Goal: Transaction & Acquisition: Obtain resource

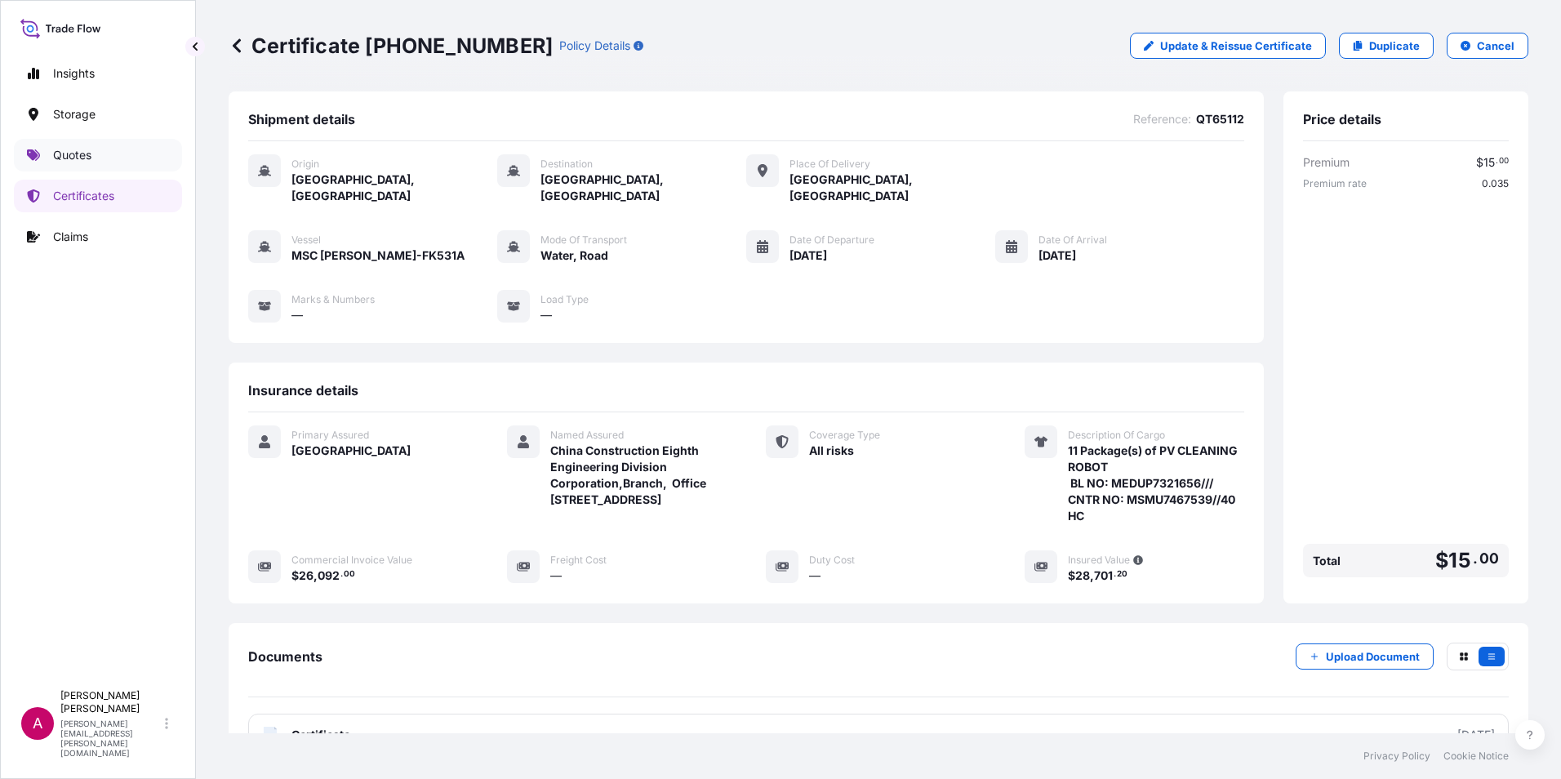
click at [66, 149] on p "Quotes" at bounding box center [72, 155] width 38 height 16
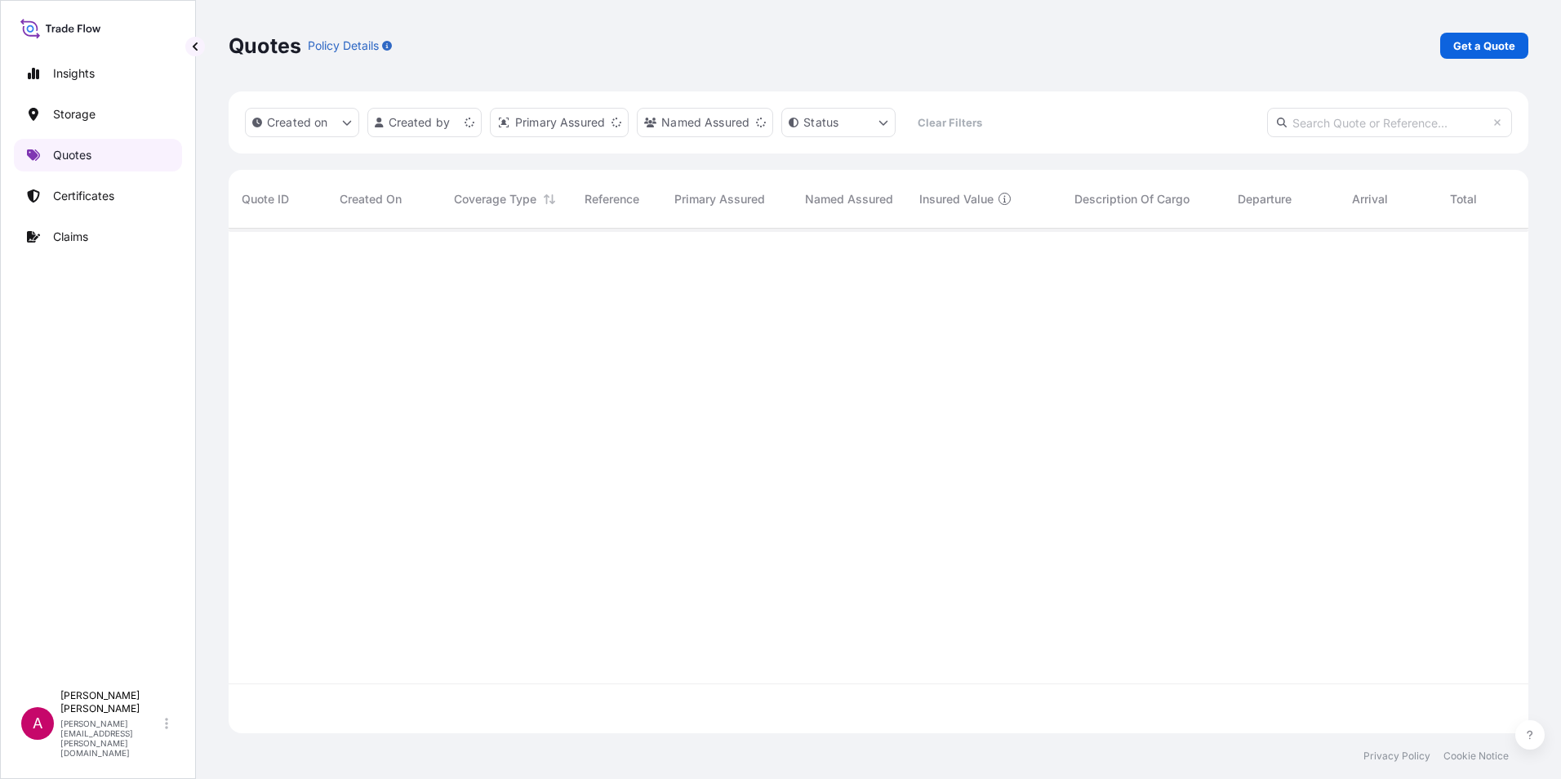
scroll to position [501, 1287]
click at [1476, 44] on p "Get a Quote" at bounding box center [1484, 46] width 62 height 16
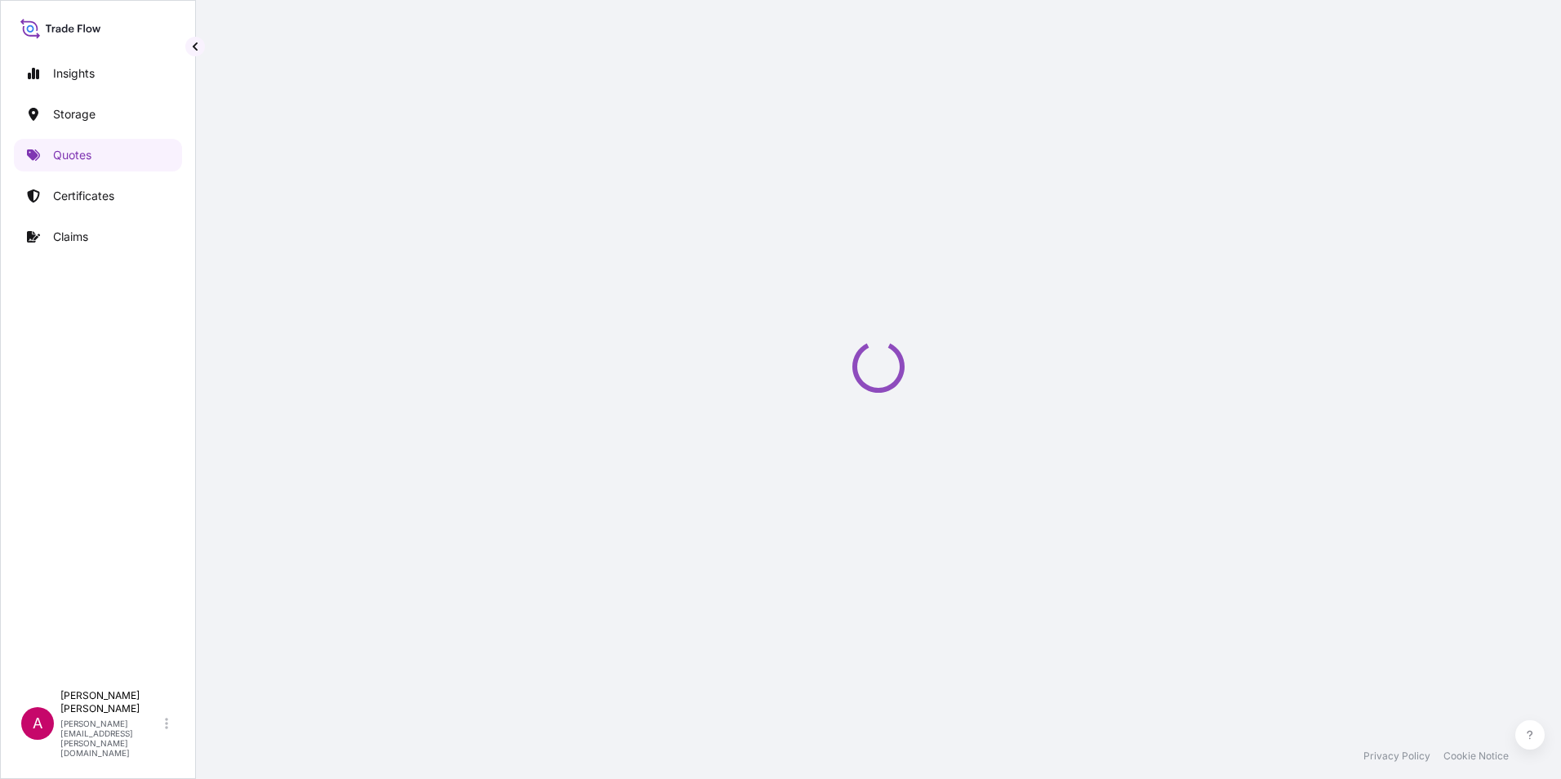
select select "Water"
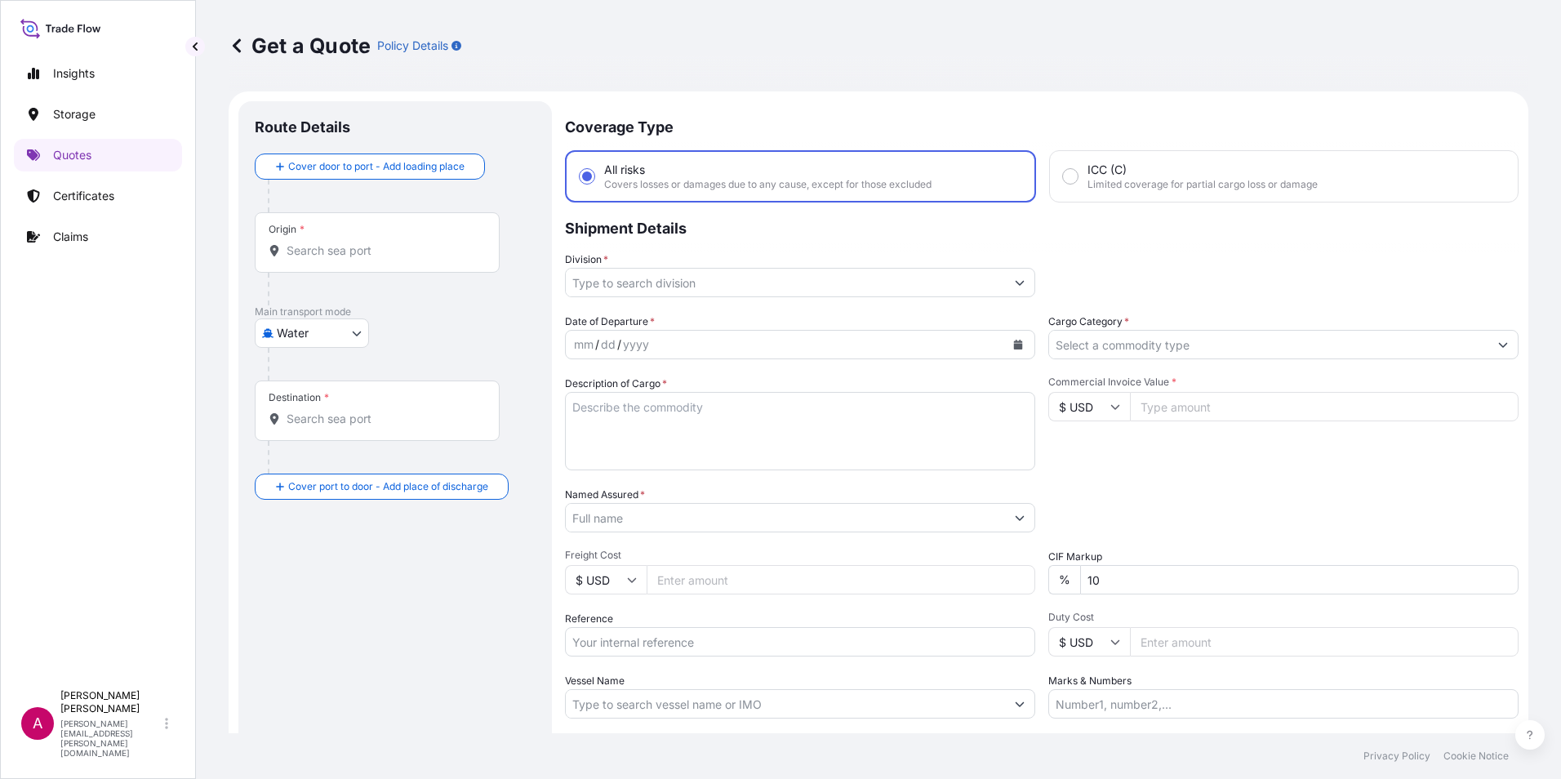
scroll to position [26, 0]
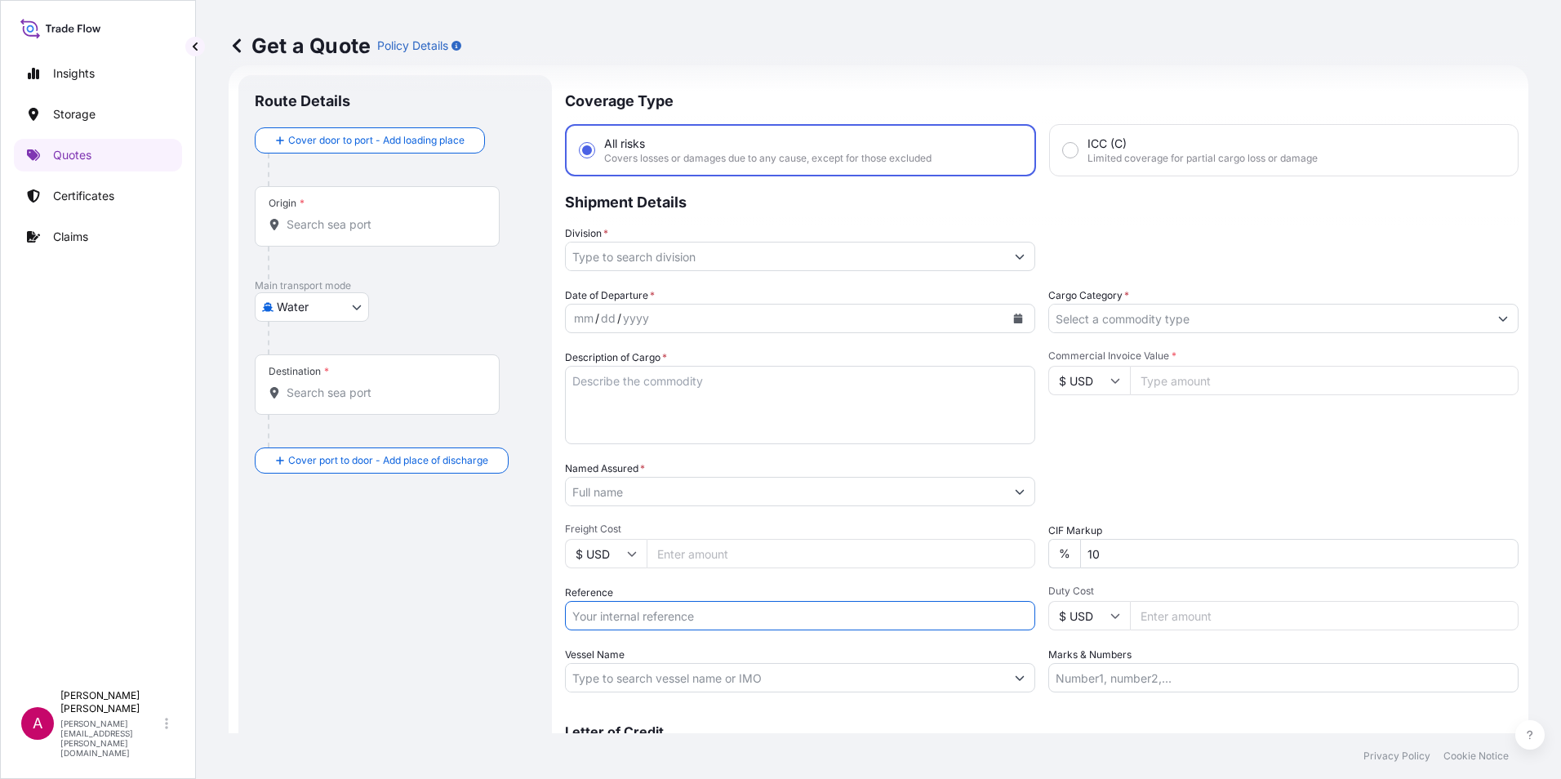
click at [601, 615] on input "Reference" at bounding box center [800, 615] width 470 height 29
paste input "QT63845"
type input "QT63845"
click at [296, 221] on input "Origin *" at bounding box center [383, 224] width 193 height 16
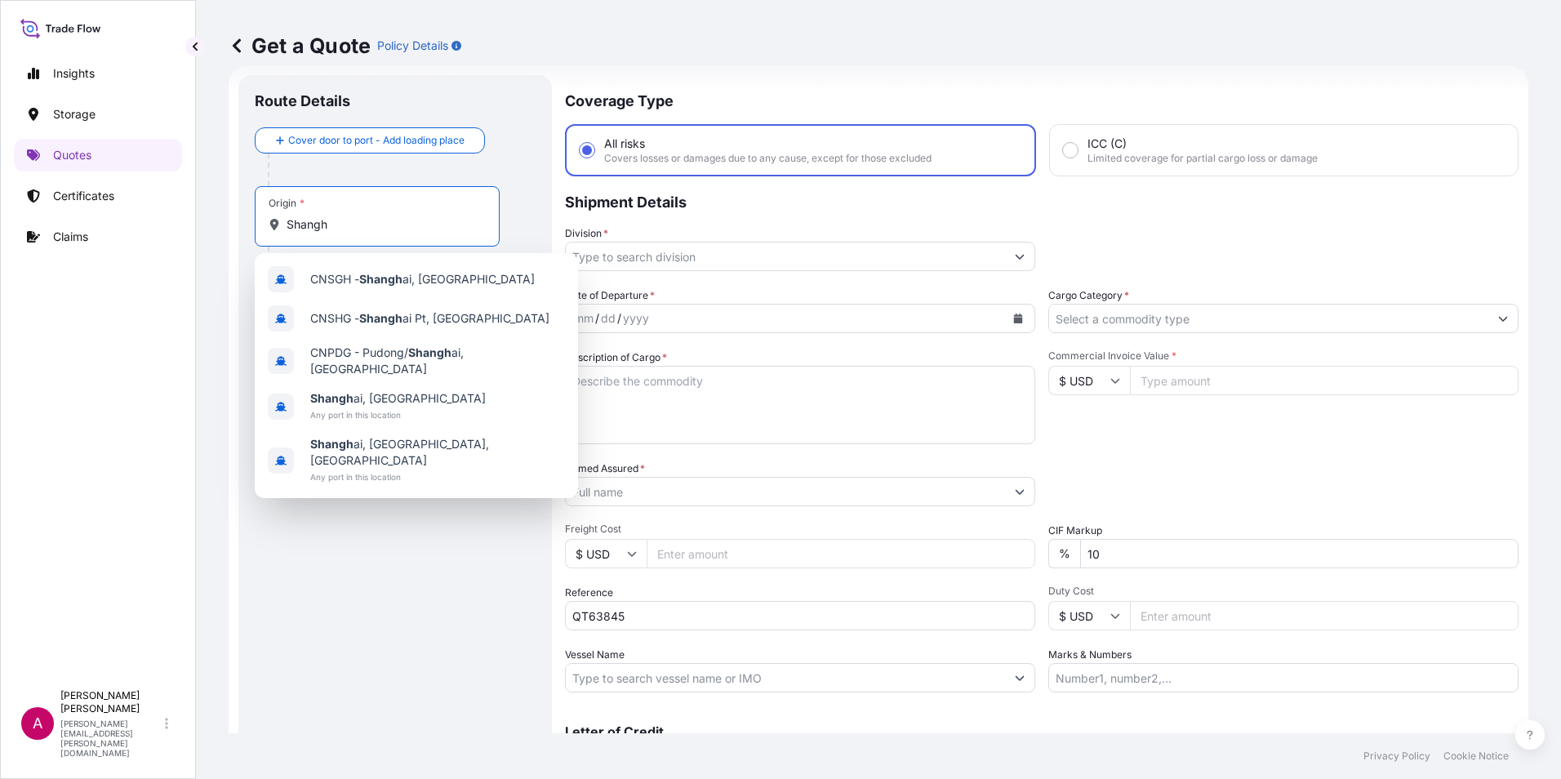
type input "Shangh"
click at [75, 154] on p "Quotes" at bounding box center [72, 155] width 38 height 16
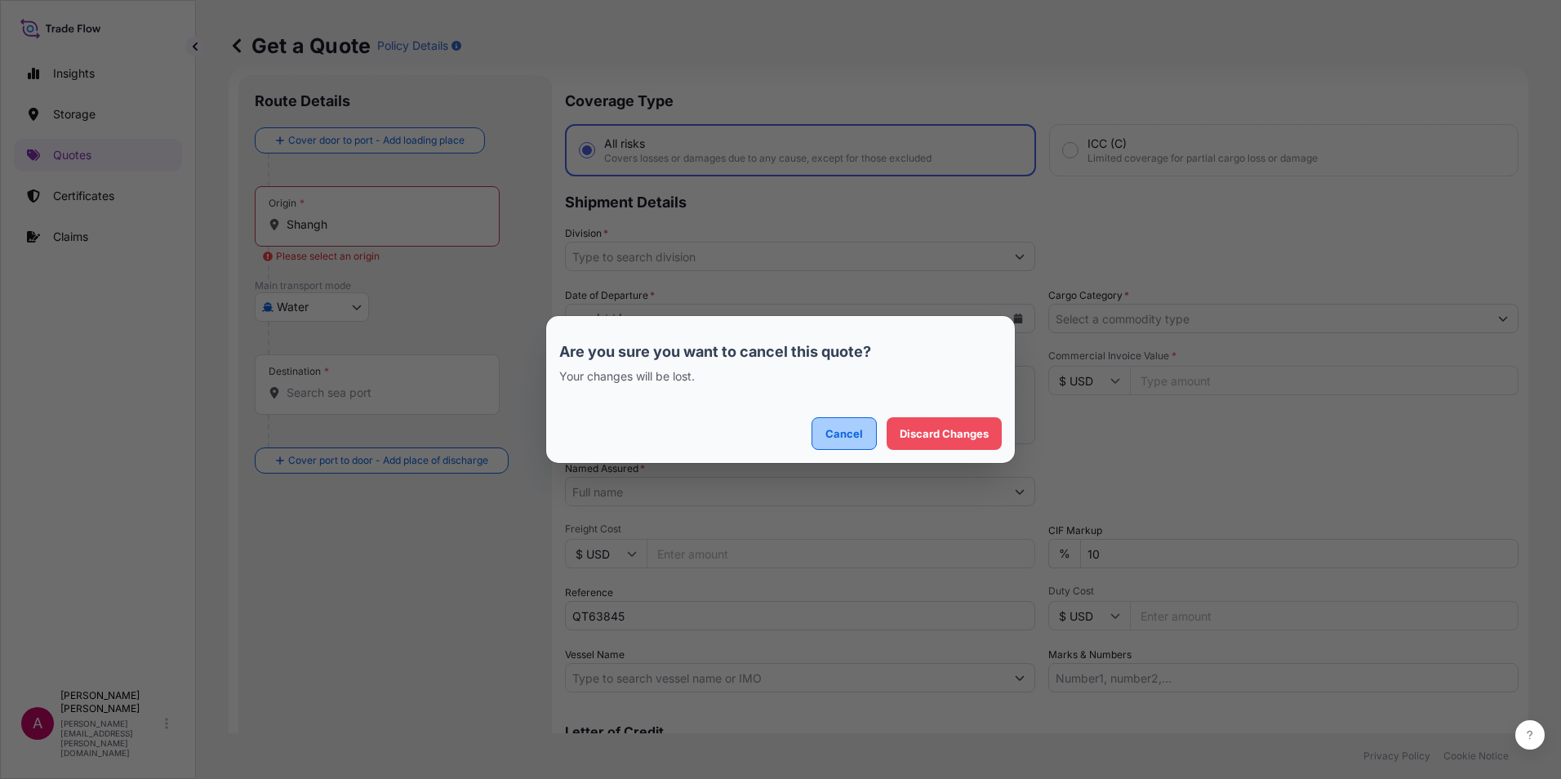
click at [847, 431] on p "Cancel" at bounding box center [844, 433] width 38 height 16
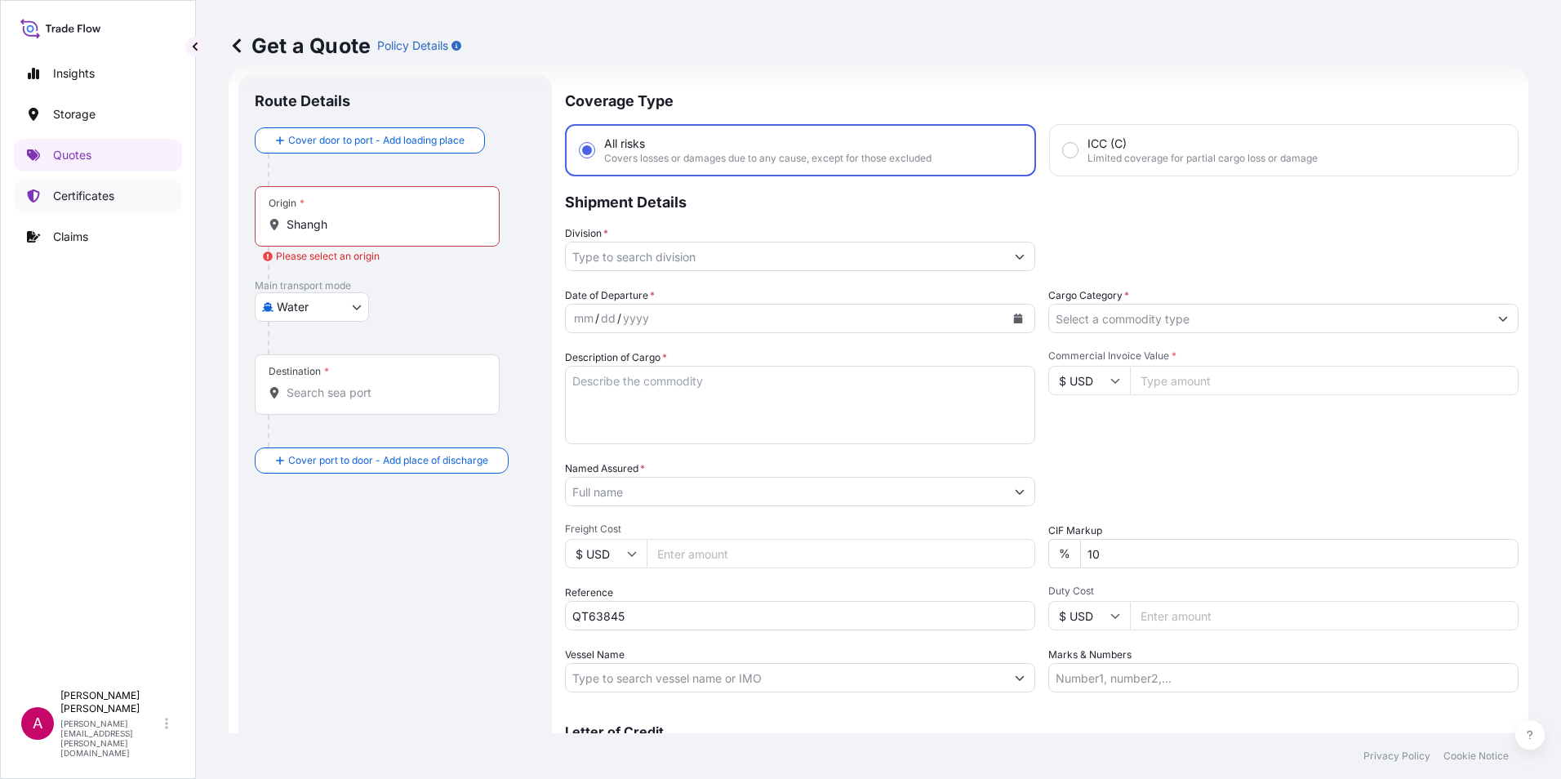
click at [77, 196] on p "Certificates" at bounding box center [83, 196] width 61 height 16
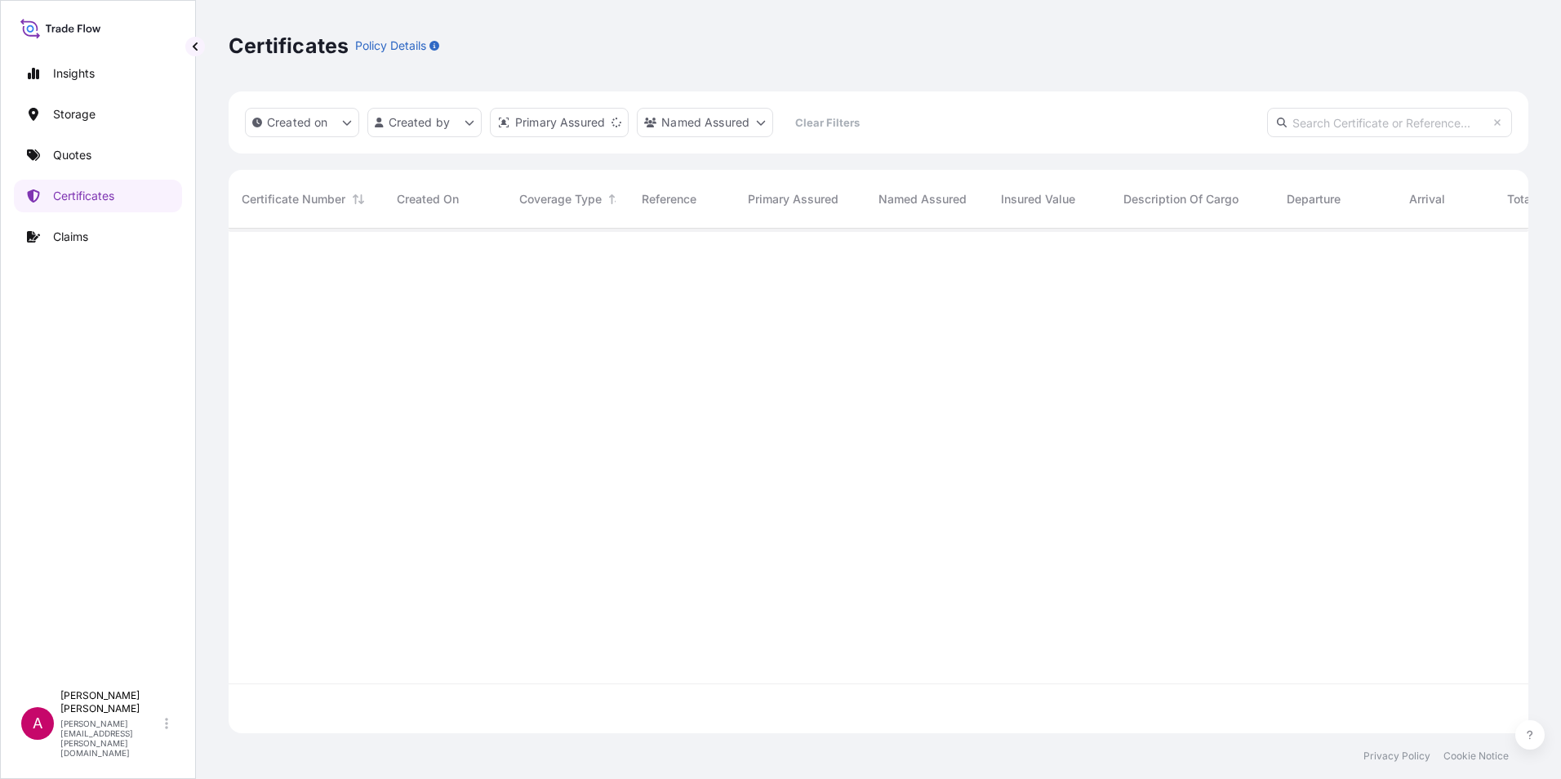
scroll to position [501, 1287]
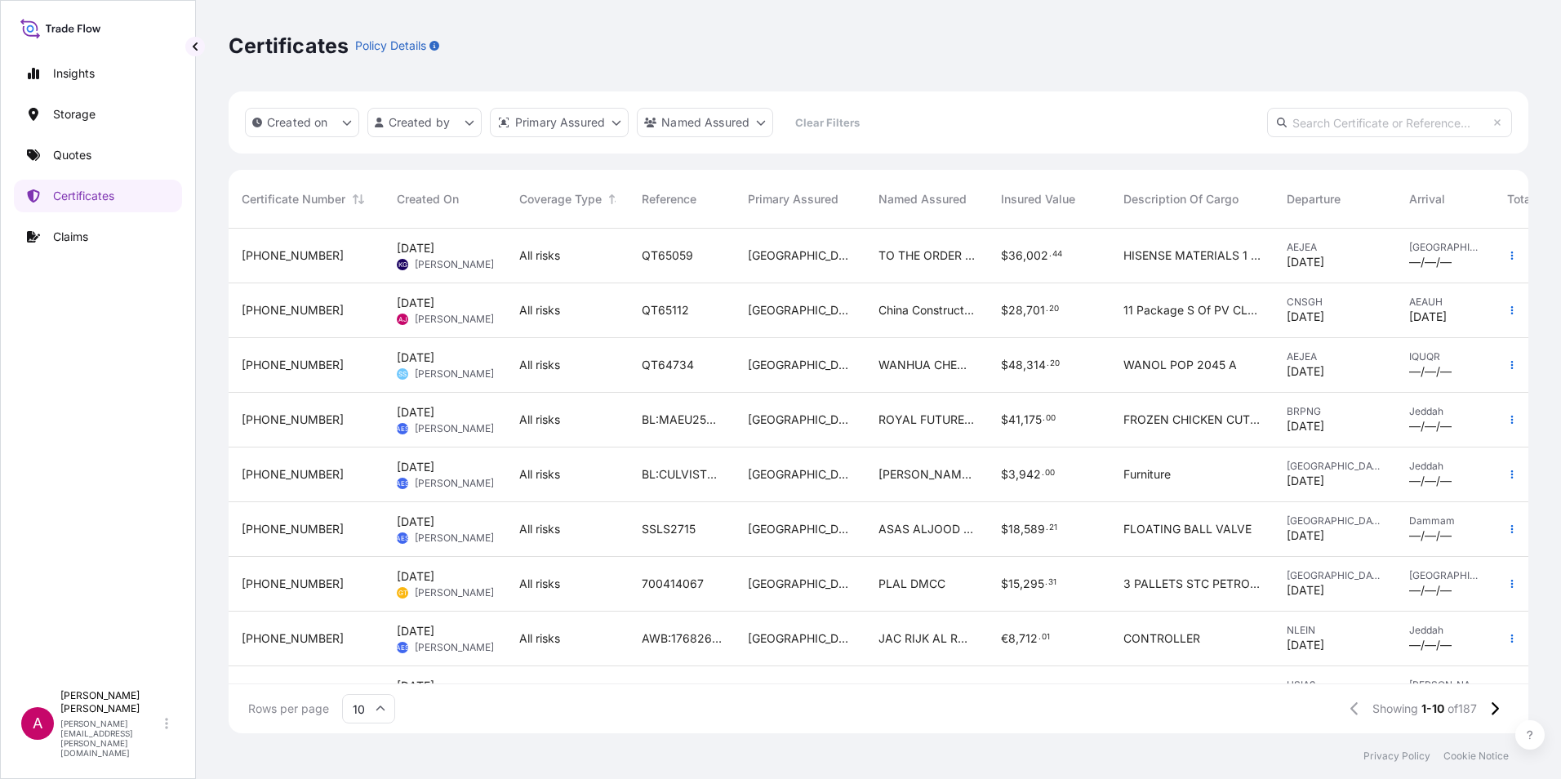
click at [666, 308] on span "QT65112" at bounding box center [665, 310] width 47 height 16
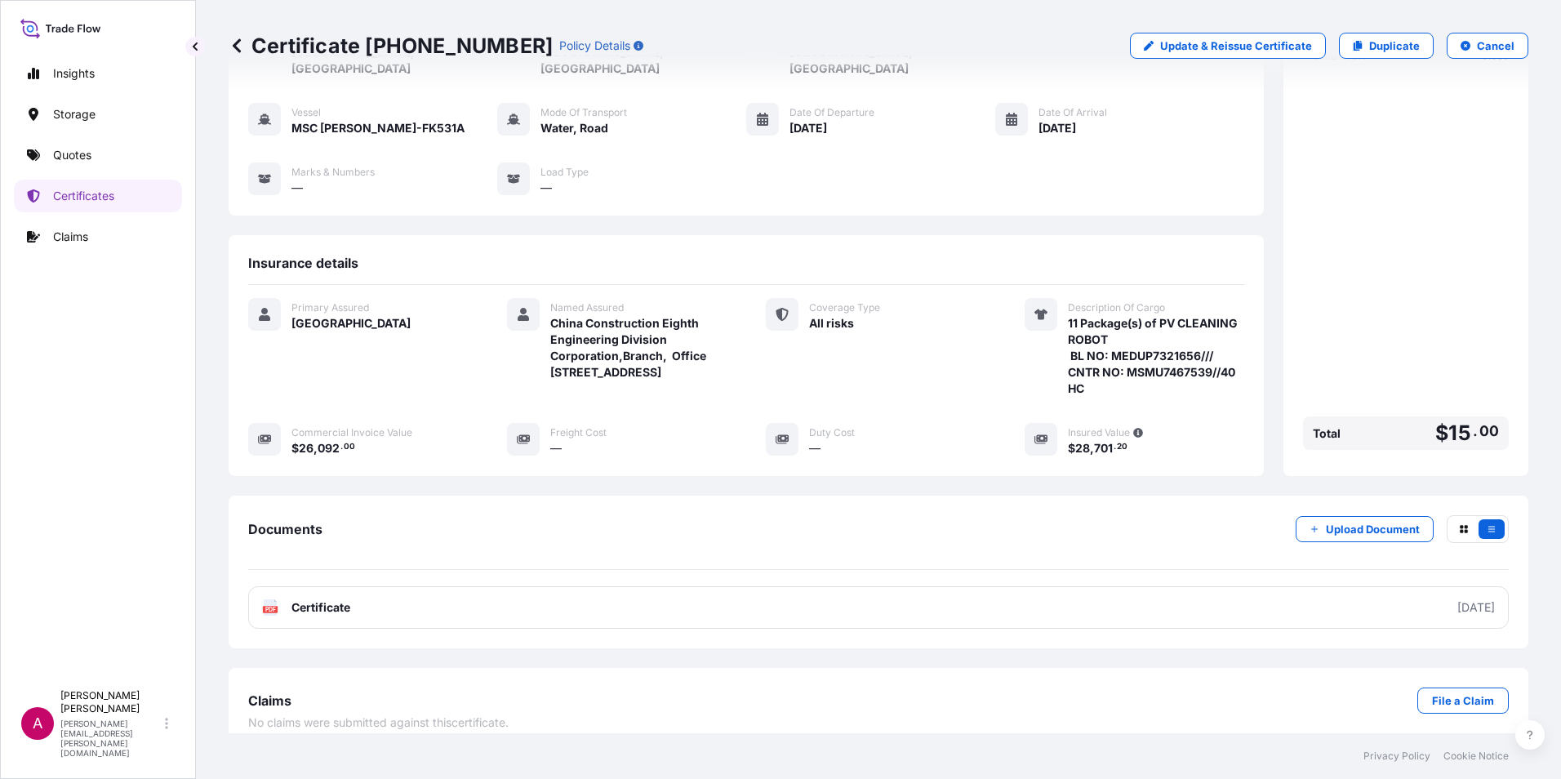
scroll to position [128, 0]
click at [1170, 47] on p "Update & Reissue Certificate" at bounding box center [1236, 46] width 152 height 16
select select "Water"
select select "Road / [GEOGRAPHIC_DATA]"
select select "31615"
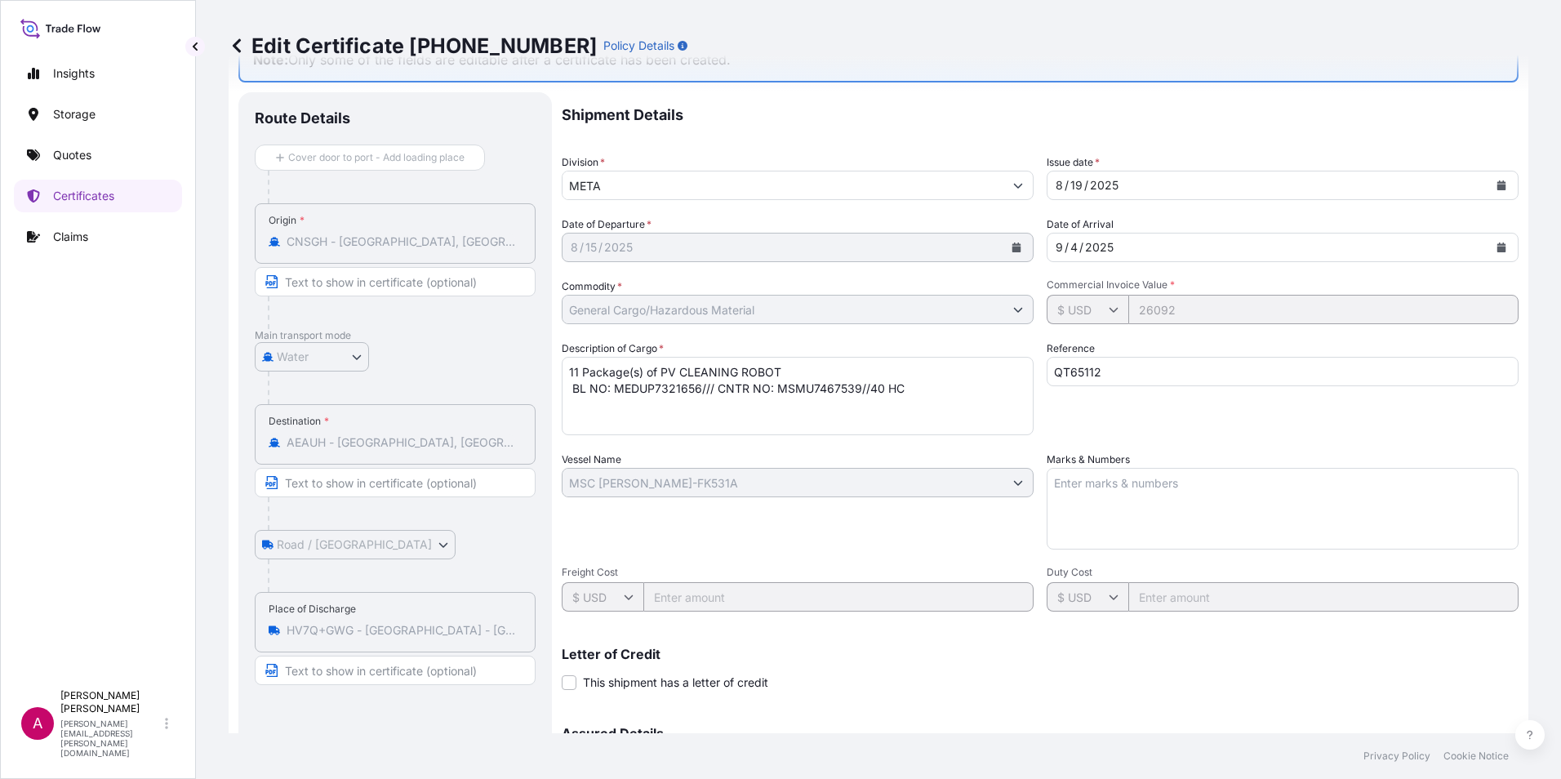
scroll to position [12, 0]
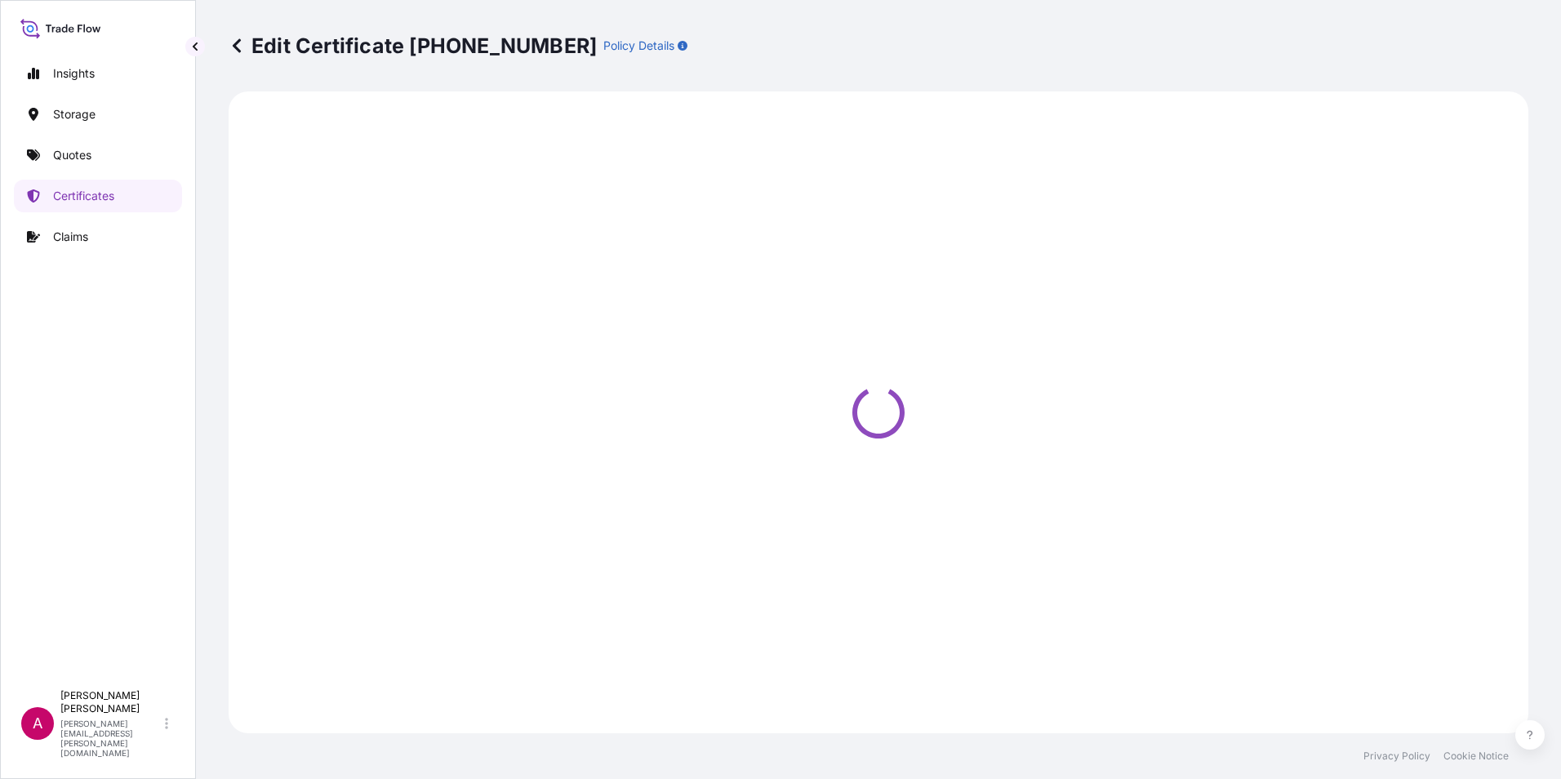
select select "Water"
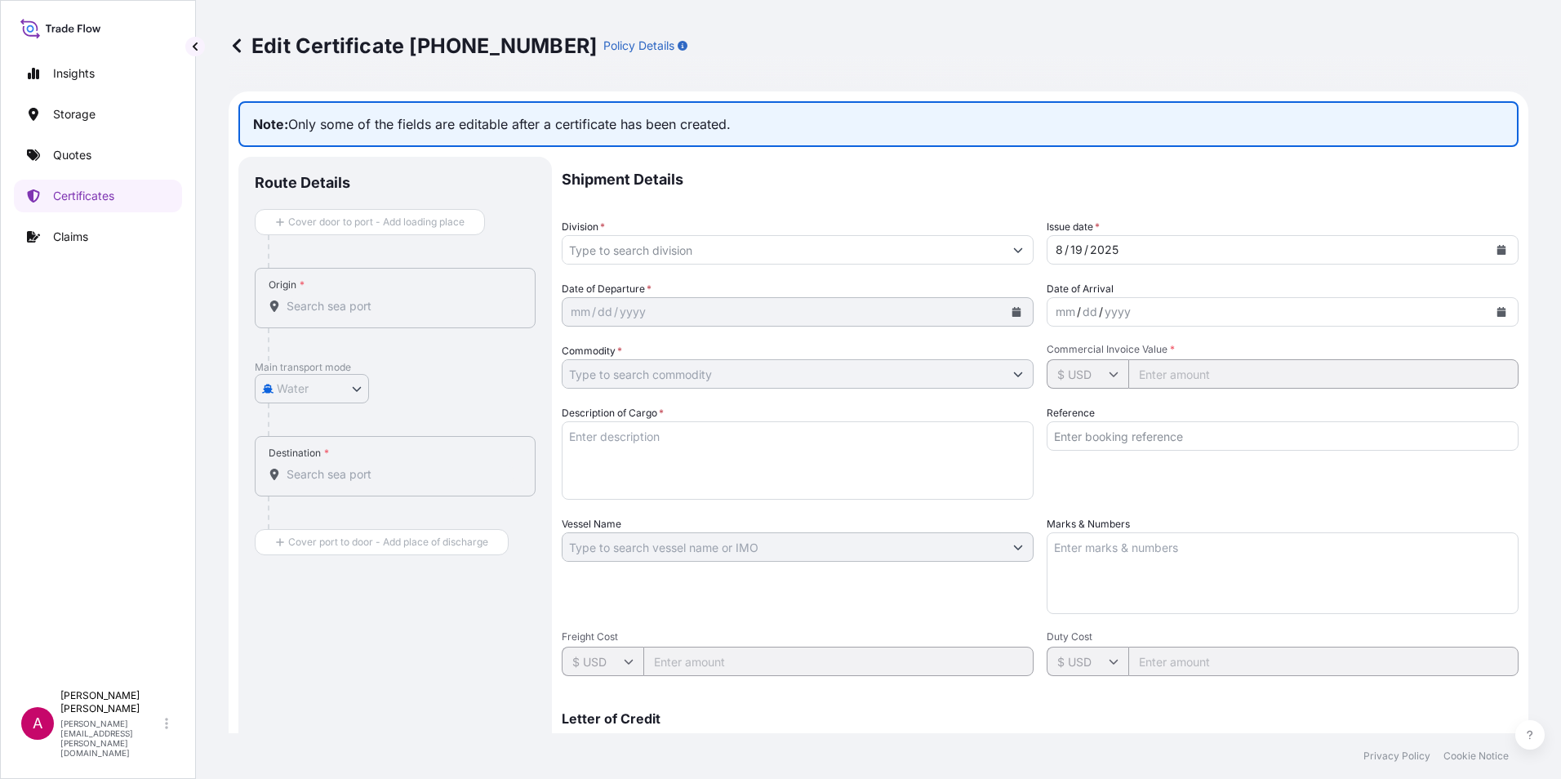
type input "General Cargo/Hazardous Material"
type input "26092"
type textarea "11 Package(s) of PV CLEANING ROBOT BL NO: MEDUP7321656/// CNTR NO: MSMU7467539/…"
type input "QT65112"
click at [69, 151] on p "Quotes" at bounding box center [72, 155] width 38 height 16
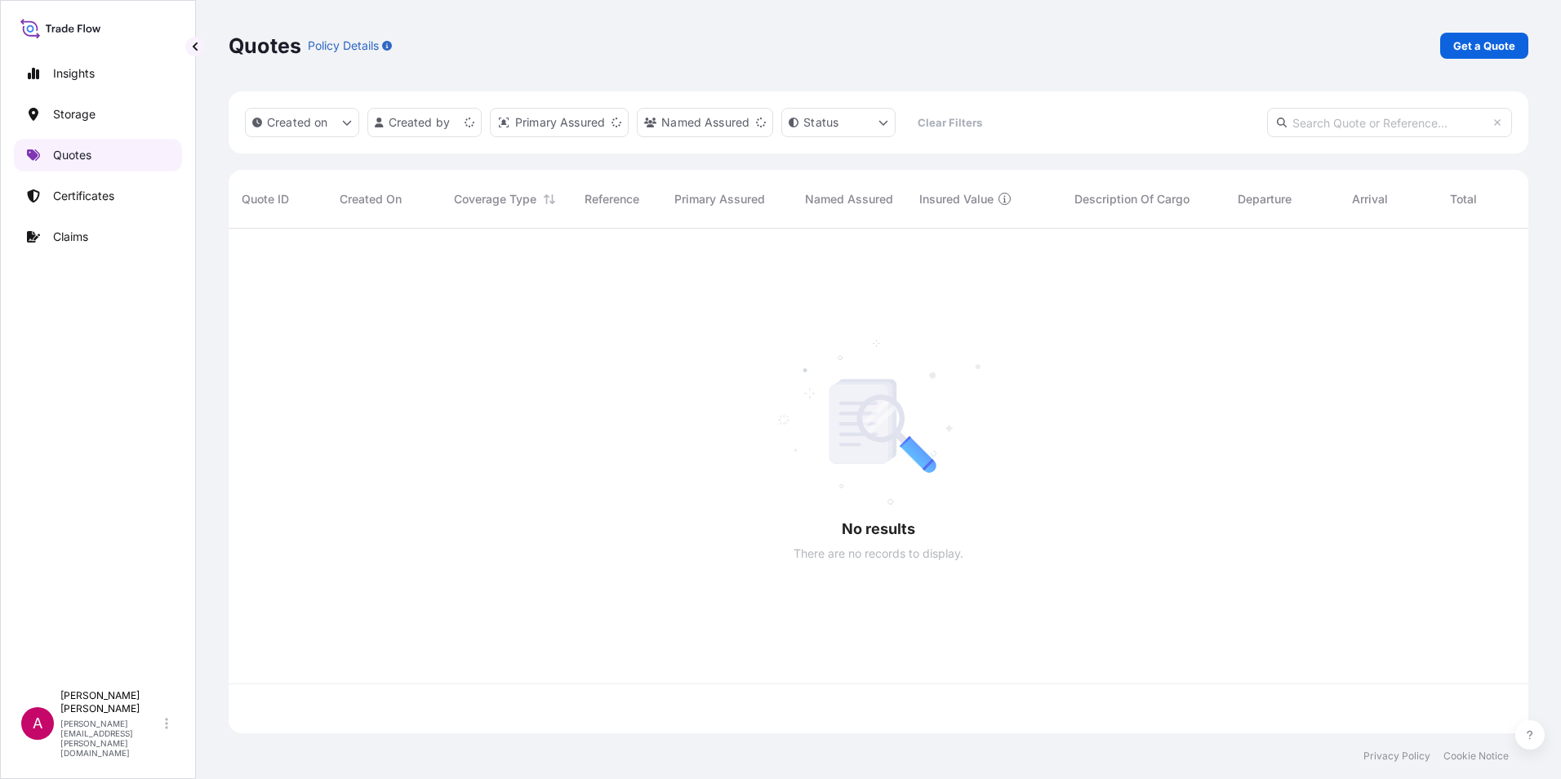
scroll to position [501, 1287]
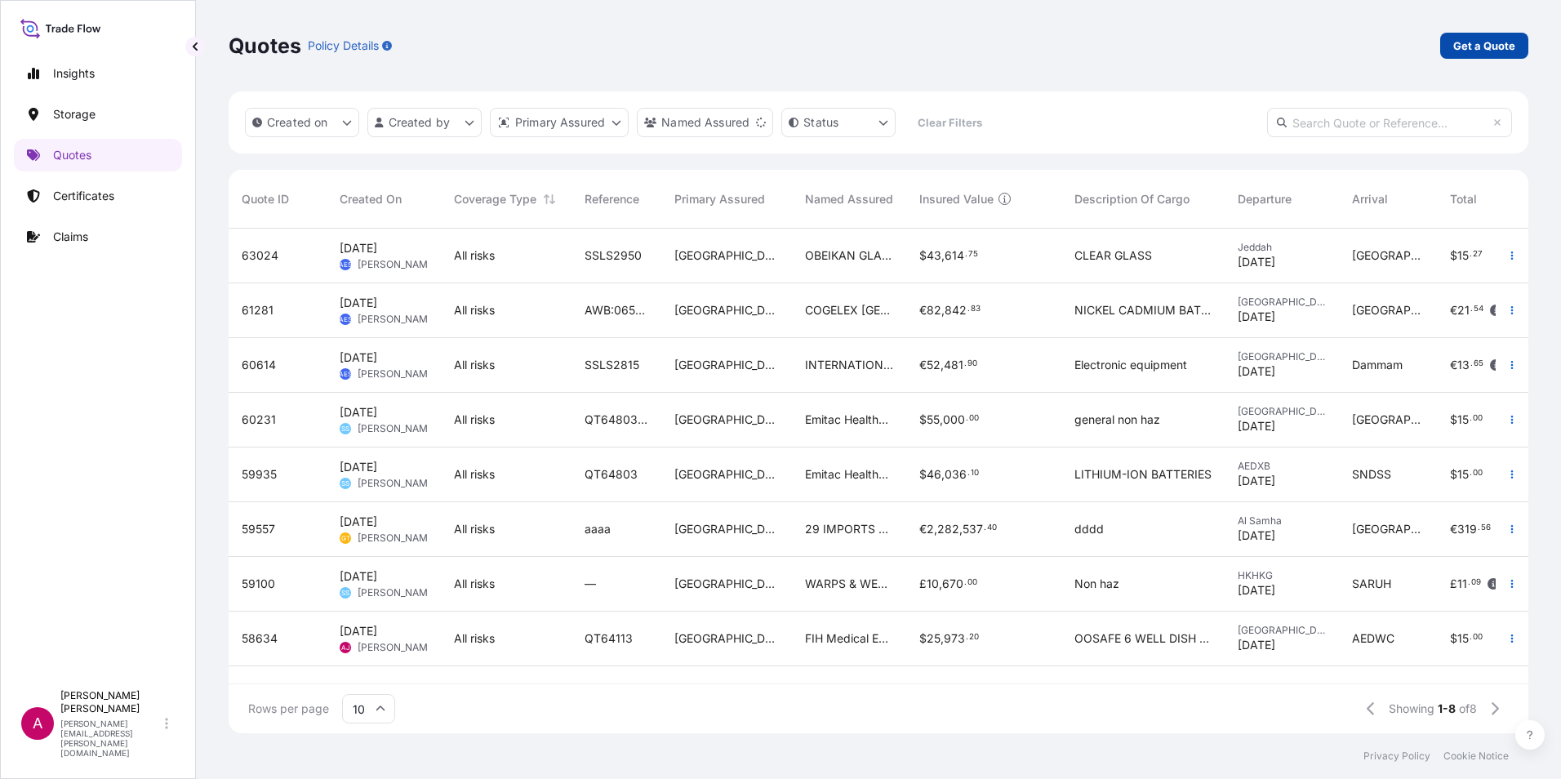
click at [1475, 42] on p "Get a Quote" at bounding box center [1484, 46] width 62 height 16
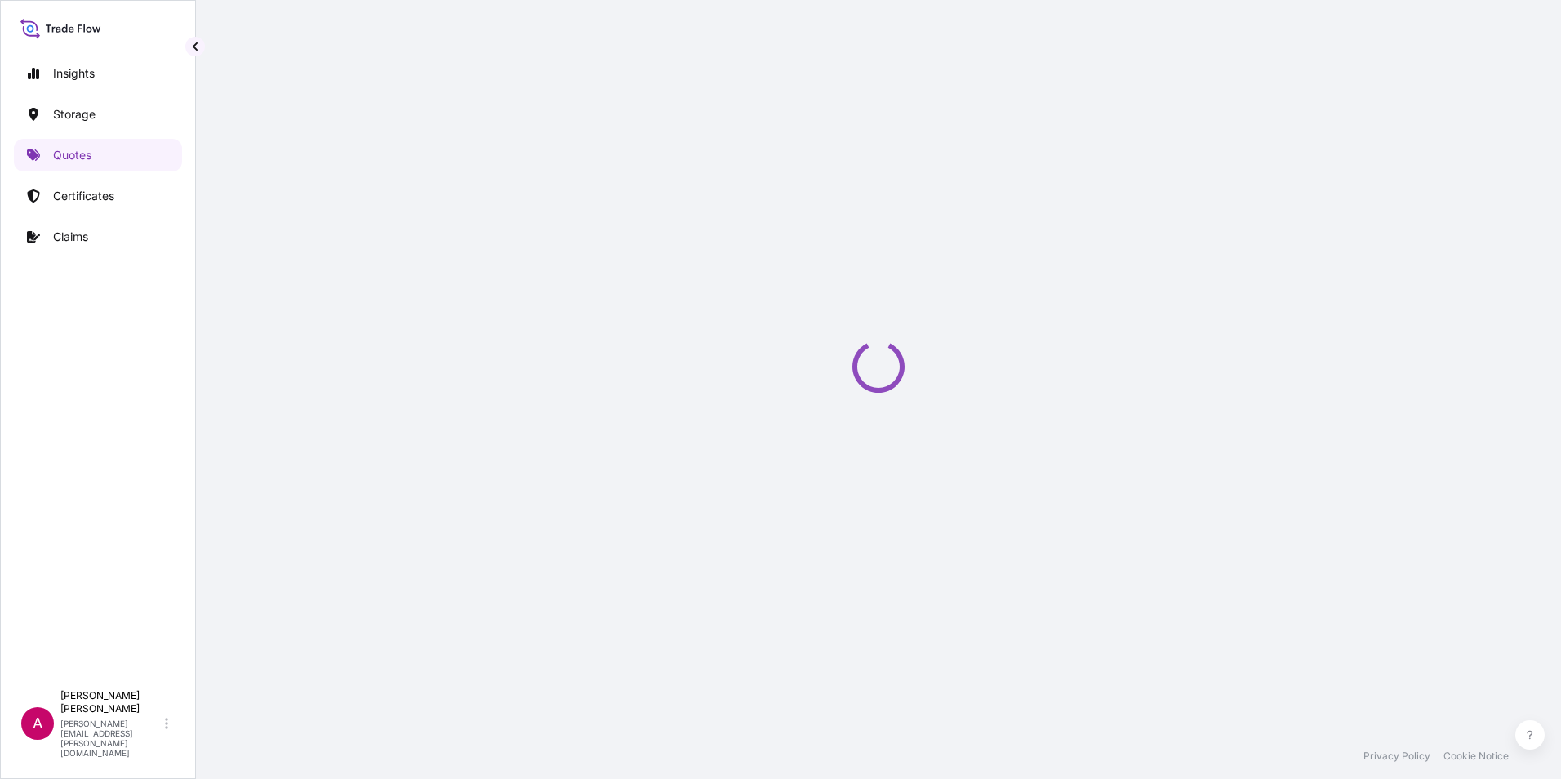
select select "Water"
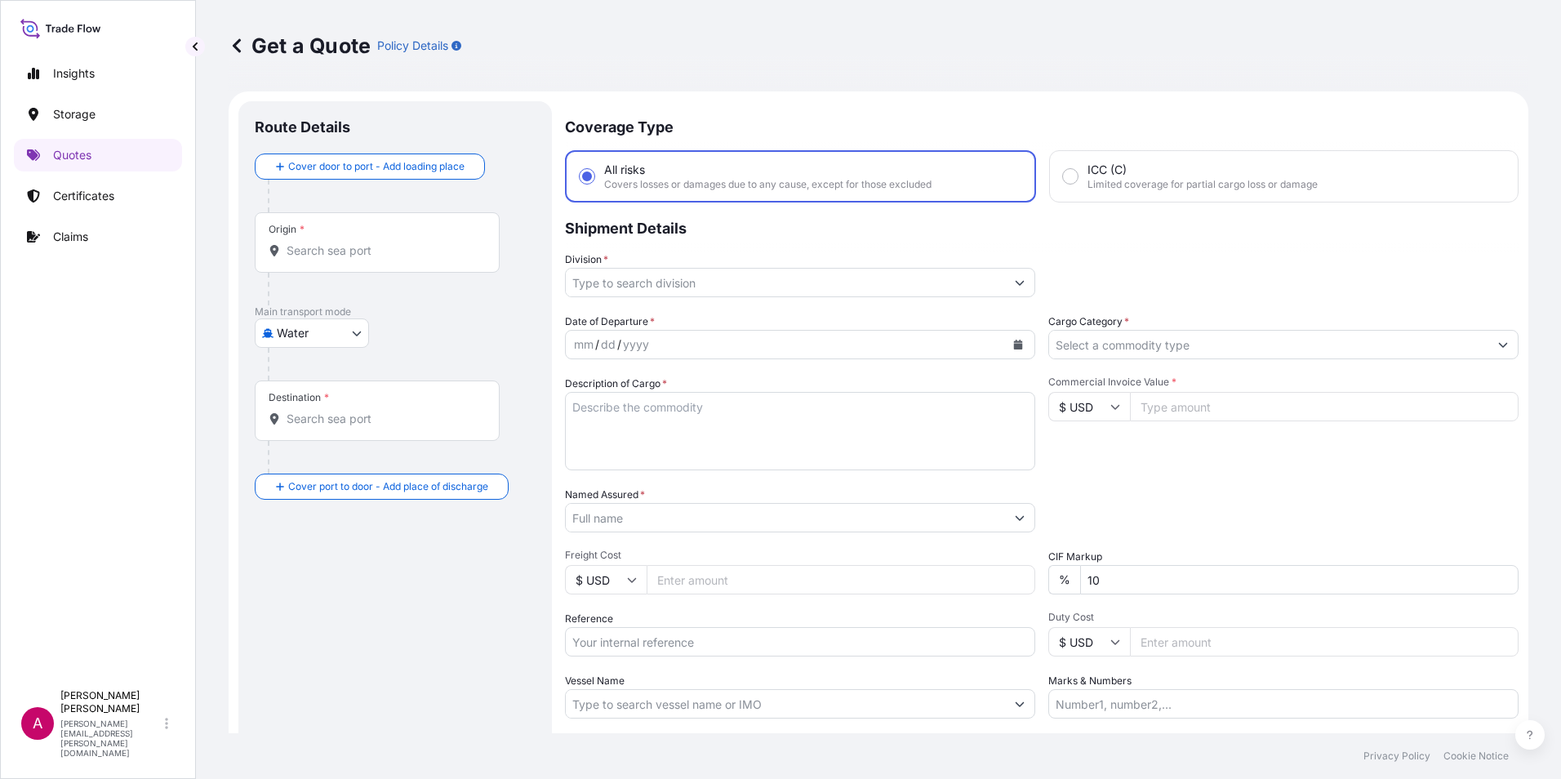
scroll to position [26, 0]
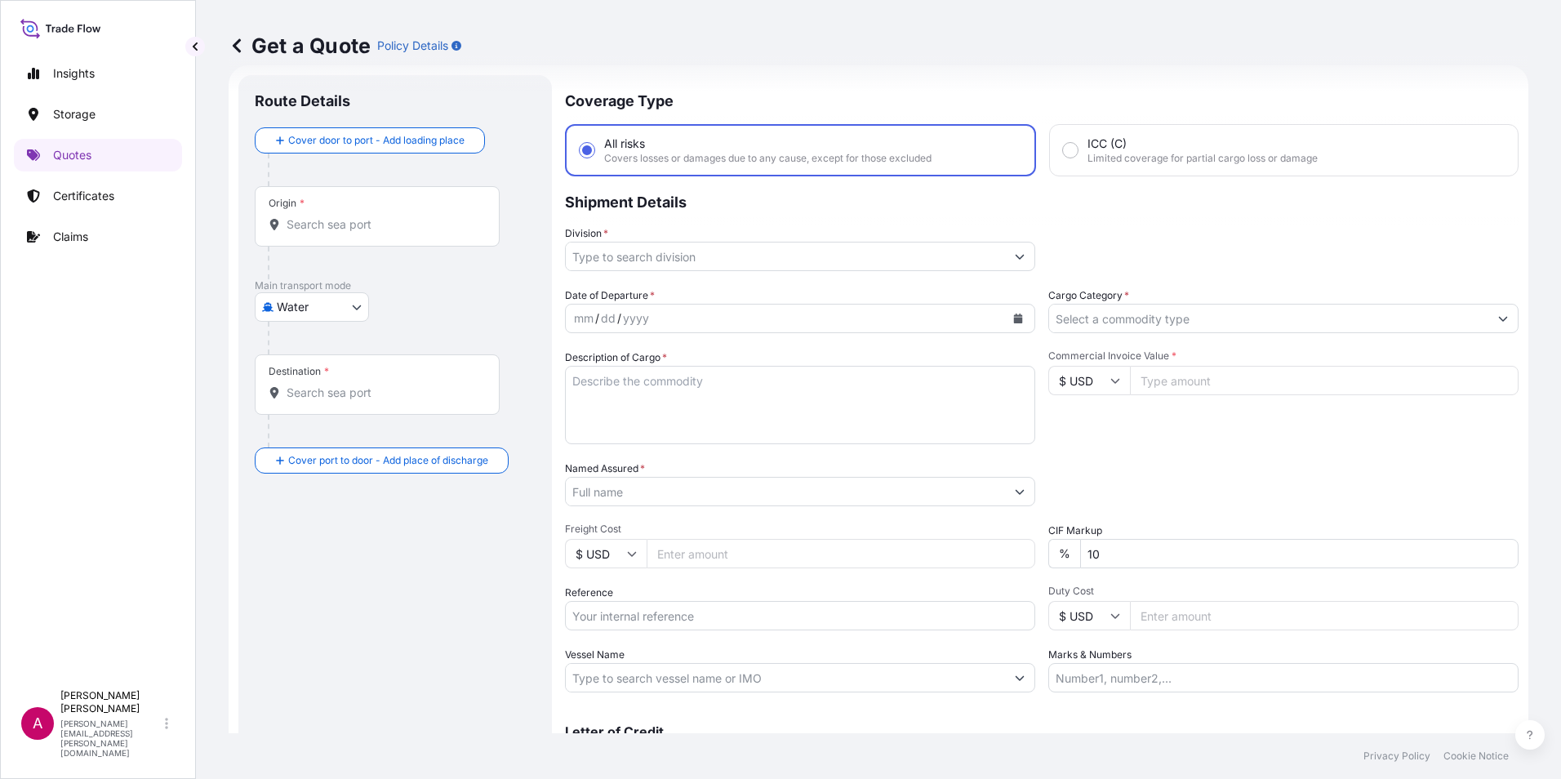
click at [288, 229] on input "Origin *" at bounding box center [383, 224] width 193 height 16
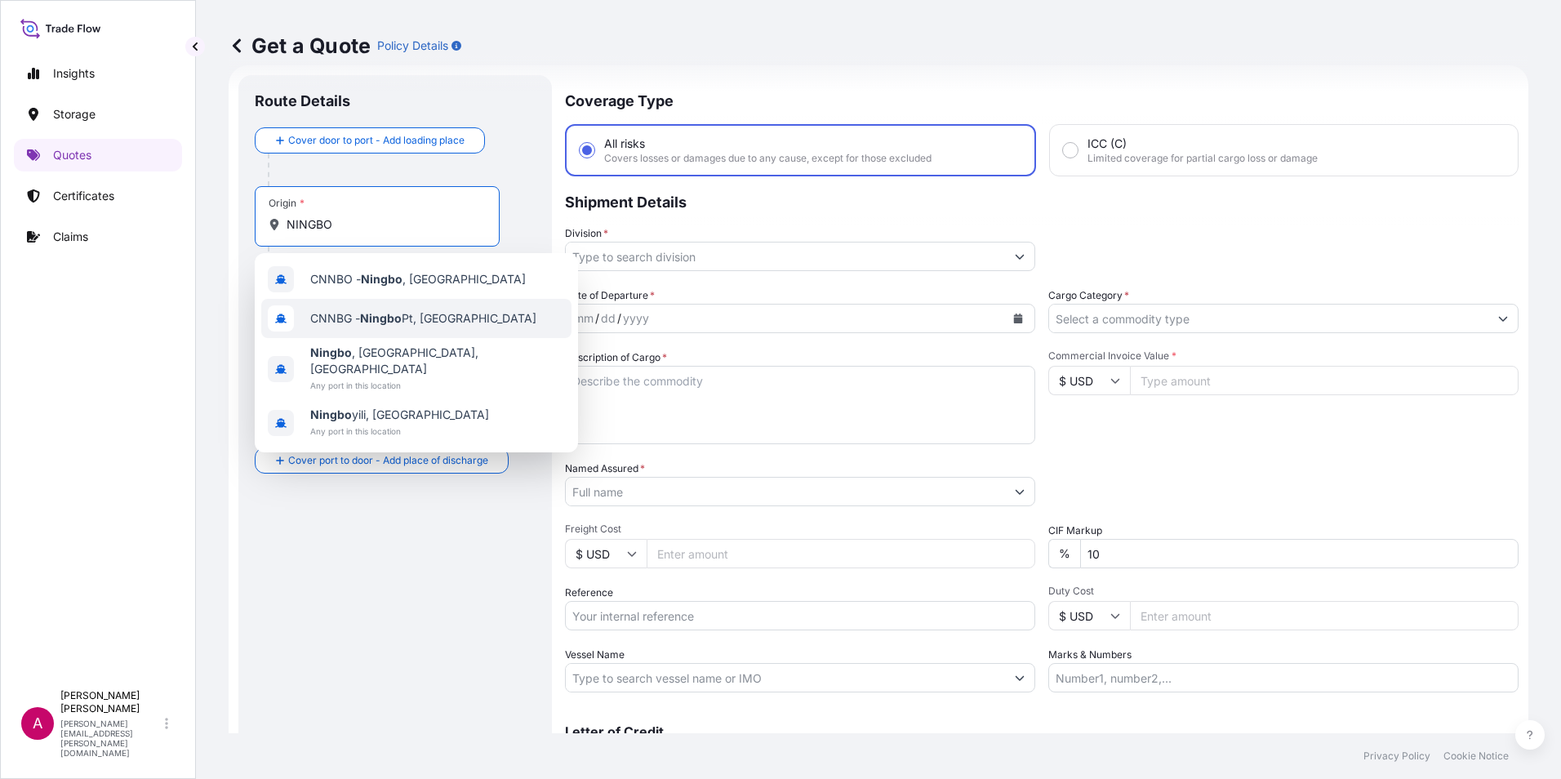
click at [359, 315] on span "CNNBG - Ningbo Pt, China" at bounding box center [423, 318] width 226 height 16
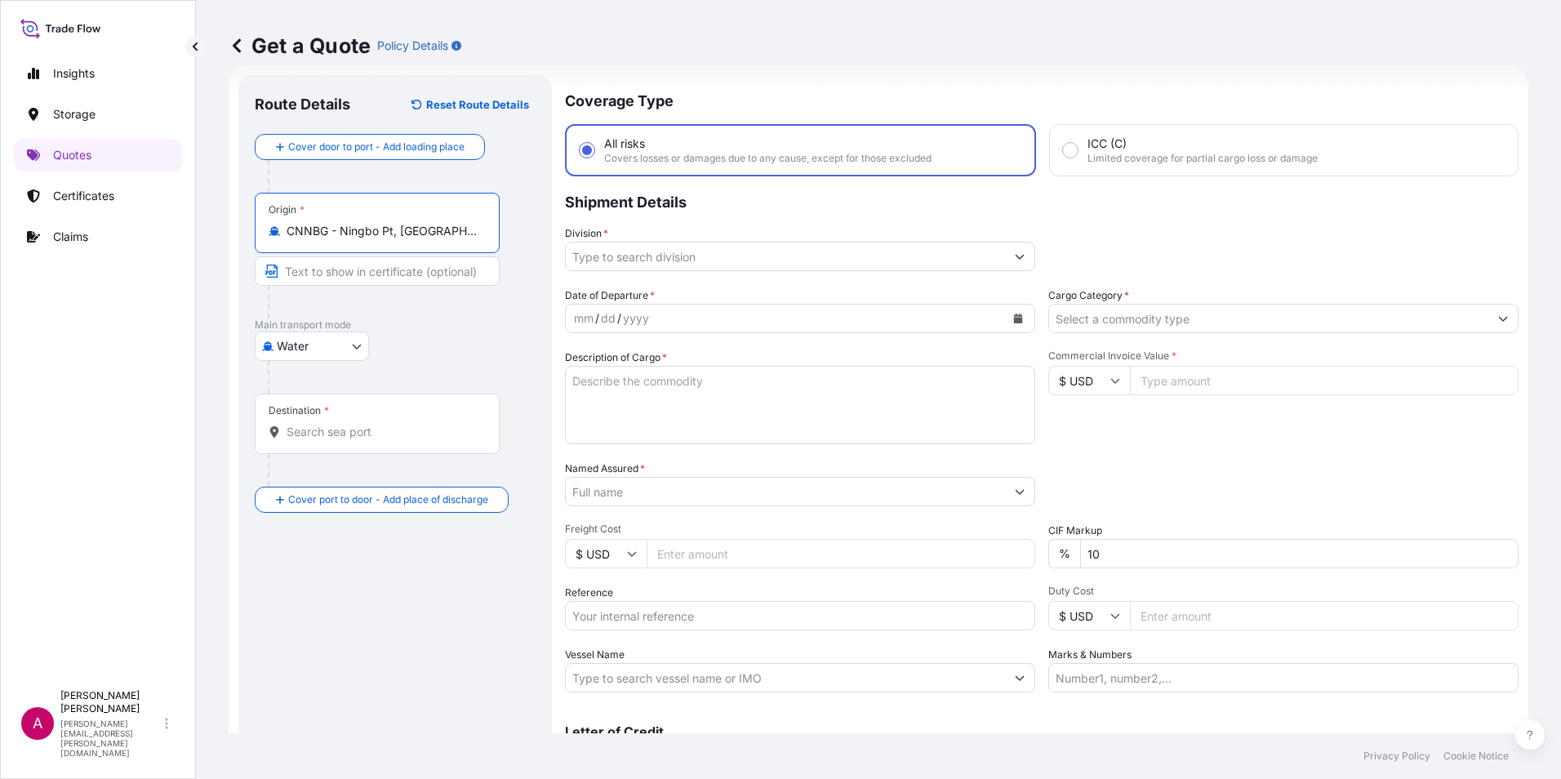
type input "CNNBG - Ningbo Pt, China"
click at [298, 433] on input "Destination *" at bounding box center [383, 432] width 193 height 16
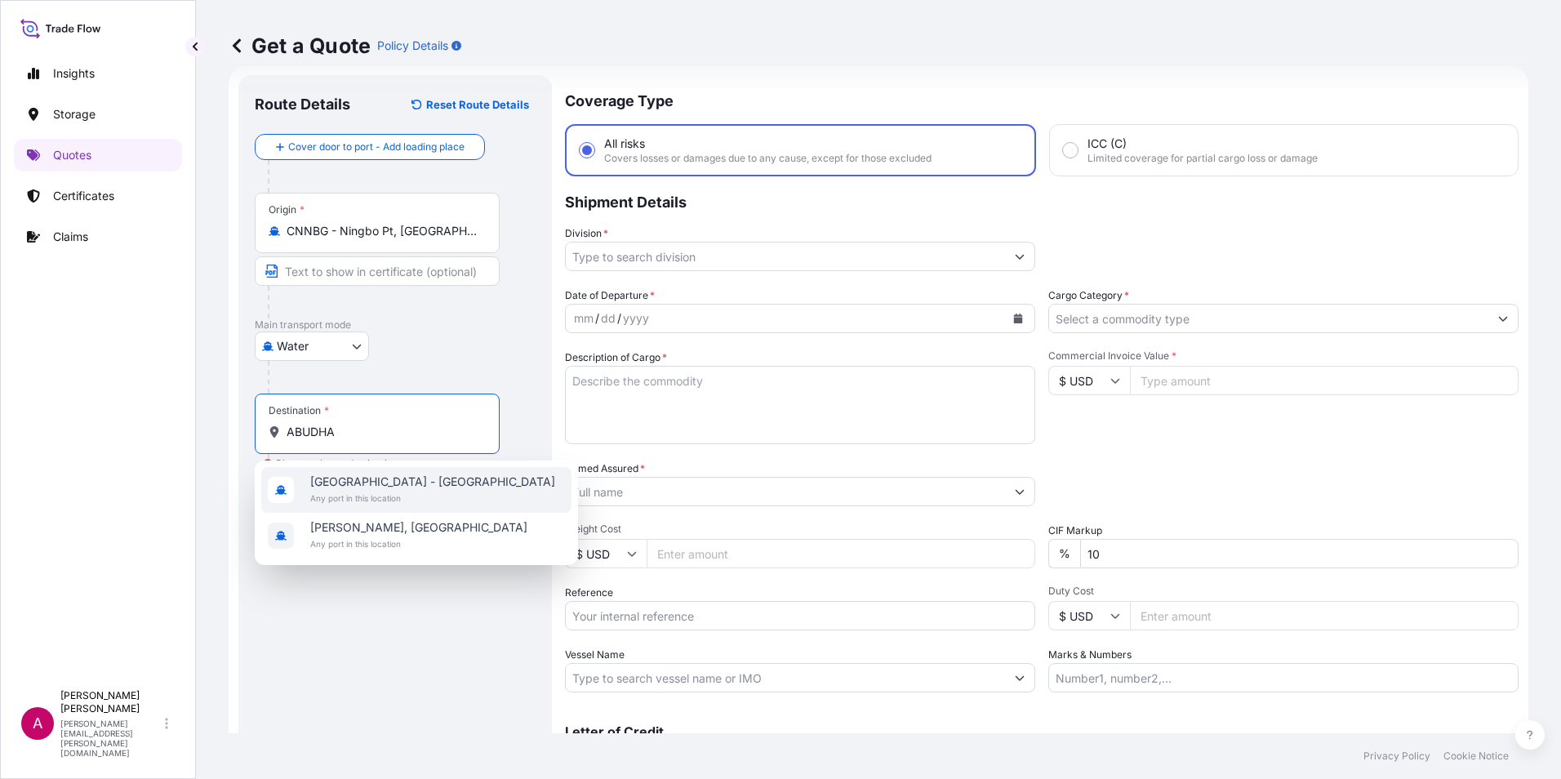
click at [398, 499] on span "Any port in this location" at bounding box center [432, 498] width 245 height 16
type input "Abu Dhabi - United Arab Emirates"
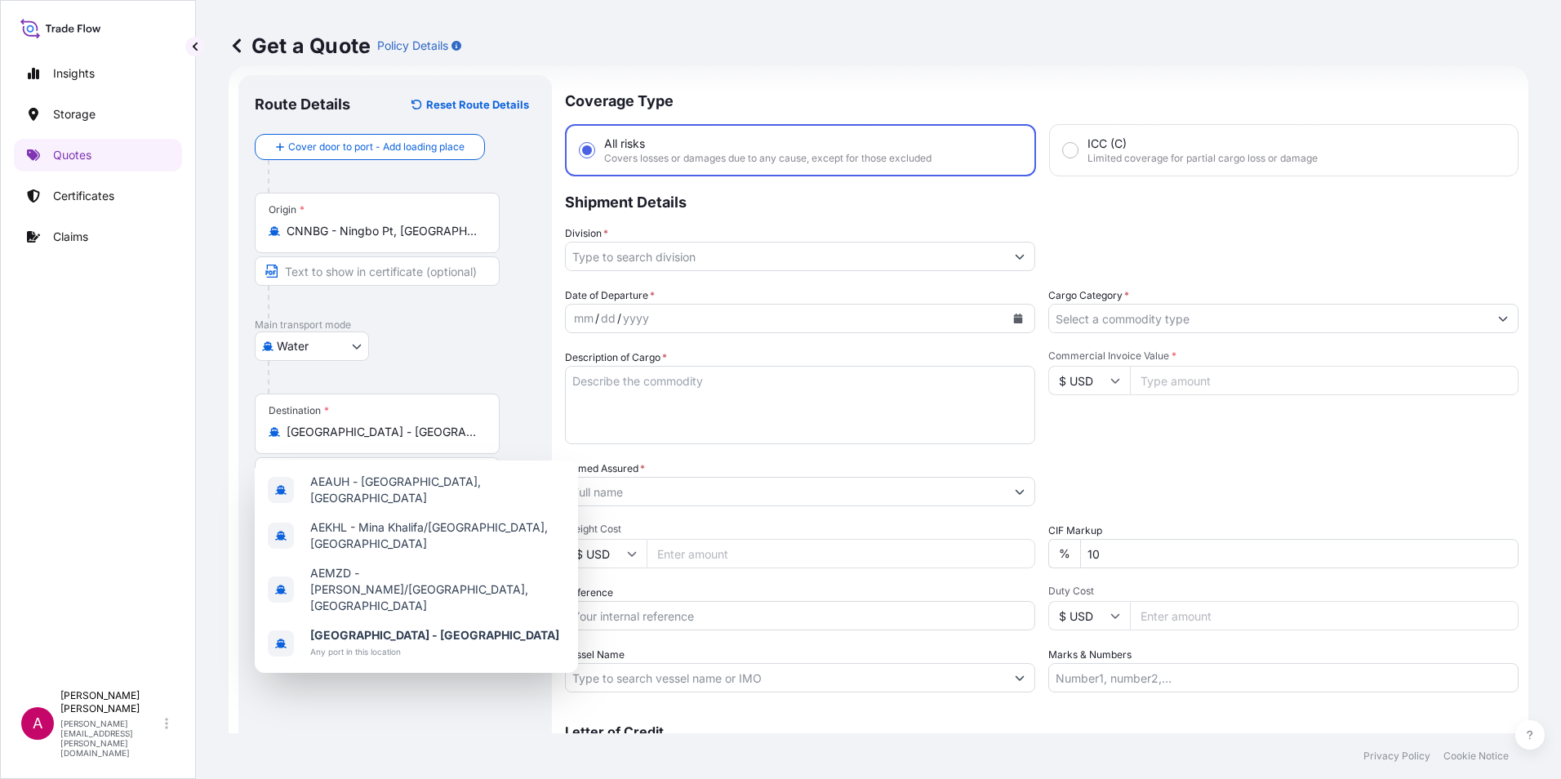
drag, startPoint x: 467, startPoint y: 335, endPoint x: 460, endPoint y: 346, distance: 13.6
click at [469, 335] on div "Water Air Water Inland" at bounding box center [395, 345] width 281 height 29
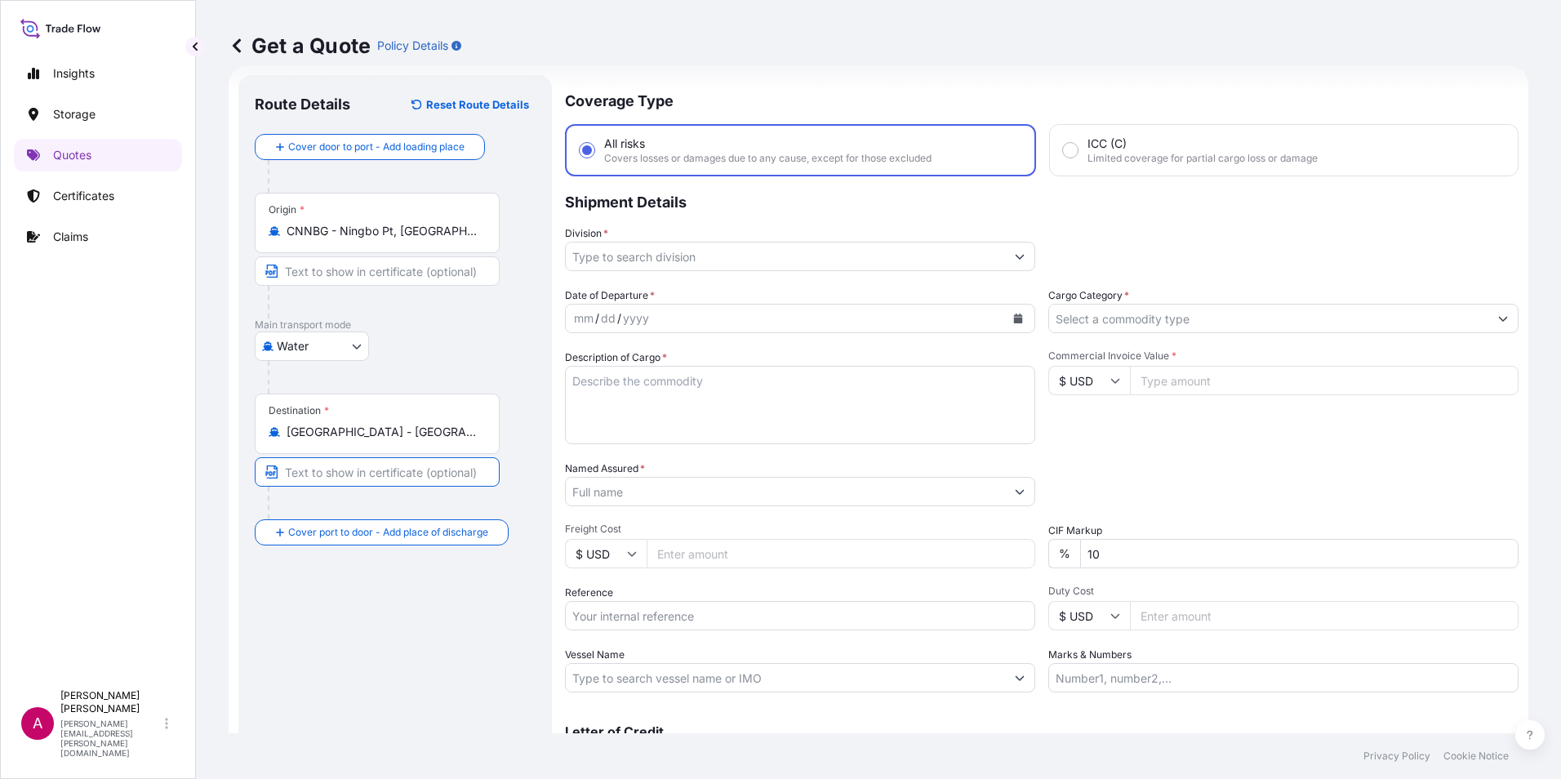
click at [301, 475] on input "Text to appear on certificate" at bounding box center [377, 471] width 245 height 29
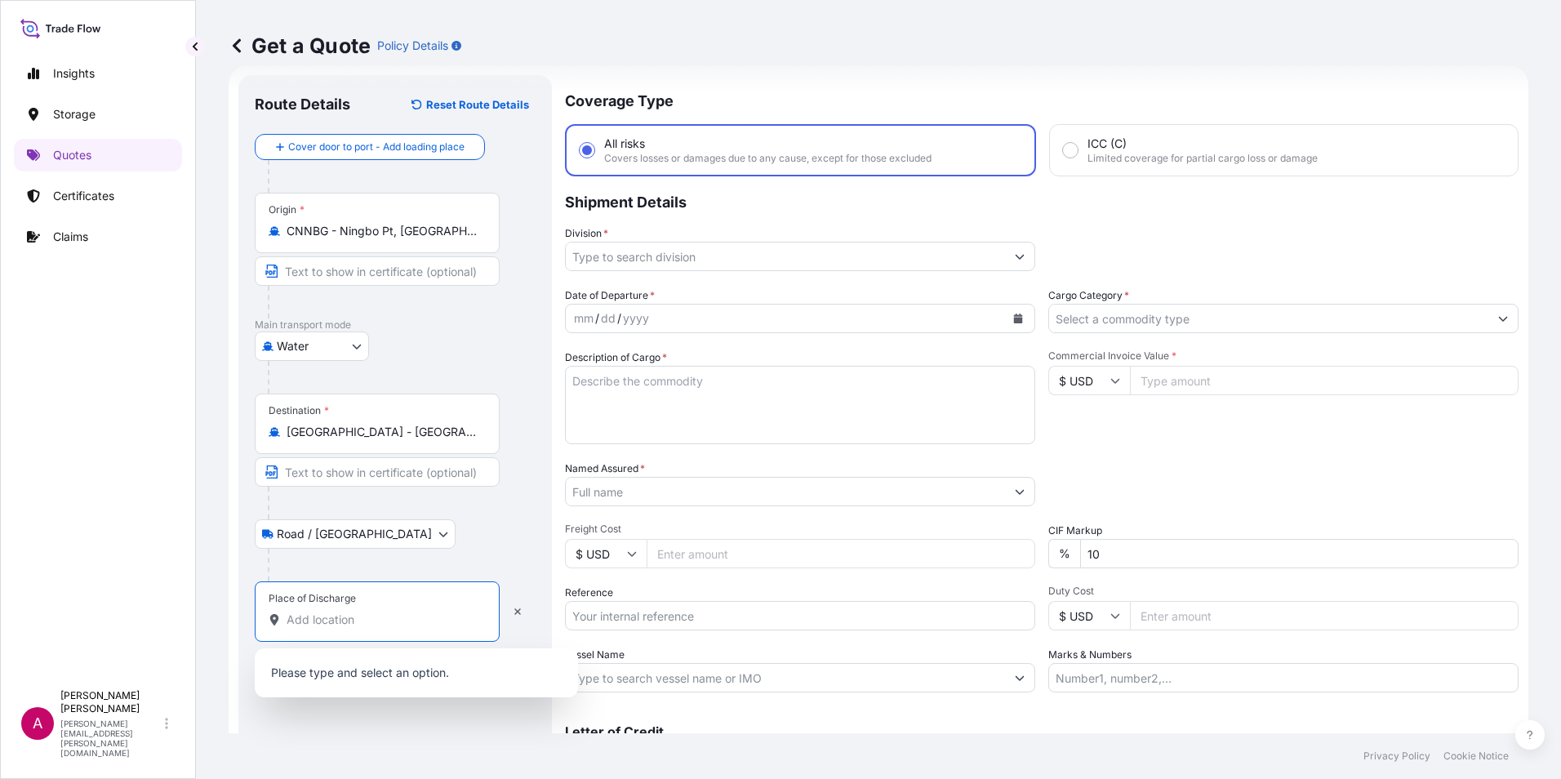
click at [288, 622] on input "Place of Discharge" at bounding box center [383, 619] width 193 height 16
click at [313, 624] on input "Place of Discharge" at bounding box center [383, 619] width 193 height 16
paste input "- TAWAZUN INDUSTRIAL PARK"
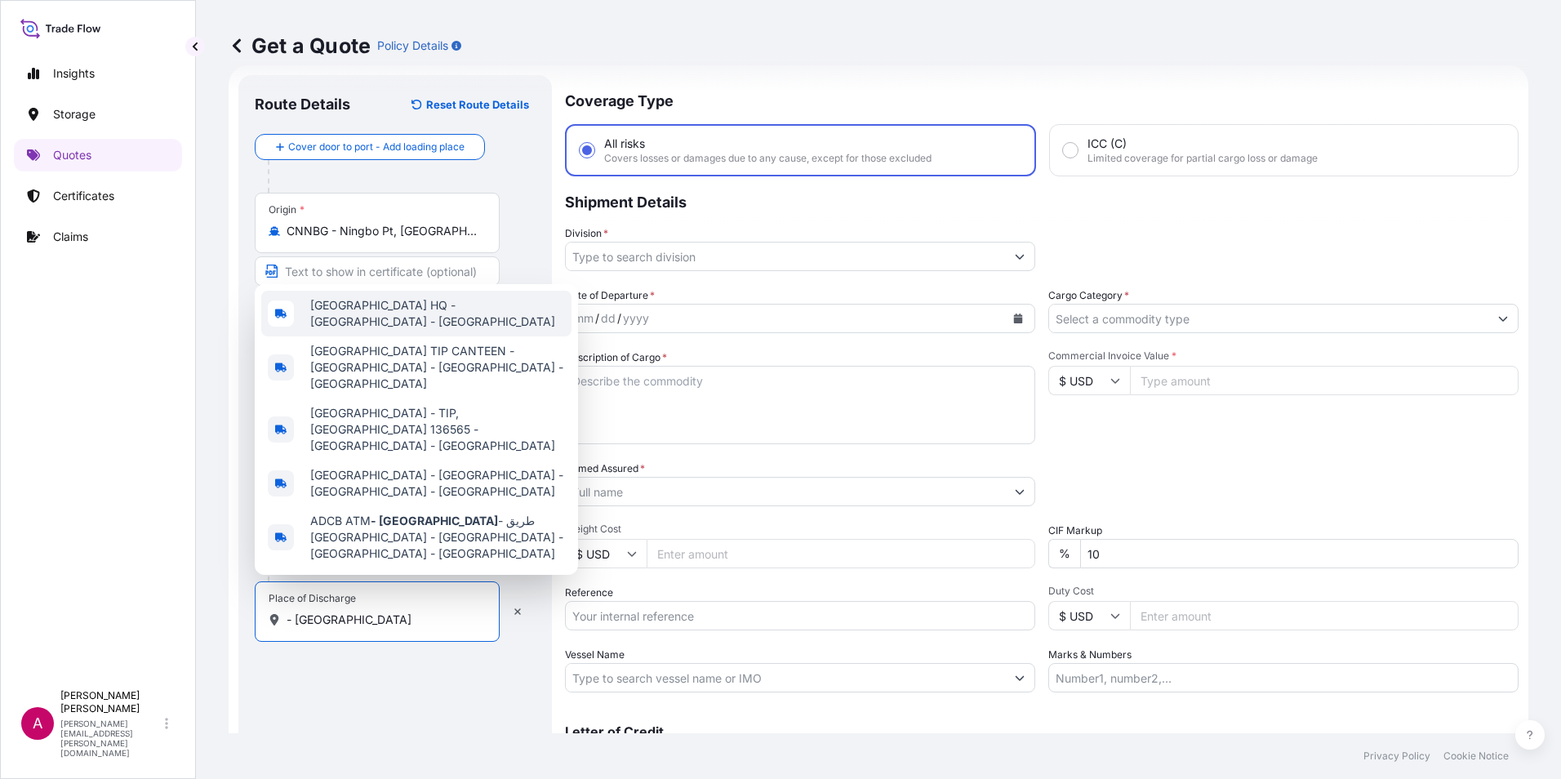
click at [438, 336] on div "Tawazun Industrial park HQ - Abu Dhabi - United Arab Emirates" at bounding box center [416, 314] width 310 height 46
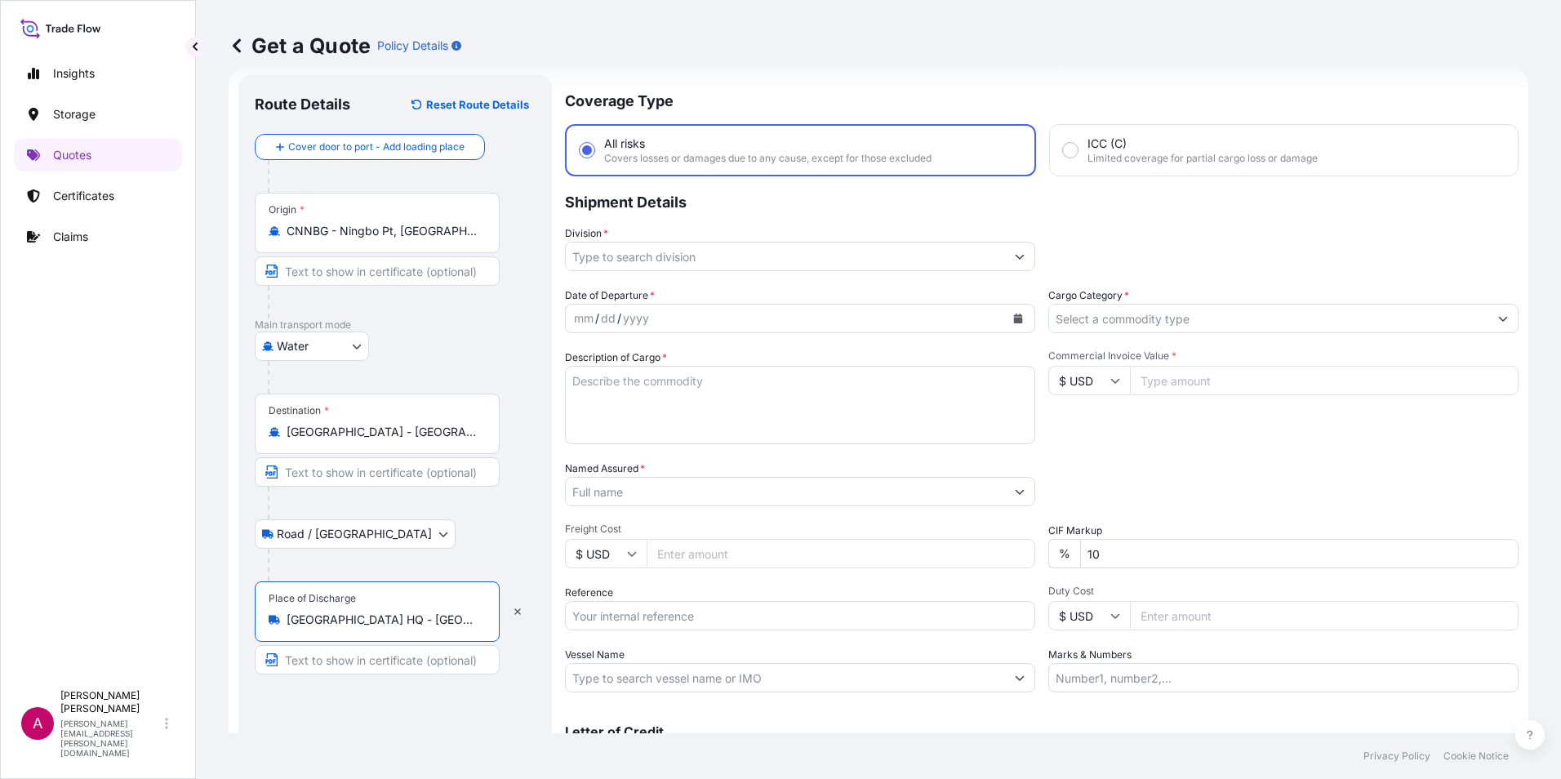
type input "Tawazun Industrial park HQ - Abu Dhabi - United Arab Emirates"
click at [716, 257] on input "Division *" at bounding box center [785, 256] width 439 height 29
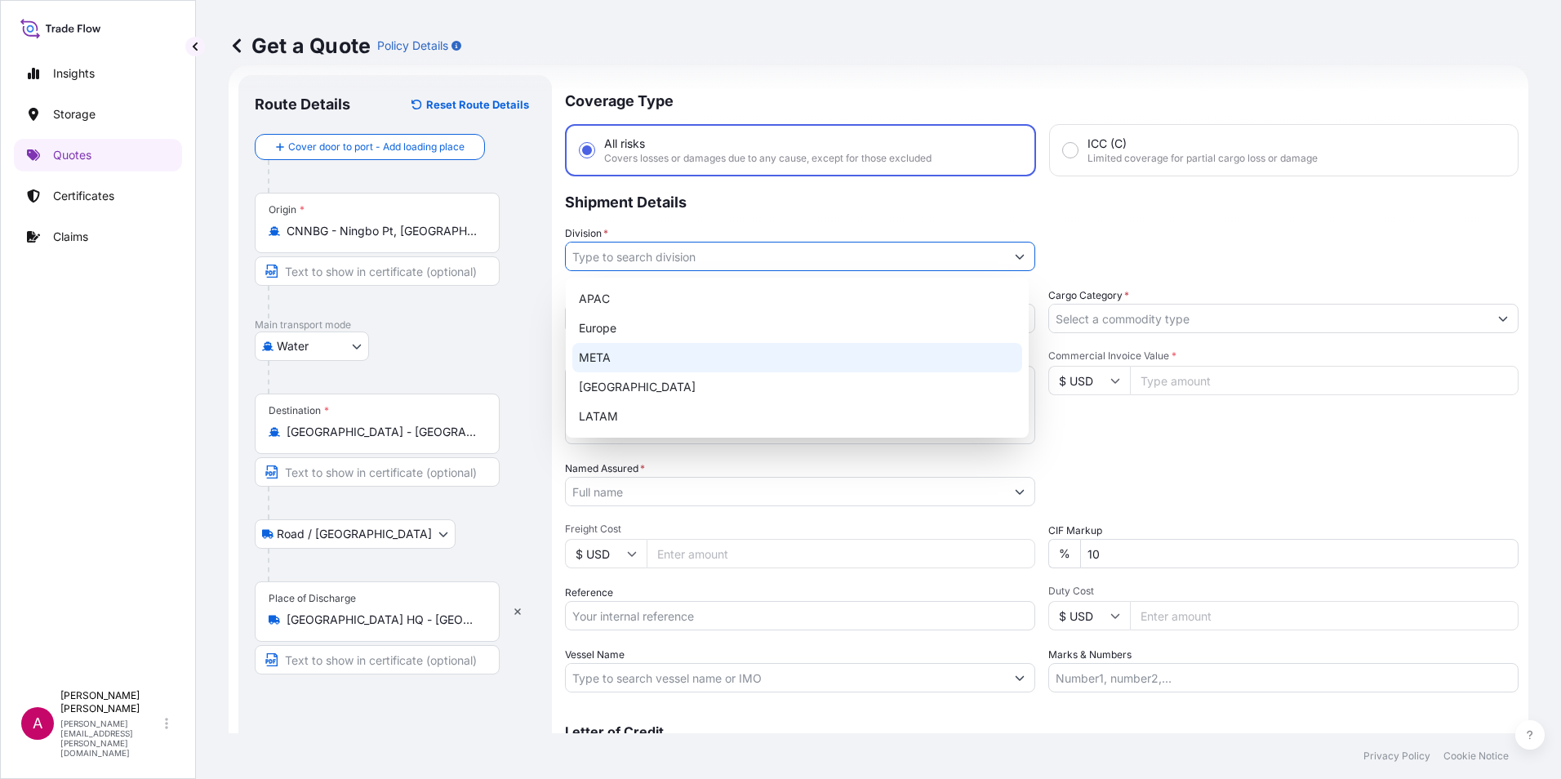
click at [607, 354] on div "META" at bounding box center [797, 357] width 450 height 29
type input "META"
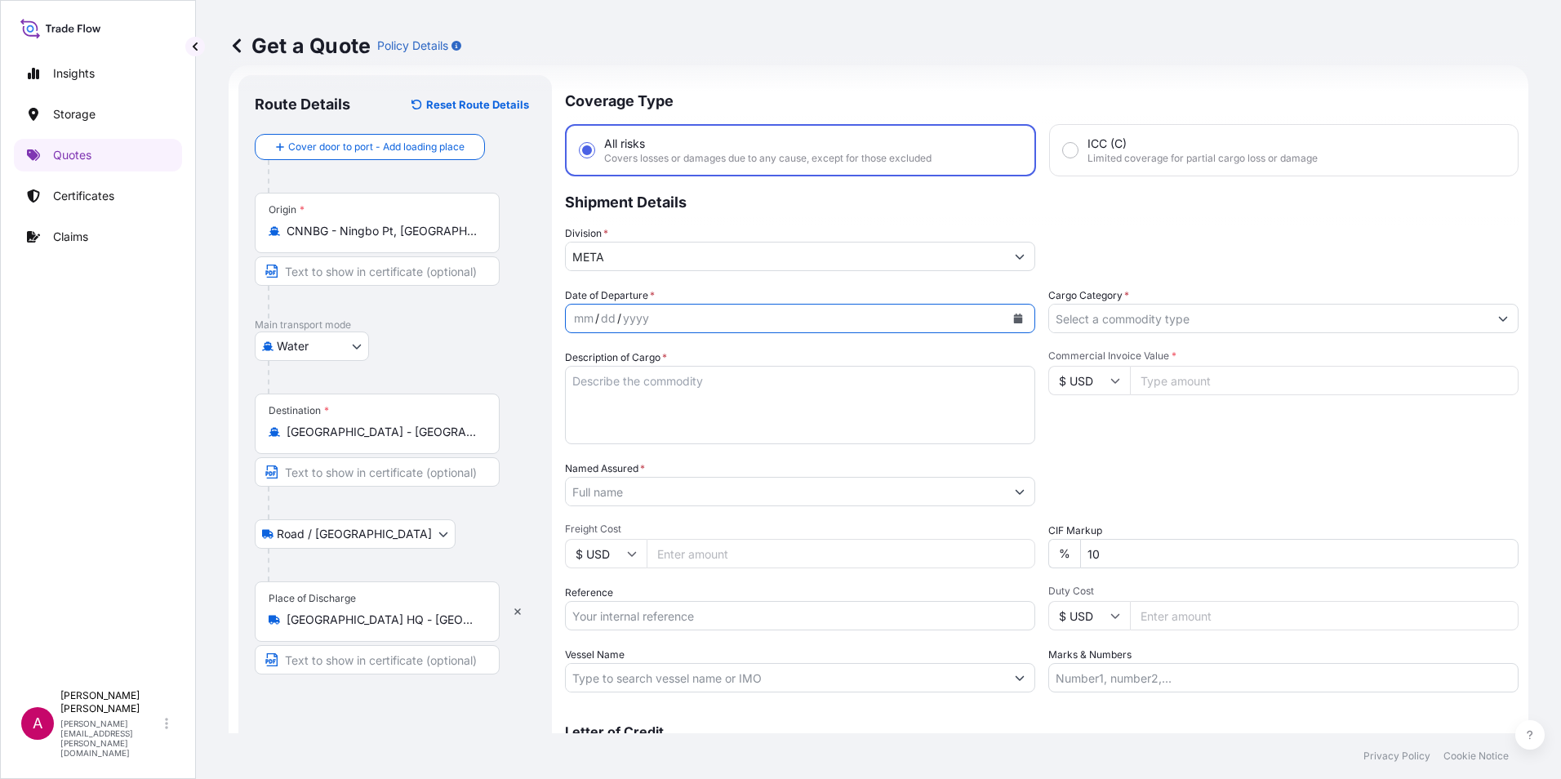
click at [1014, 318] on icon "Calendar" at bounding box center [1018, 318] width 9 height 10
click at [633, 309] on div "yyyy" at bounding box center [635, 319] width 29 height 20
click at [1015, 319] on icon "Calendar" at bounding box center [1018, 318] width 9 height 10
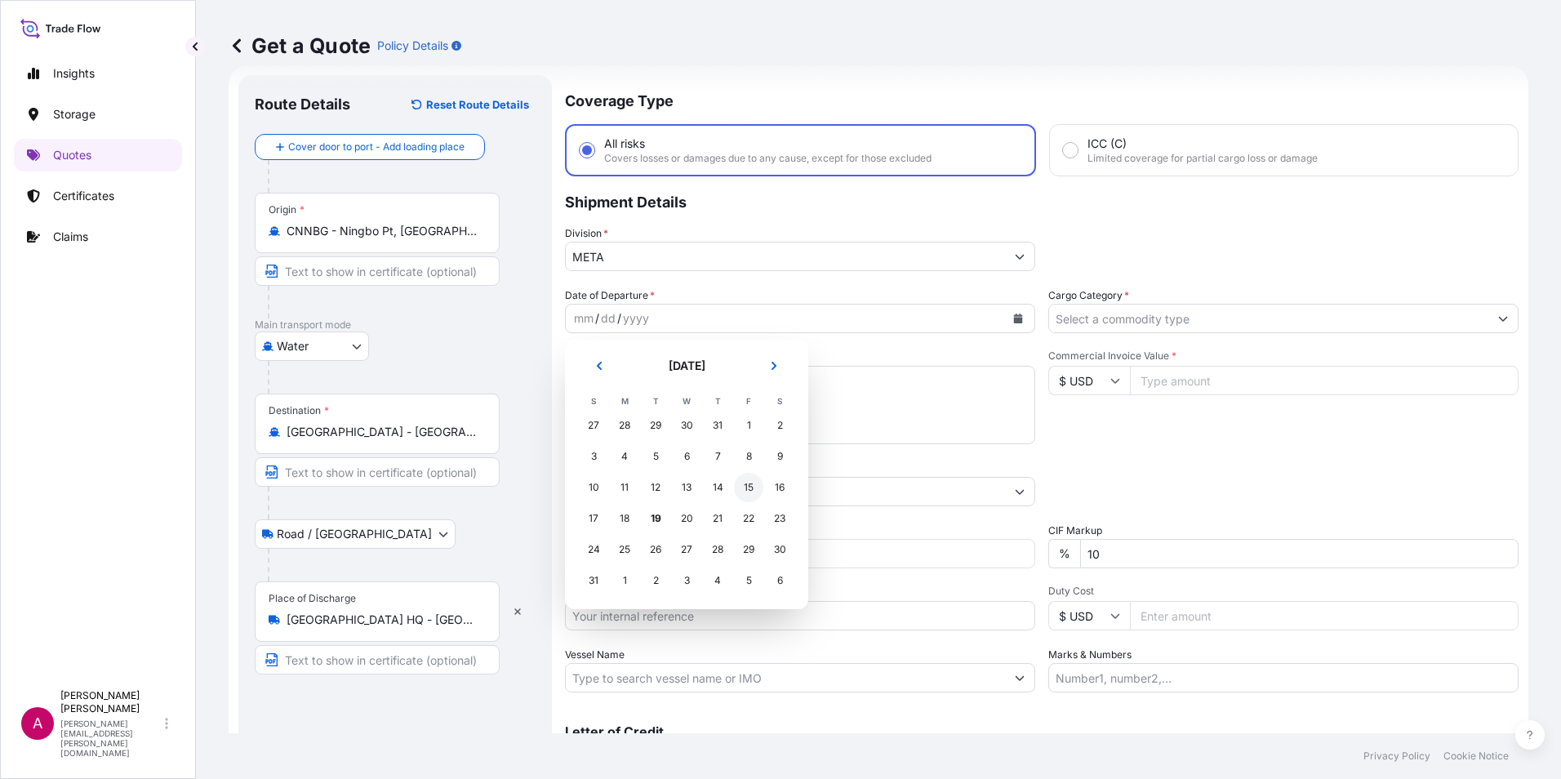
click at [744, 487] on div "15" at bounding box center [748, 487] width 29 height 29
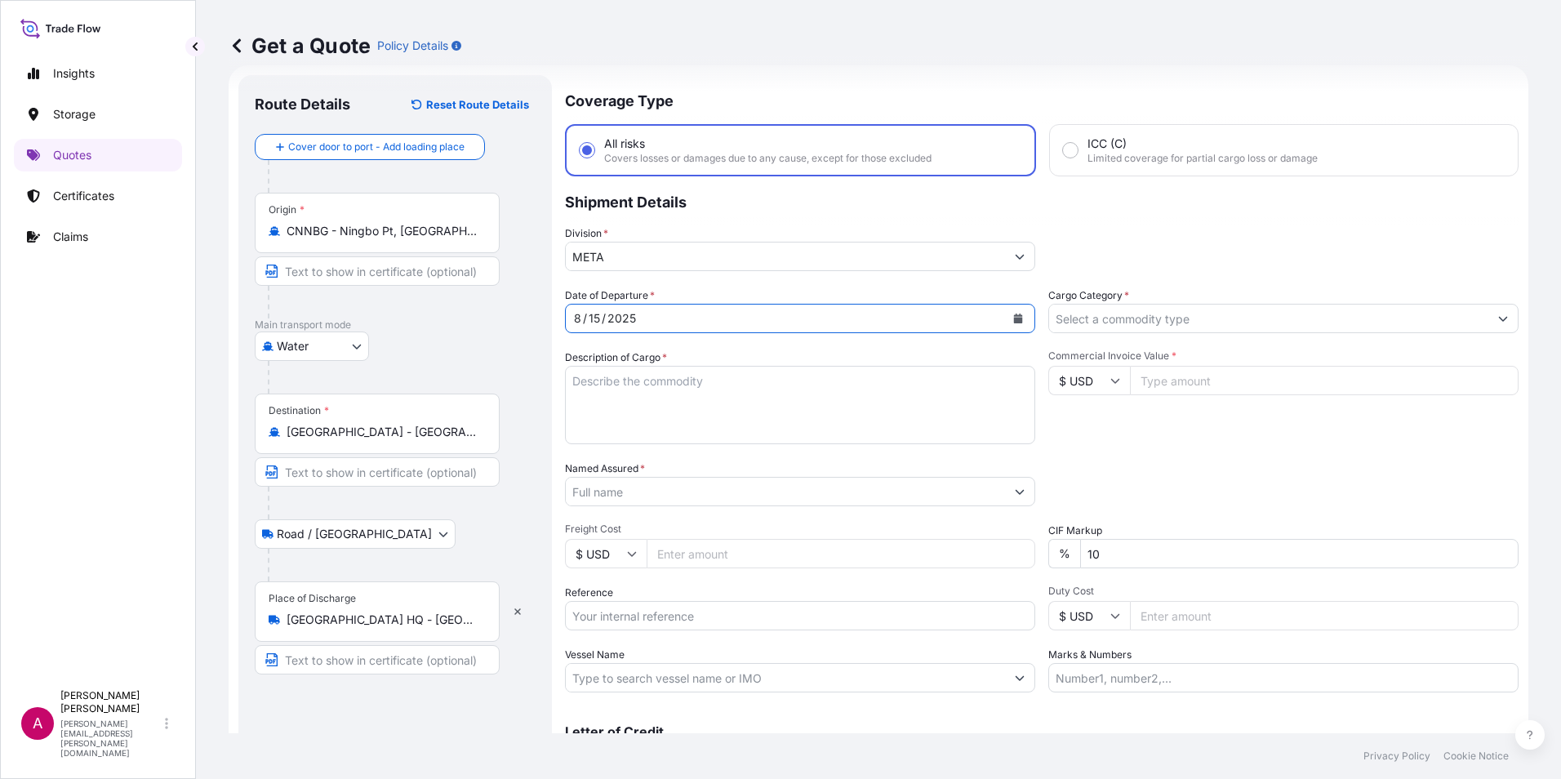
click at [1084, 314] on input "Cargo Category *" at bounding box center [1268, 318] width 439 height 29
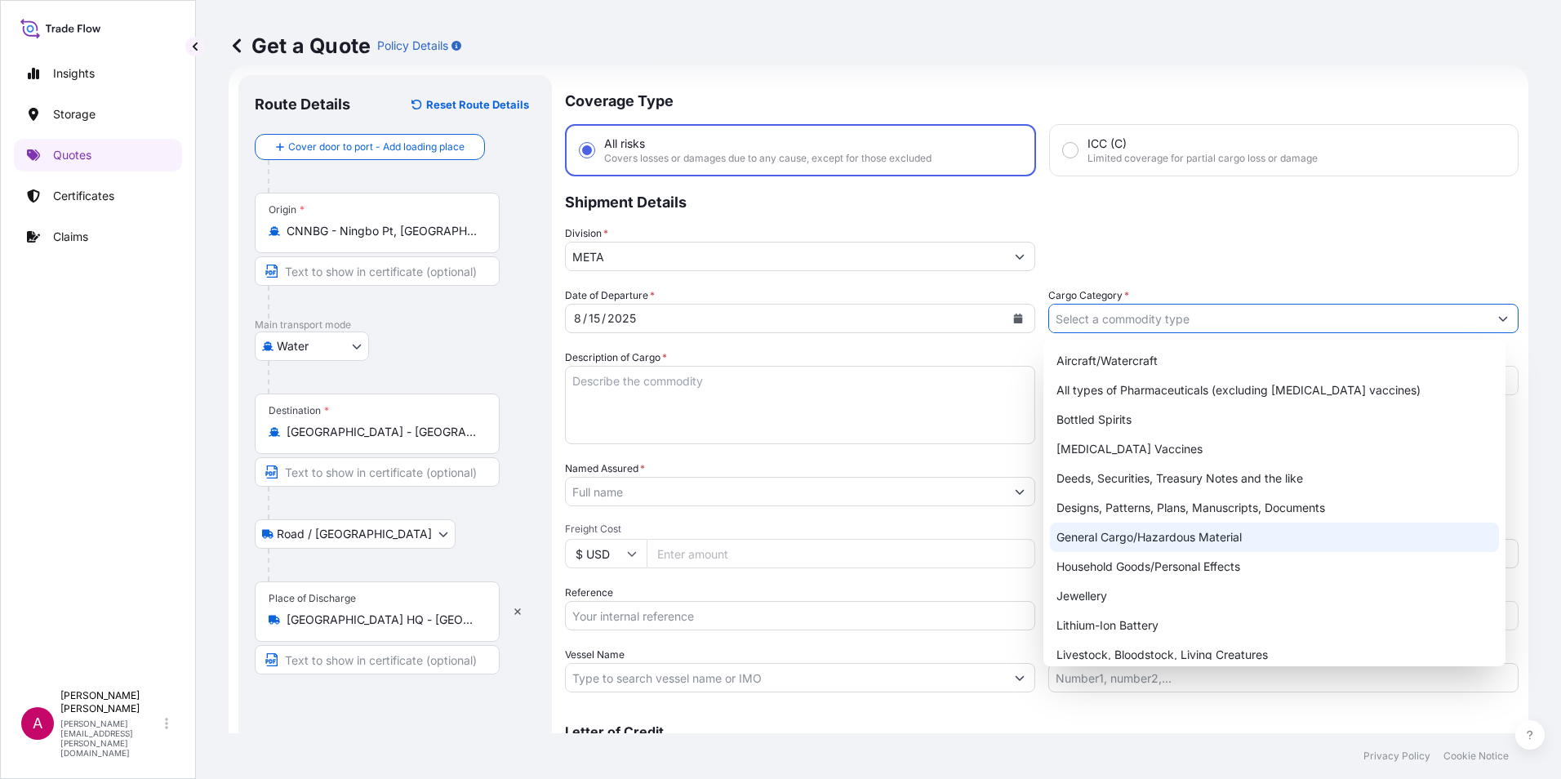
click at [1096, 531] on div "General Cargo/Hazardous Material" at bounding box center [1275, 536] width 450 height 29
type input "General Cargo/Hazardous Material"
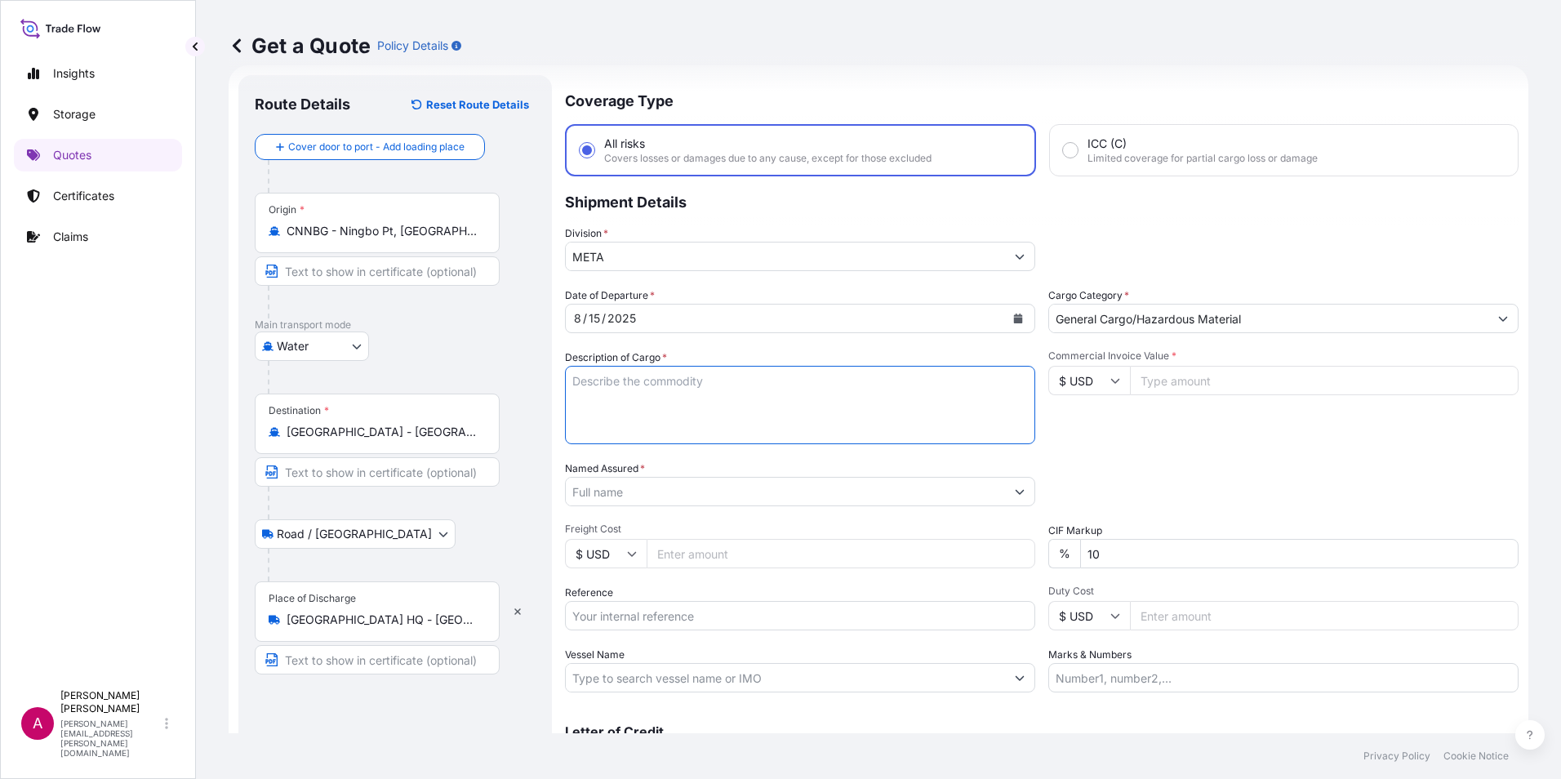
click at [580, 393] on textarea "Description of Cargo *" at bounding box center [800, 405] width 470 height 78
paste textarea "POST QA034813"
click at [672, 373] on textarea "POST QA034813" at bounding box center [800, 405] width 470 height 78
paste textarea "POST QA034814"
click at [766, 379] on textarea "POST QA034813,POST QA034814," at bounding box center [800, 405] width 470 height 78
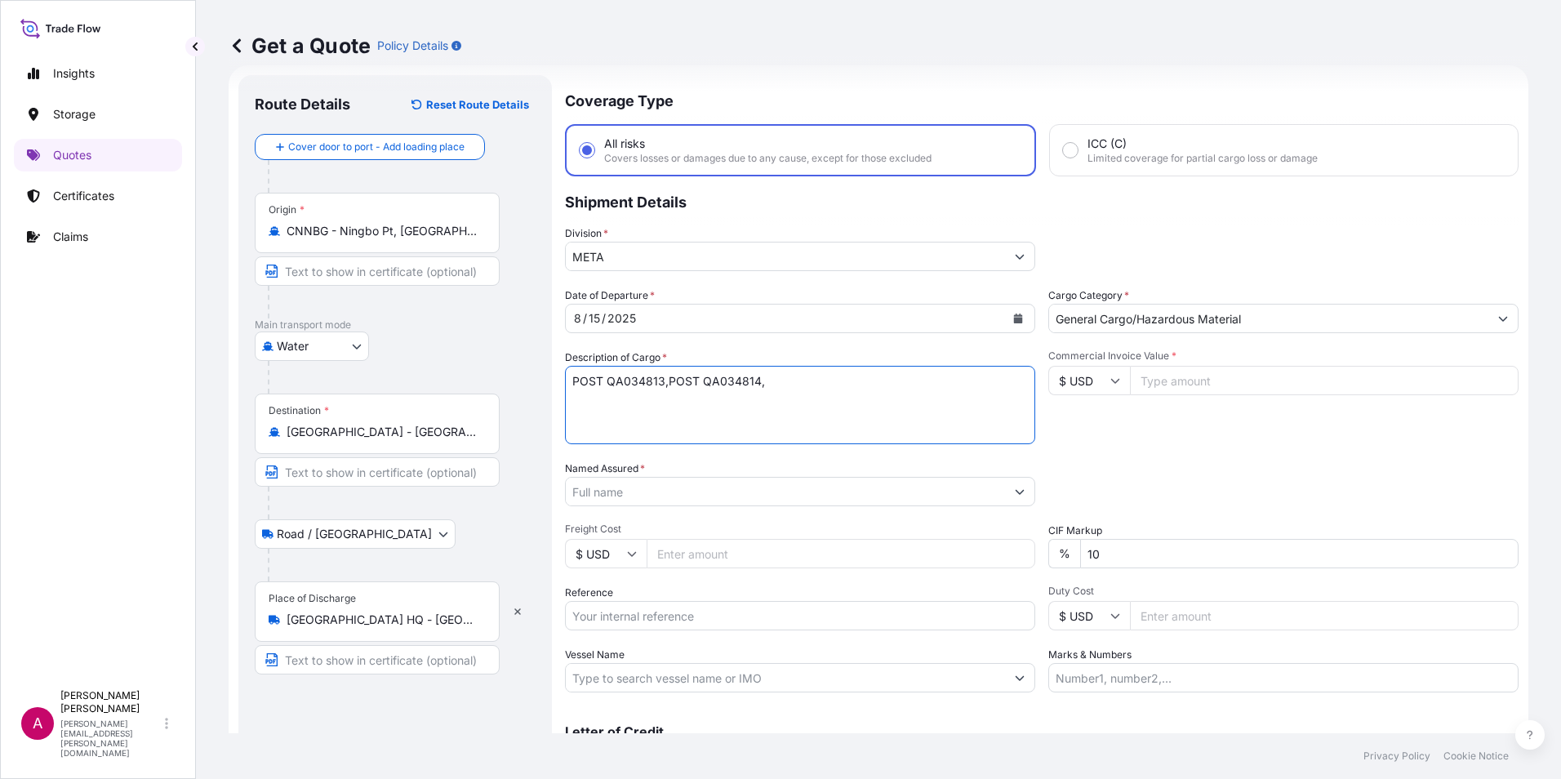
paste textarea "POST QA034815"
click at [878, 380] on textarea "POST QA034813,POST QA034814,POST QA034815," at bounding box center [800, 405] width 470 height 78
paste textarea "POST QA034816"
paste textarea "POST QA034817"
click at [673, 392] on textarea "POST QA034813,POST QA034814,POST QA034815,POST QA034816, POST QA034817" at bounding box center [800, 405] width 470 height 78
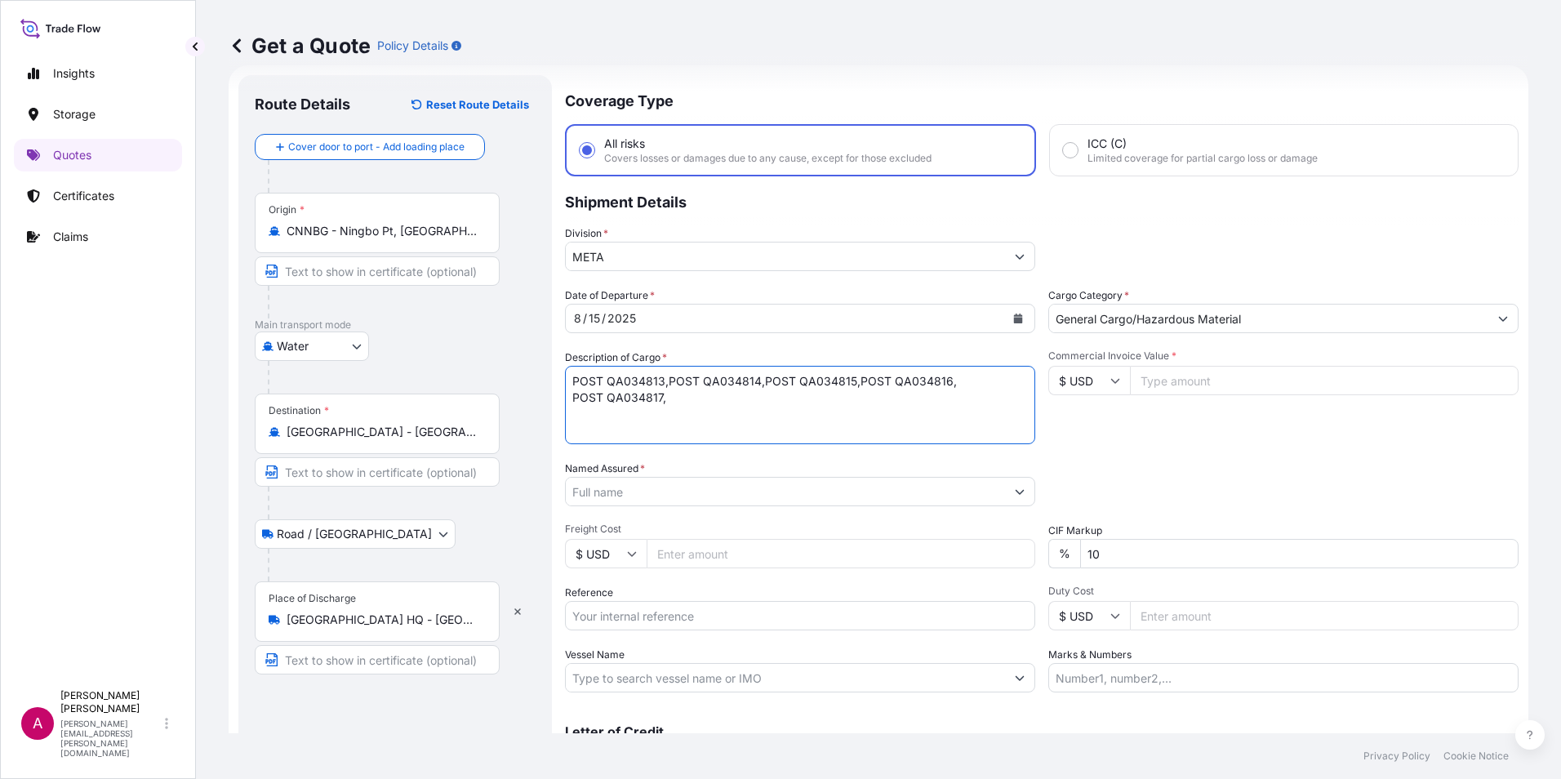
paste textarea "POST QA034818"
click at [582, 417] on textarea "POST QA034813,POST QA034814,POST QA034815,POST QA034816, POST QA034817,POST QA0…" at bounding box center [800, 405] width 470 height 78
paste textarea "Total Items : 117 Total Gross Weight : 144257.960 Kgs"
click at [775, 430] on textarea "POST QA034813,POST QA034814,POST QA034815,POST QA034816, POST QA034817,POST QA0…" at bounding box center [800, 405] width 470 height 78
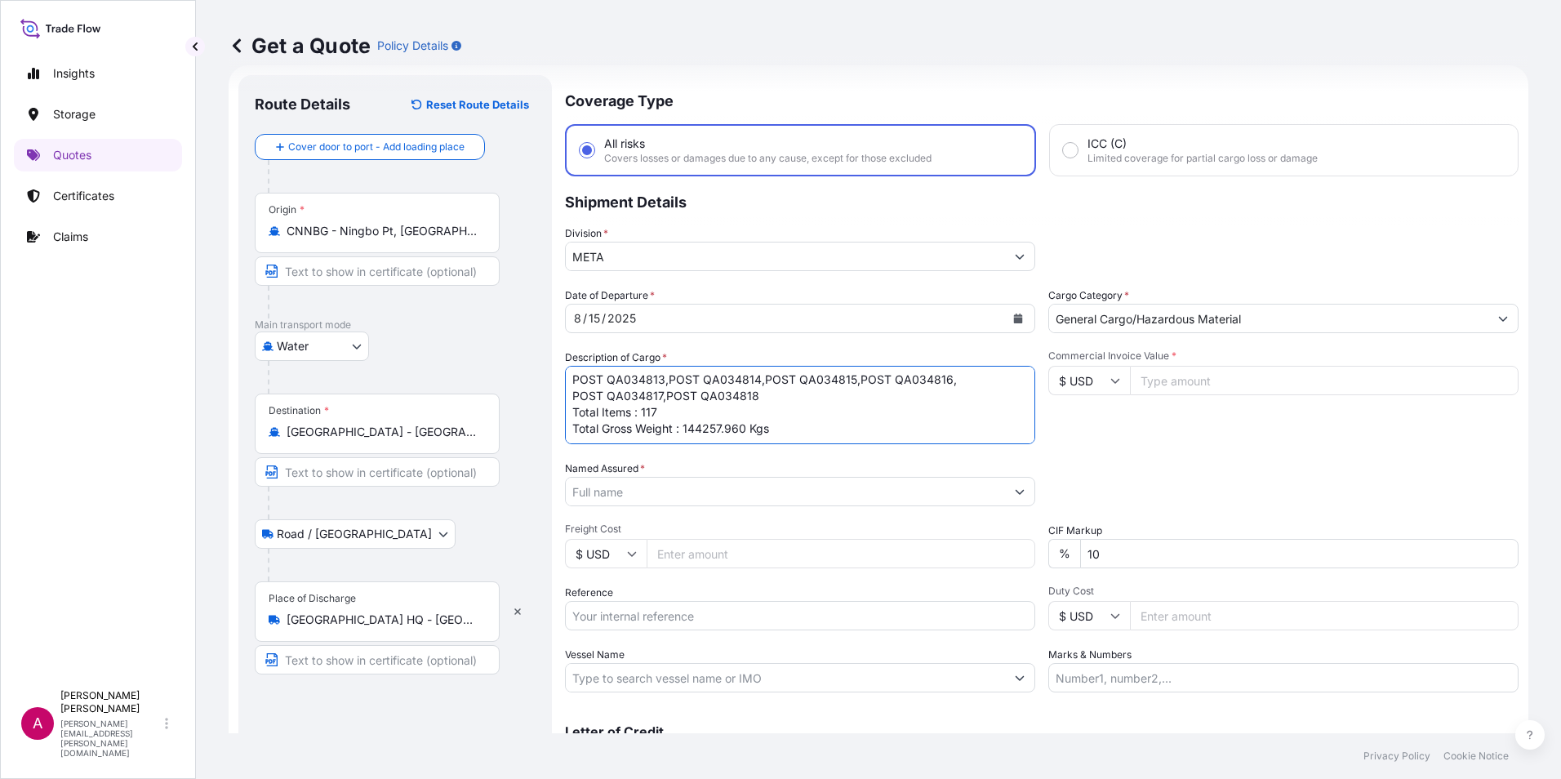
paste textarea "MEDUP7313240"
click at [571, 435] on textarea "POST QA034813,POST QA034814,POST QA034815,POST QA034816, POST QA034817,POST QA0…" at bounding box center [800, 405] width 470 height 78
click at [730, 434] on textarea "POST QA034813,POST QA034814,POST QA034815,POST QA034816, POST QA034817,POST QA0…" at bounding box center [800, 405] width 470 height 78
paste textarea "TRHU1548955"
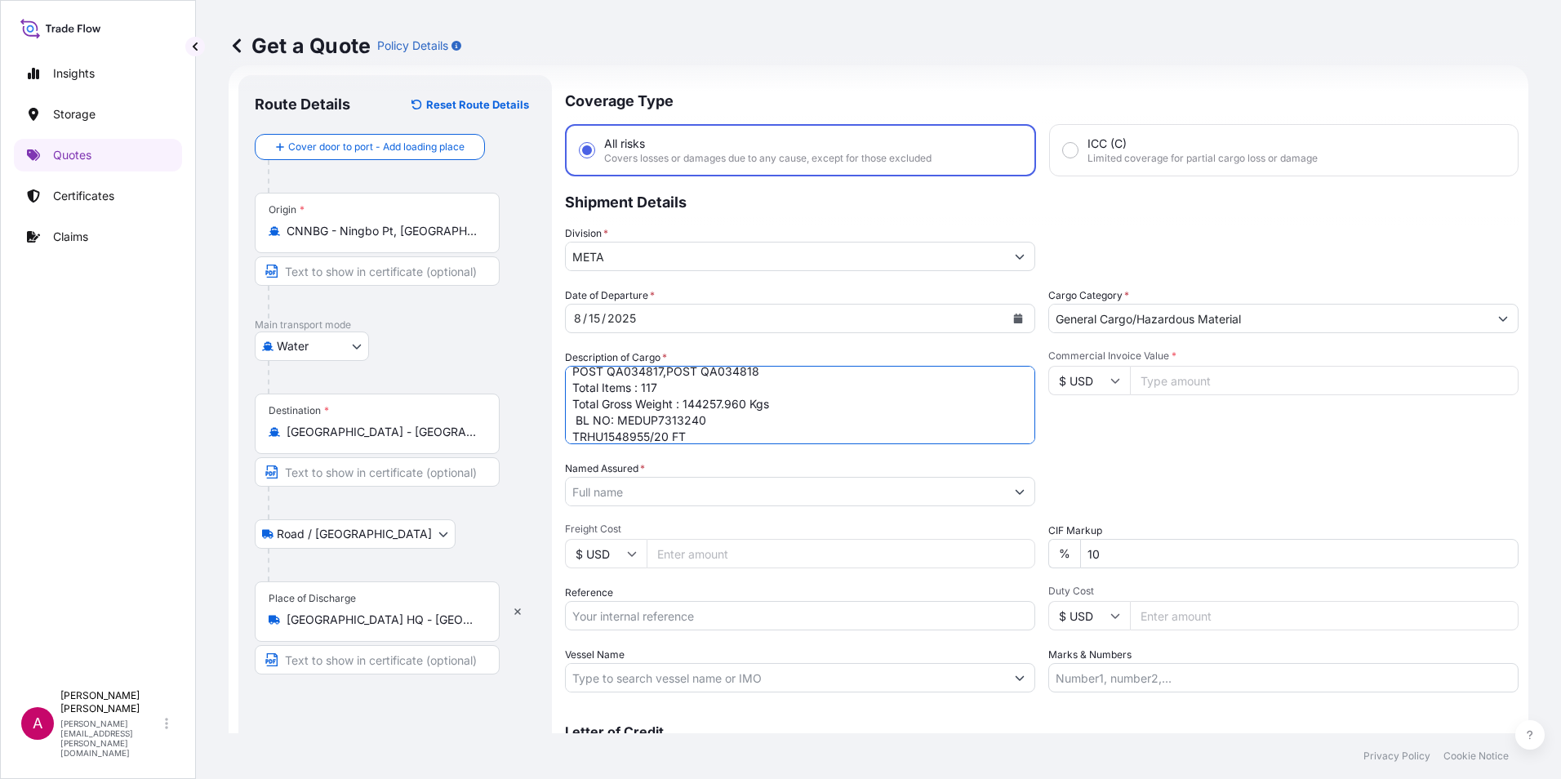
click at [700, 438] on textarea "POST QA034813,POST QA034814,POST QA034815,POST QA034816, POST QA034817,POST QA0…" at bounding box center [800, 405] width 470 height 78
paste textarea "UETU7343301"
drag, startPoint x: 683, startPoint y: 433, endPoint x: 649, endPoint y: 435, distance: 34.3
click at [649, 435] on textarea "POST QA034813,POST QA034814,POST QA034815,POST QA034816, POST QA034817,POST QA0…" at bounding box center [800, 405] width 470 height 78
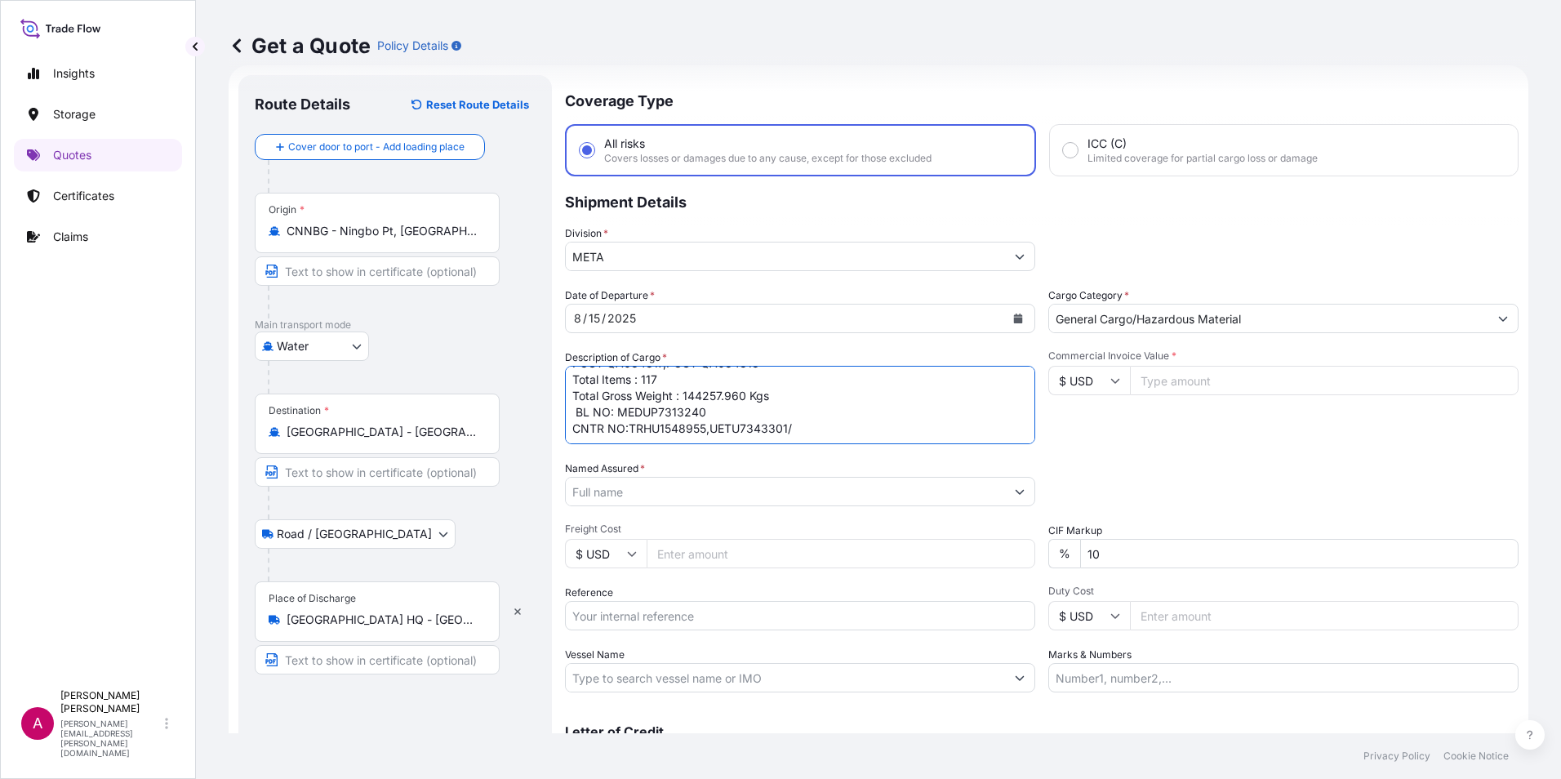
click at [796, 425] on textarea "POST QA034813,POST QA034814,POST QA034815,POST QA034816, POST QA034817,POST QA0…" at bounding box center [800, 405] width 470 height 78
click at [802, 424] on textarea "POST QA034813,POST QA034814,POST QA034815,POST QA034816, POST QA034817,POST QA0…" at bounding box center [800, 405] width 470 height 78
paste textarea "MSDU7101008"
paste textarea "MSDU5916491"
click at [967, 432] on textarea "POST QA034813,POST QA034814,POST QA034815,POST QA034816, POST QA034817,POST QA0…" at bounding box center [800, 405] width 470 height 78
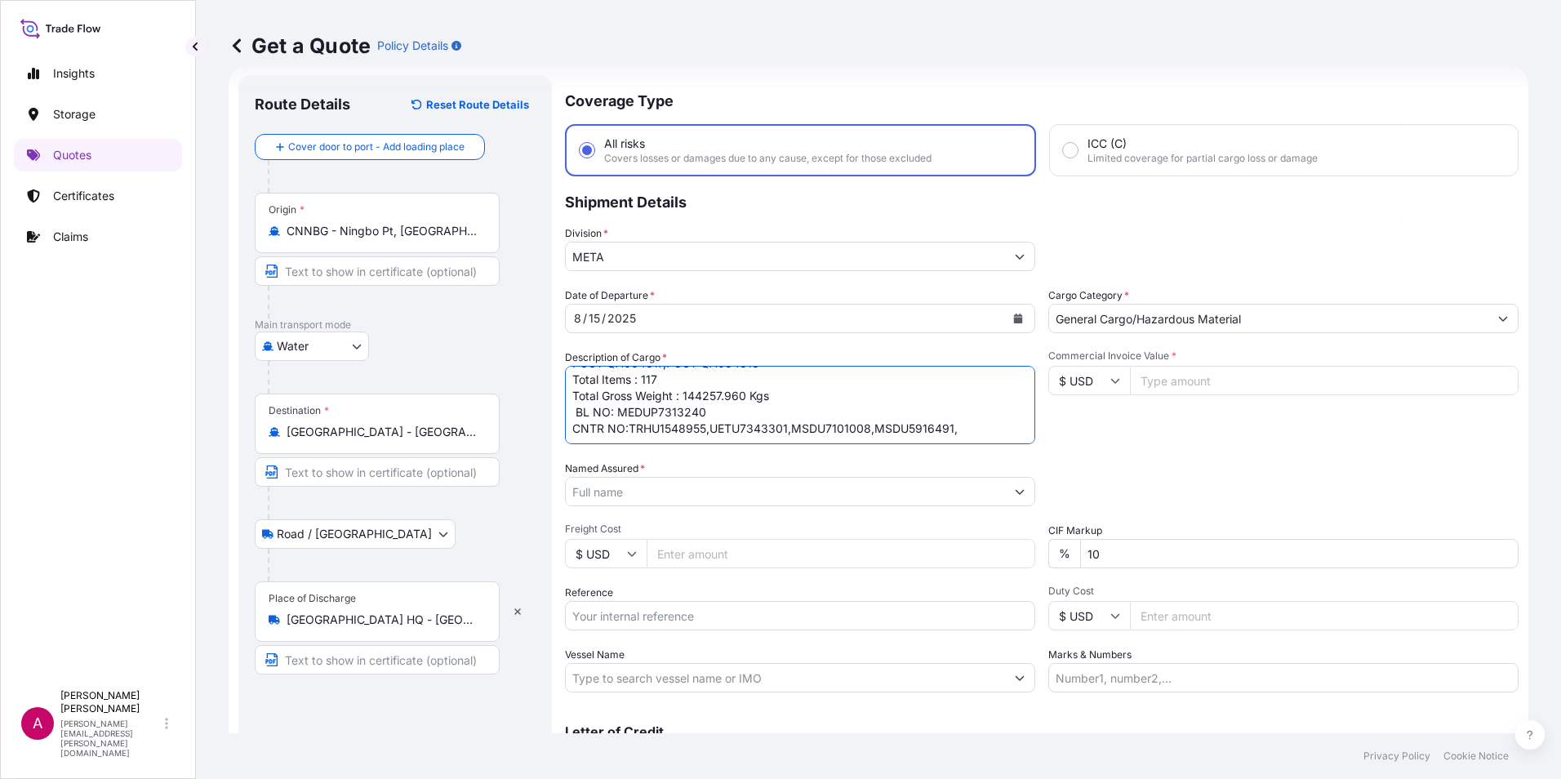
paste textarea "GAOU7461094"
click at [1003, 434] on textarea "POST QA034813,POST QA034814,POST QA034815,POST QA034816, POST QA034817,POST QA0…" at bounding box center [800, 405] width 470 height 78
paste textarea "MSMU4874361"
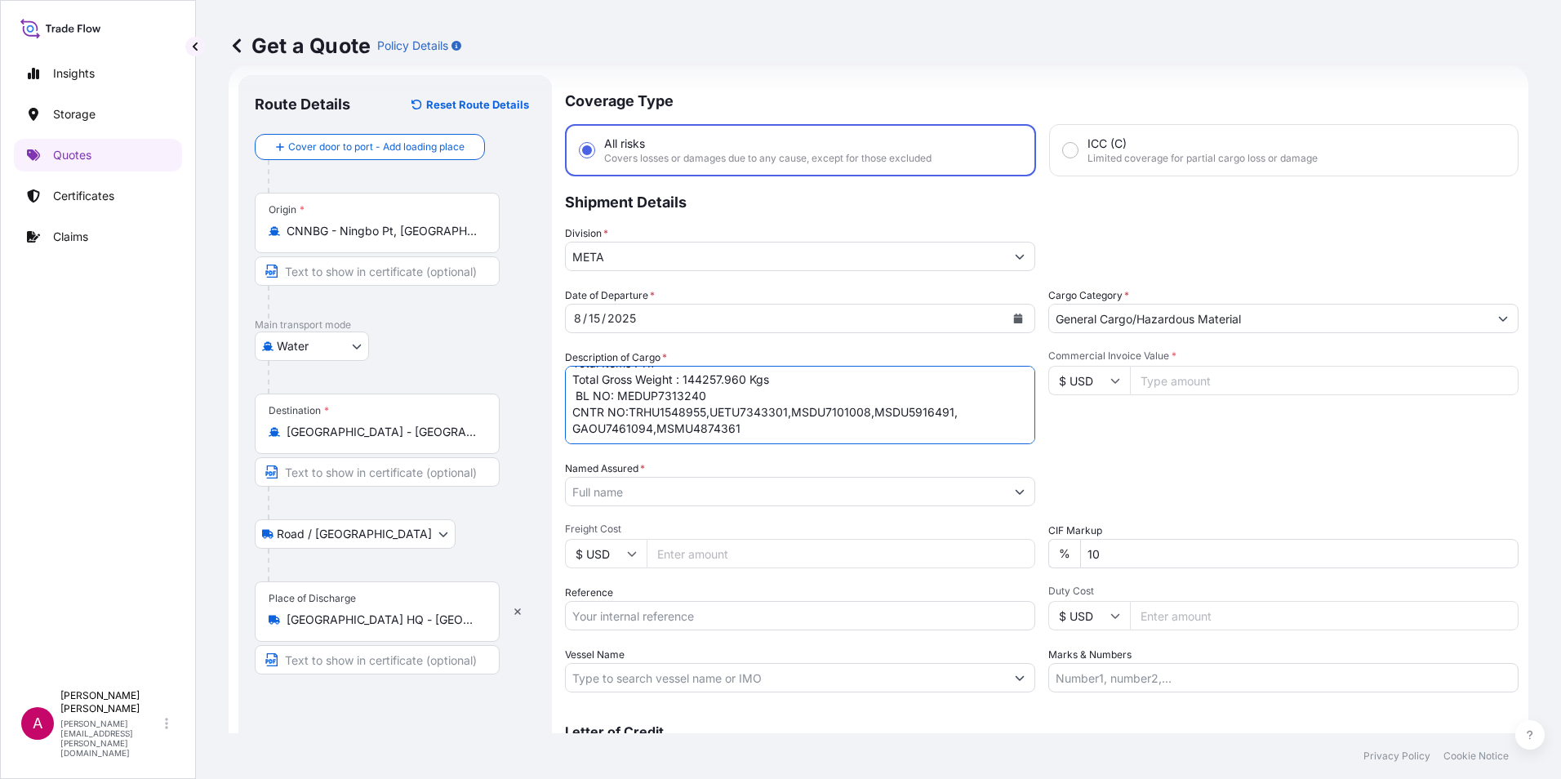
click at [713, 400] on textarea "POST QA034813,POST QA034814,POST QA034815,POST QA034816, POST QA034817,POST QA0…" at bounding box center [800, 405] width 470 height 78
paste textarea "1 x 20' DRY VAN 6 x 40' HIGH CUBE"
click at [573, 405] on textarea "POST QA034813,POST QA034814,POST QA034815,POST QA034816, POST QA034817,POST QA0…" at bounding box center [800, 405] width 470 height 78
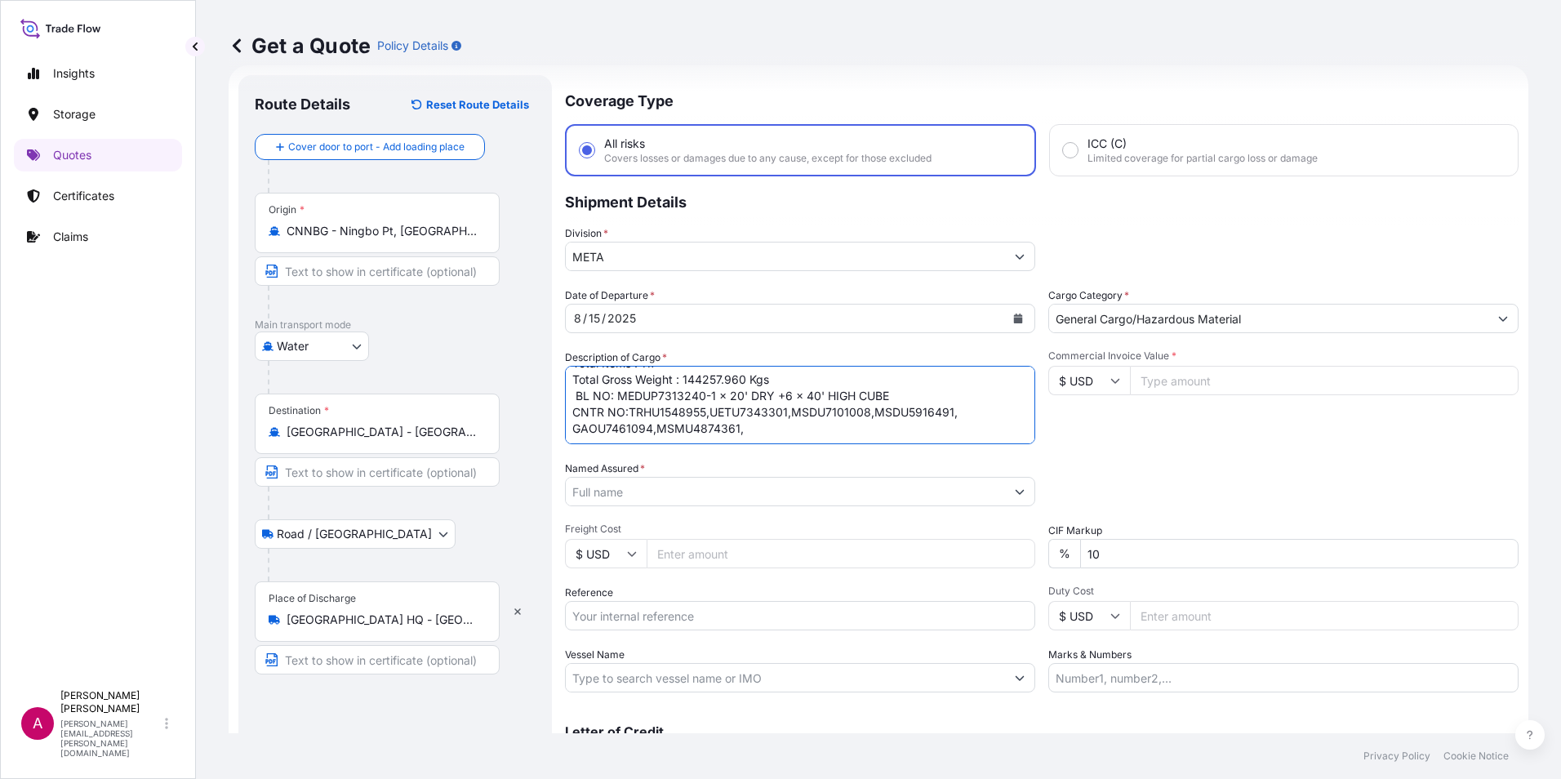
paste textarea "TGBU5660213"
click at [1126, 472] on div "Packing Category Type to search a container mode Please select a primary mode o…" at bounding box center [1283, 483] width 470 height 46
type textarea "POST QA034813, POST QA034814, POST QA034815, POST QA034816, POST QA034817, POST…"
click at [619, 493] on input "Named Assured *" at bounding box center [785, 491] width 439 height 29
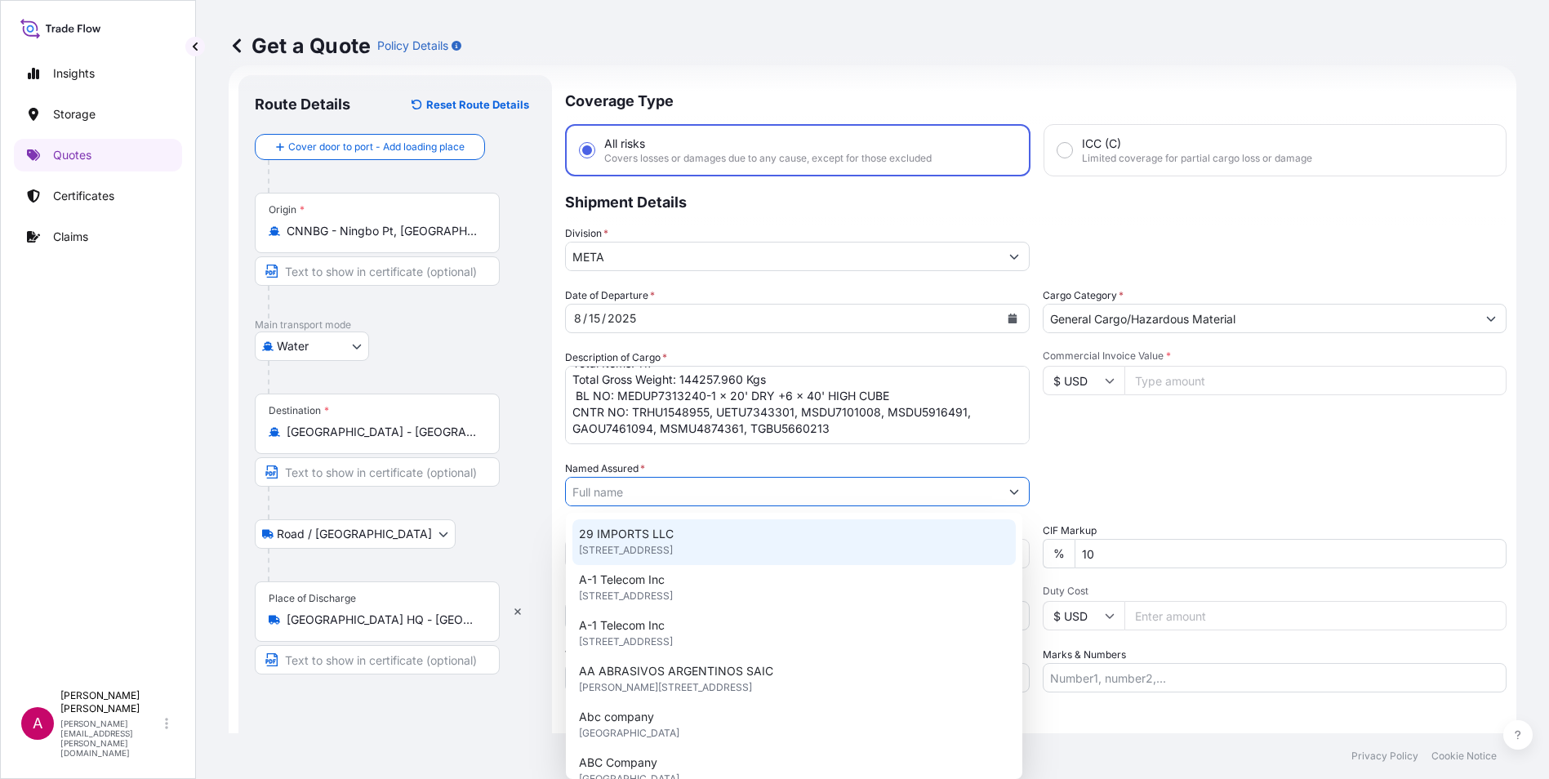
click at [594, 496] on input "Named Assured *" at bounding box center [782, 491] width 433 height 29
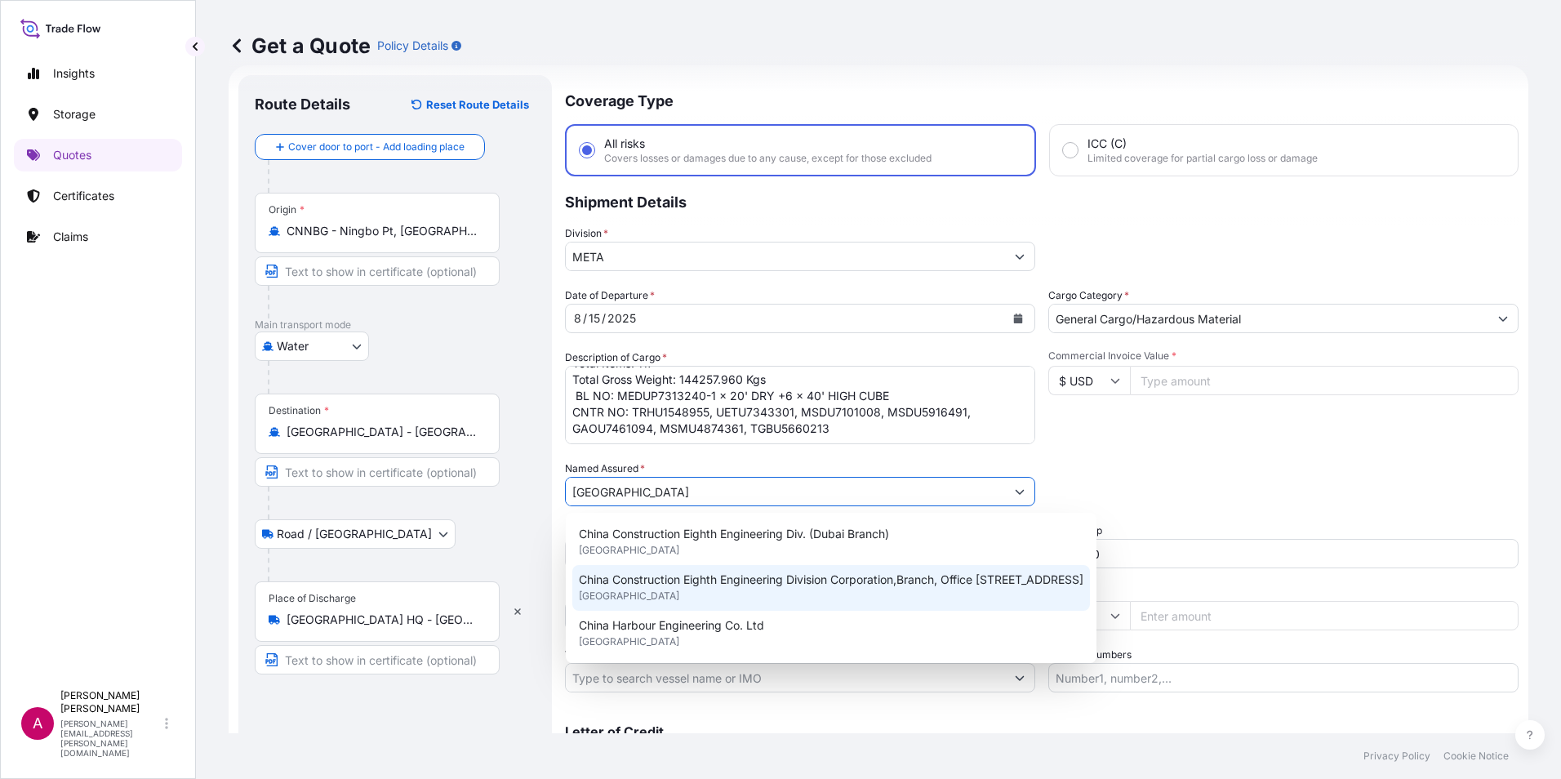
click at [641, 571] on span "China Construction Eighth Engineering Division Corporation,Branch, Office [STRE…" at bounding box center [831, 579] width 504 height 16
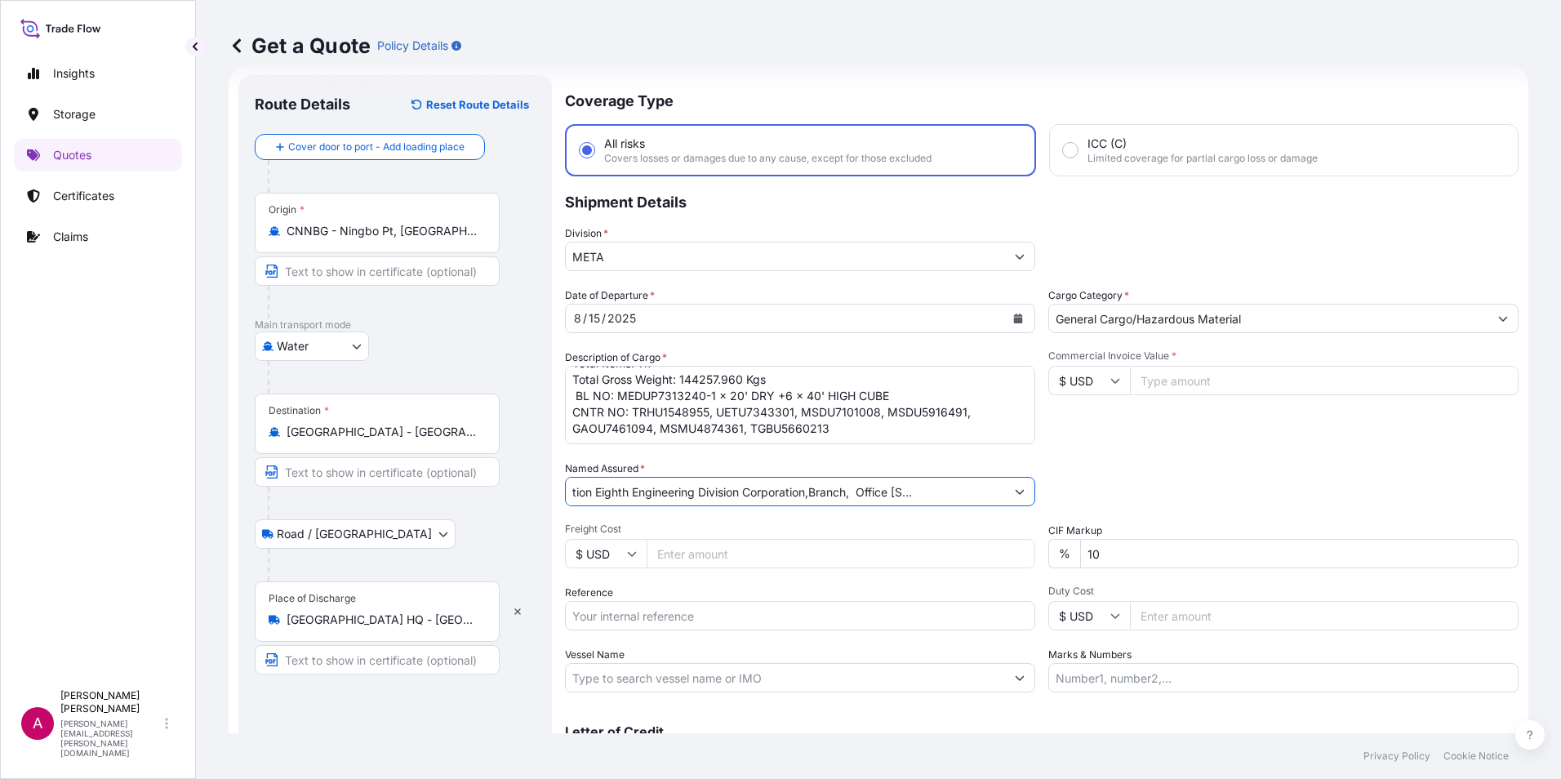
scroll to position [0, 229]
drag, startPoint x: 841, startPoint y: 496, endPoint x: 1056, endPoint y: 503, distance: 215.6
click at [1056, 503] on div "Date of Departure * 8 / 15 / 2025 Cargo Category * General Cargo/Hazardous Mate…" at bounding box center [1041, 489] width 953 height 405
type input "China Construction Eighth Engineering Division Corporation,Branch, Office [STRE…"
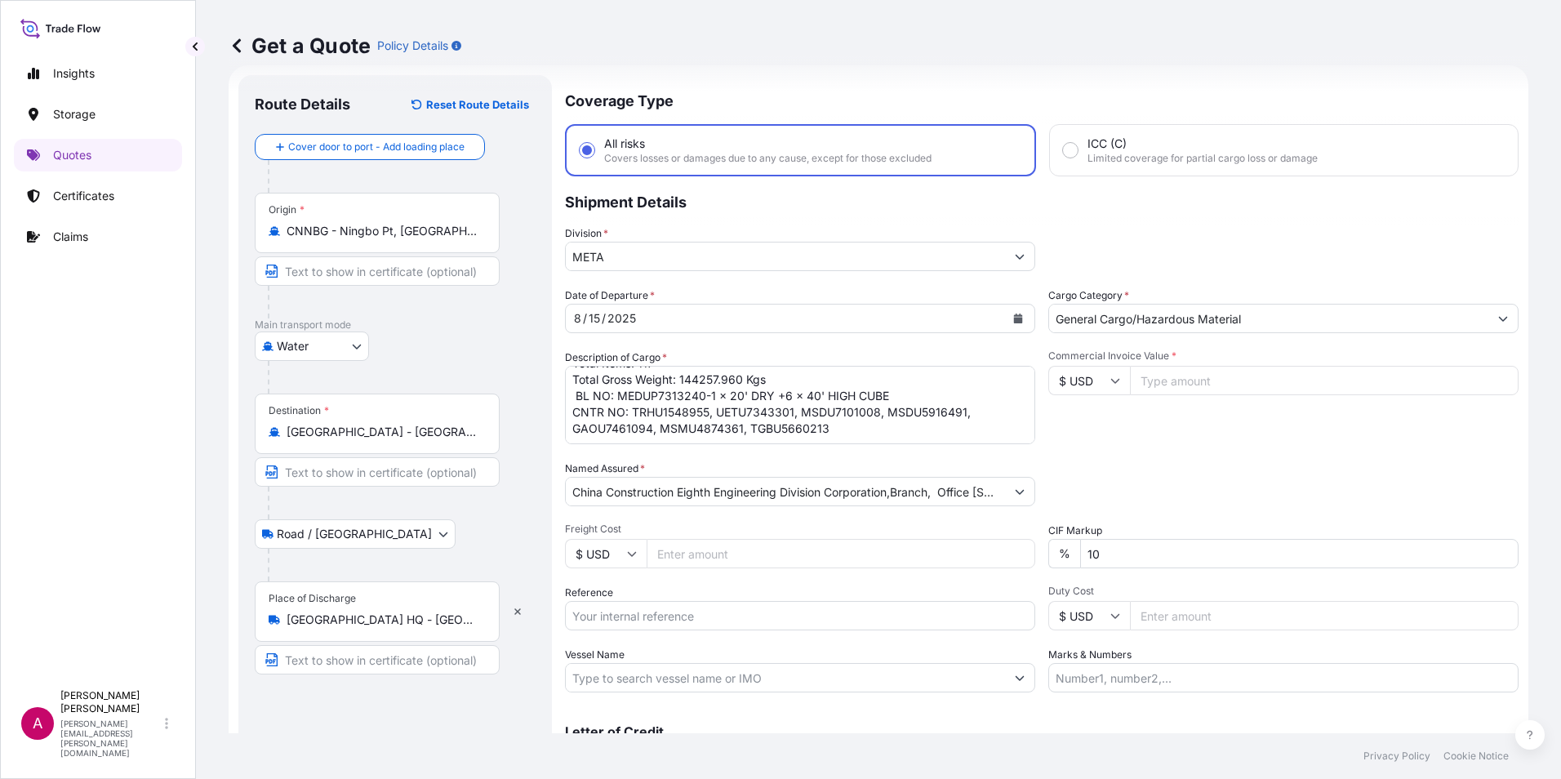
click at [1097, 464] on div "Packing Category Type to search a container mode Please select a primary mode o…" at bounding box center [1283, 483] width 470 height 46
click at [1146, 383] on input "Commercial Invoice Value *" at bounding box center [1324, 380] width 389 height 29
paste input "143131.5400"
click at [1201, 485] on div "Packing Category Type to search a container mode Please select a primary mode o…" at bounding box center [1283, 483] width 470 height 46
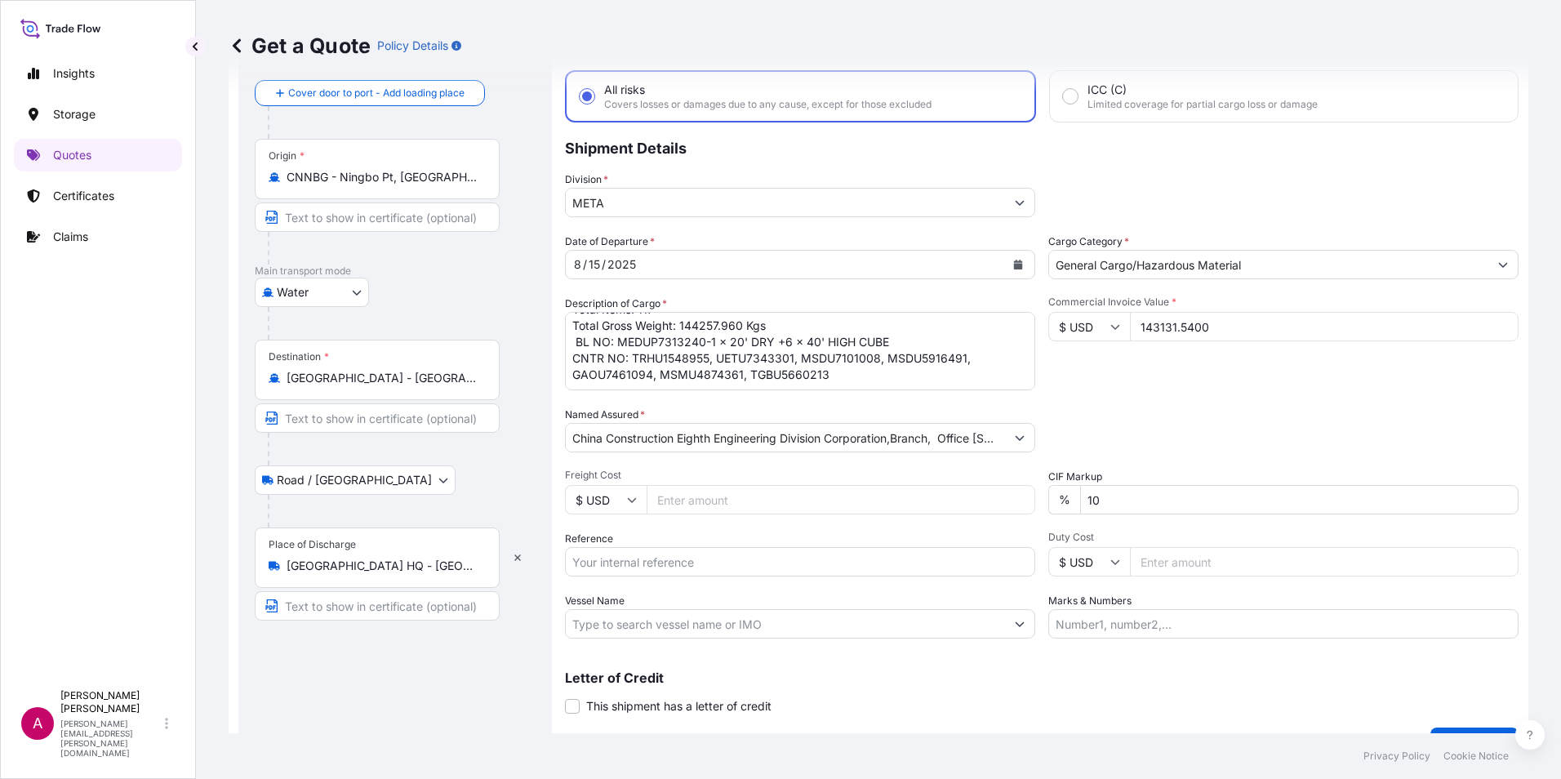
scroll to position [108, 0]
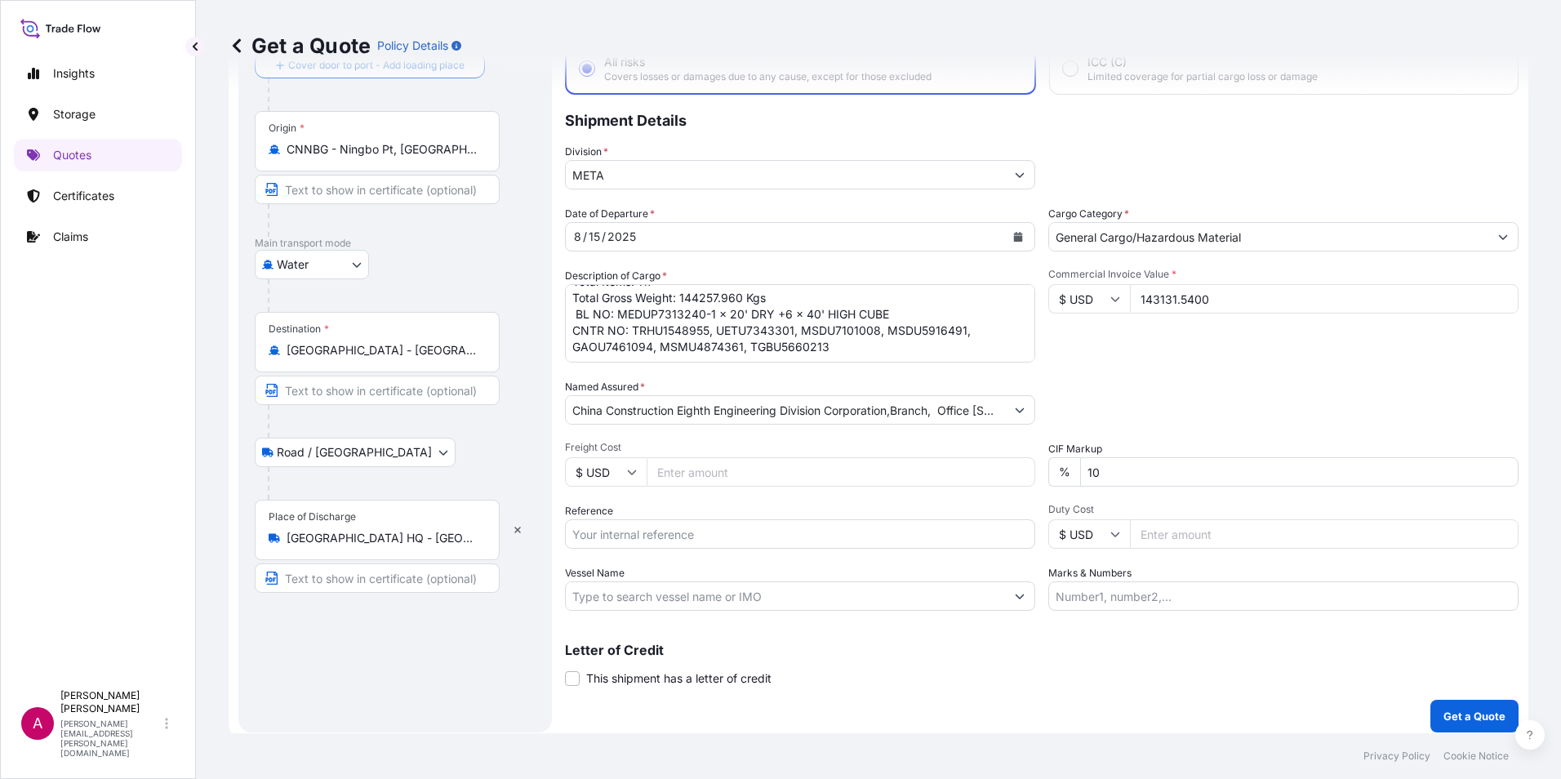
click at [1174, 300] on input "143131.5400" at bounding box center [1324, 298] width 389 height 29
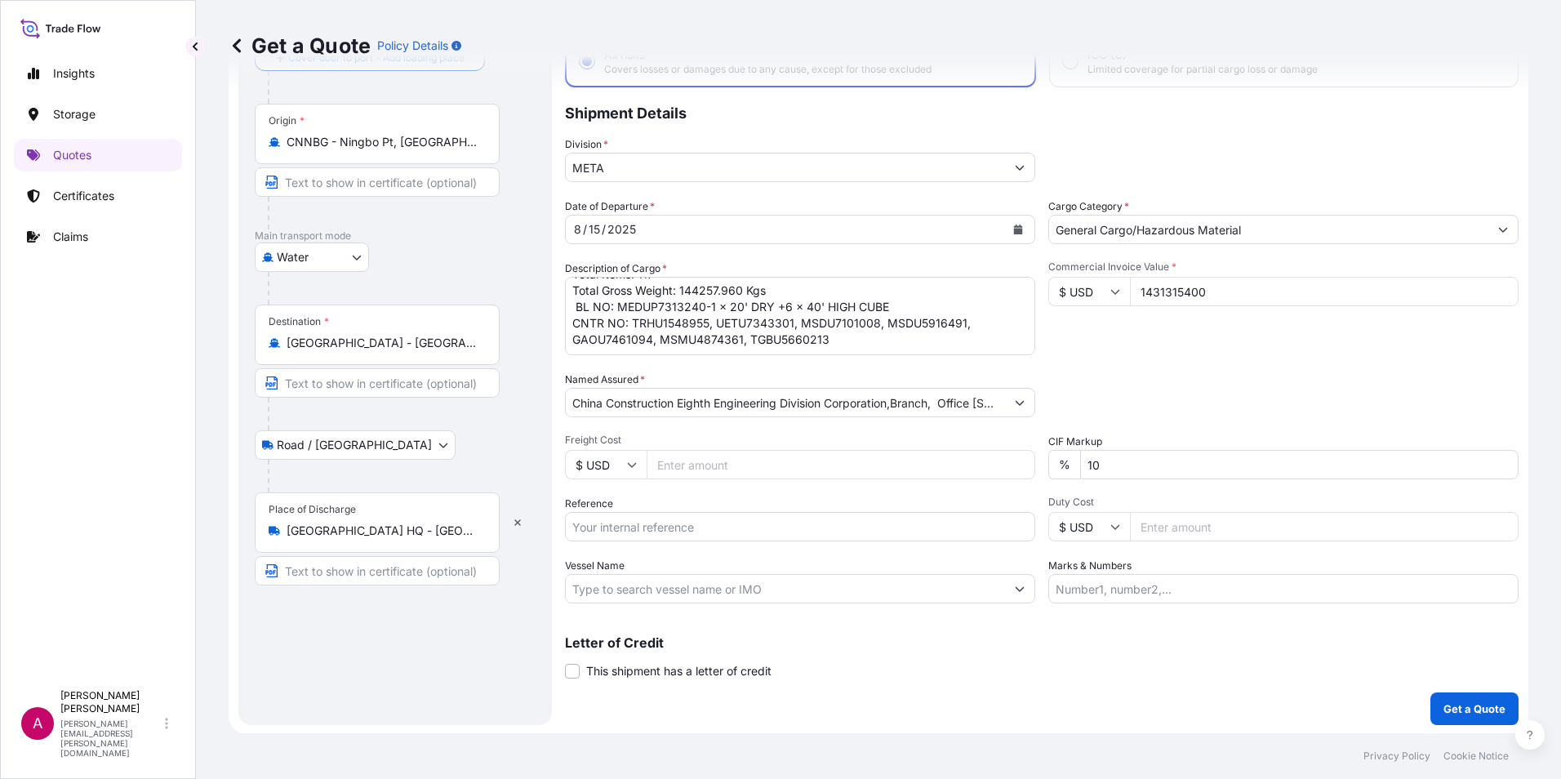
scroll to position [117, 0]
type input "1431315400"
click at [705, 469] on input "Freight Cost" at bounding box center [841, 462] width 389 height 29
click at [1163, 731] on form "Route Details Reset Route Details Cover door to port - Add loading place Place …" at bounding box center [879, 354] width 1300 height 758
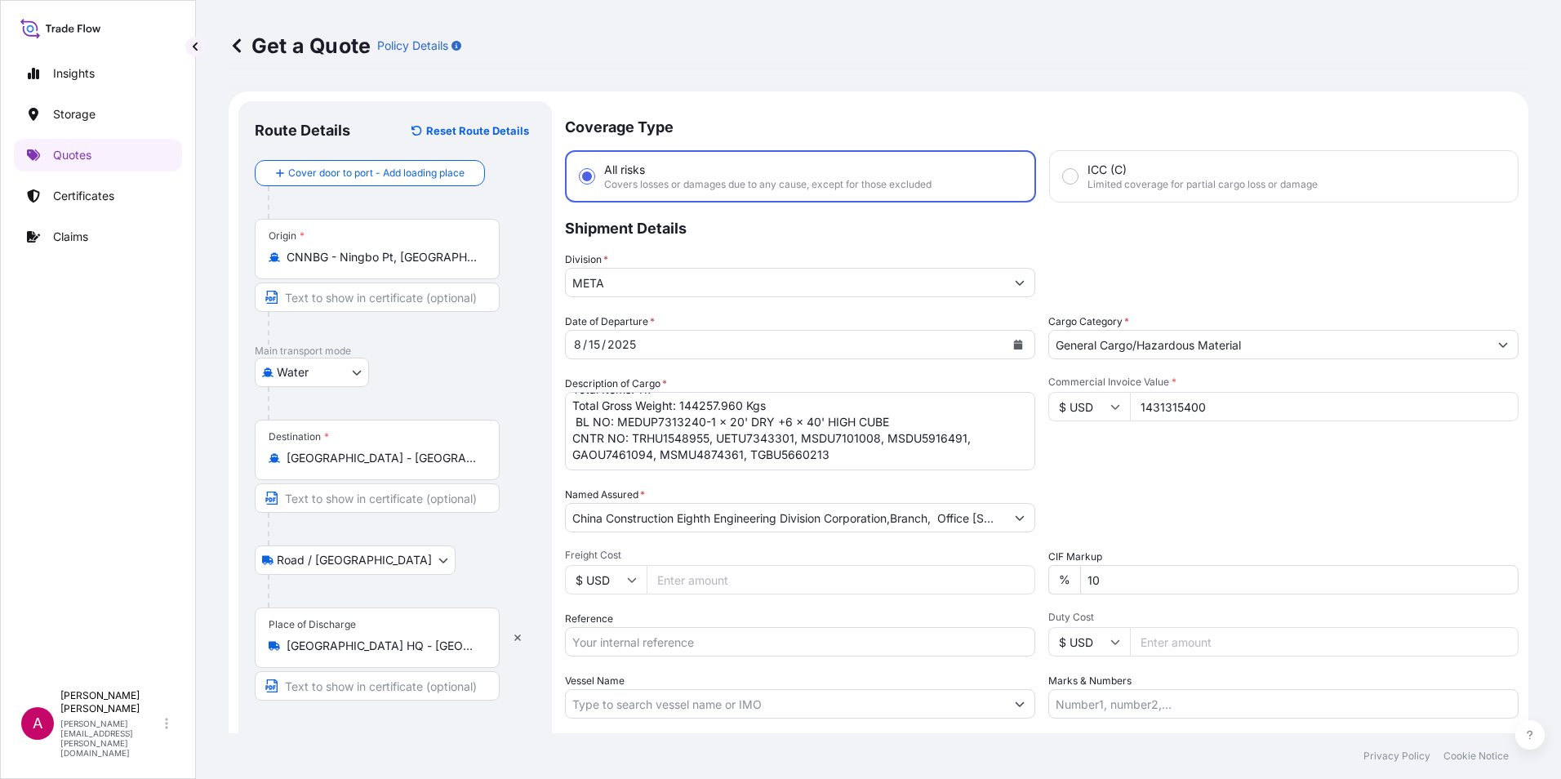
scroll to position [82, 0]
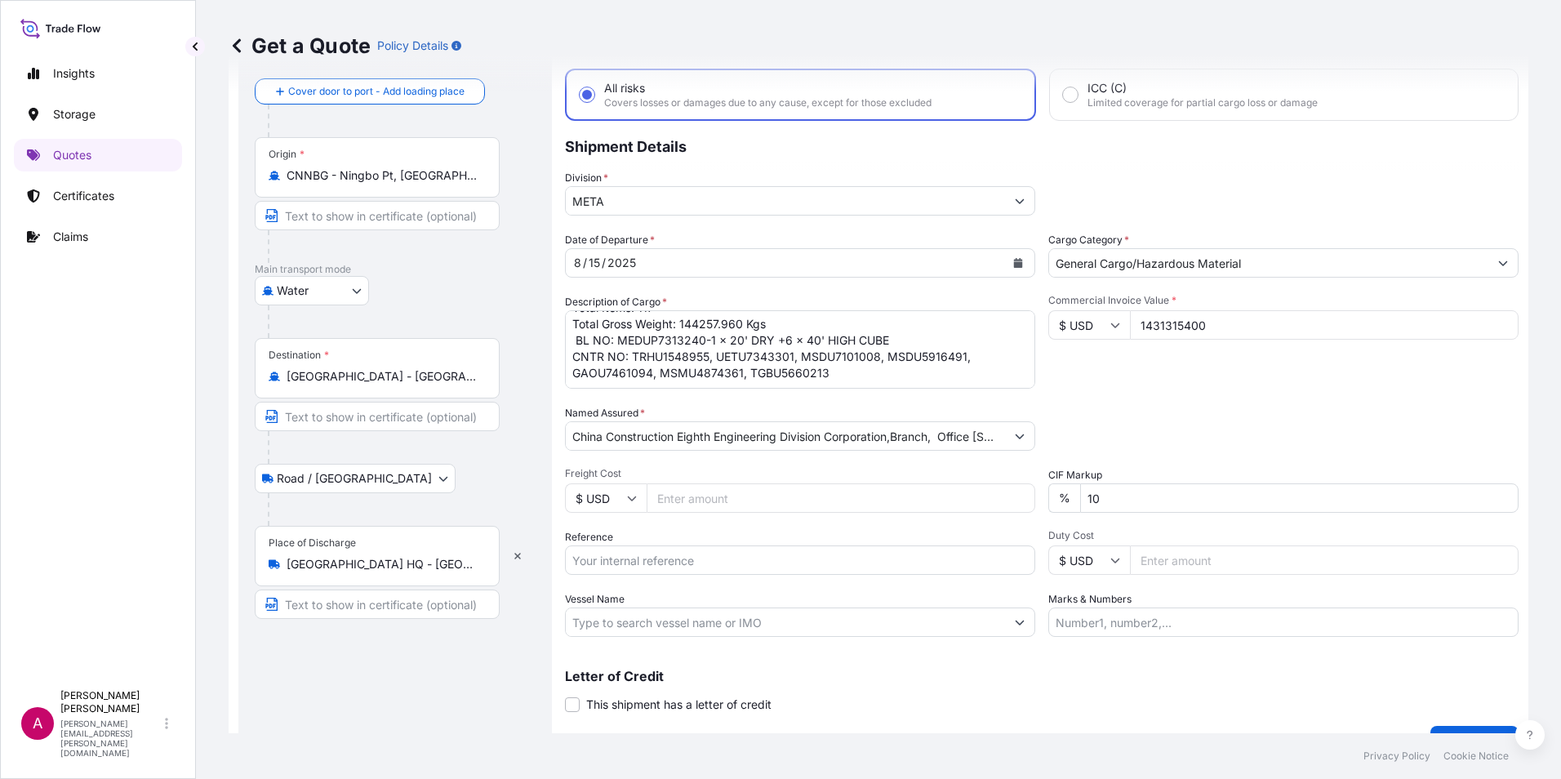
click at [624, 561] on input "Reference" at bounding box center [800, 559] width 470 height 29
paste input "QT63845"
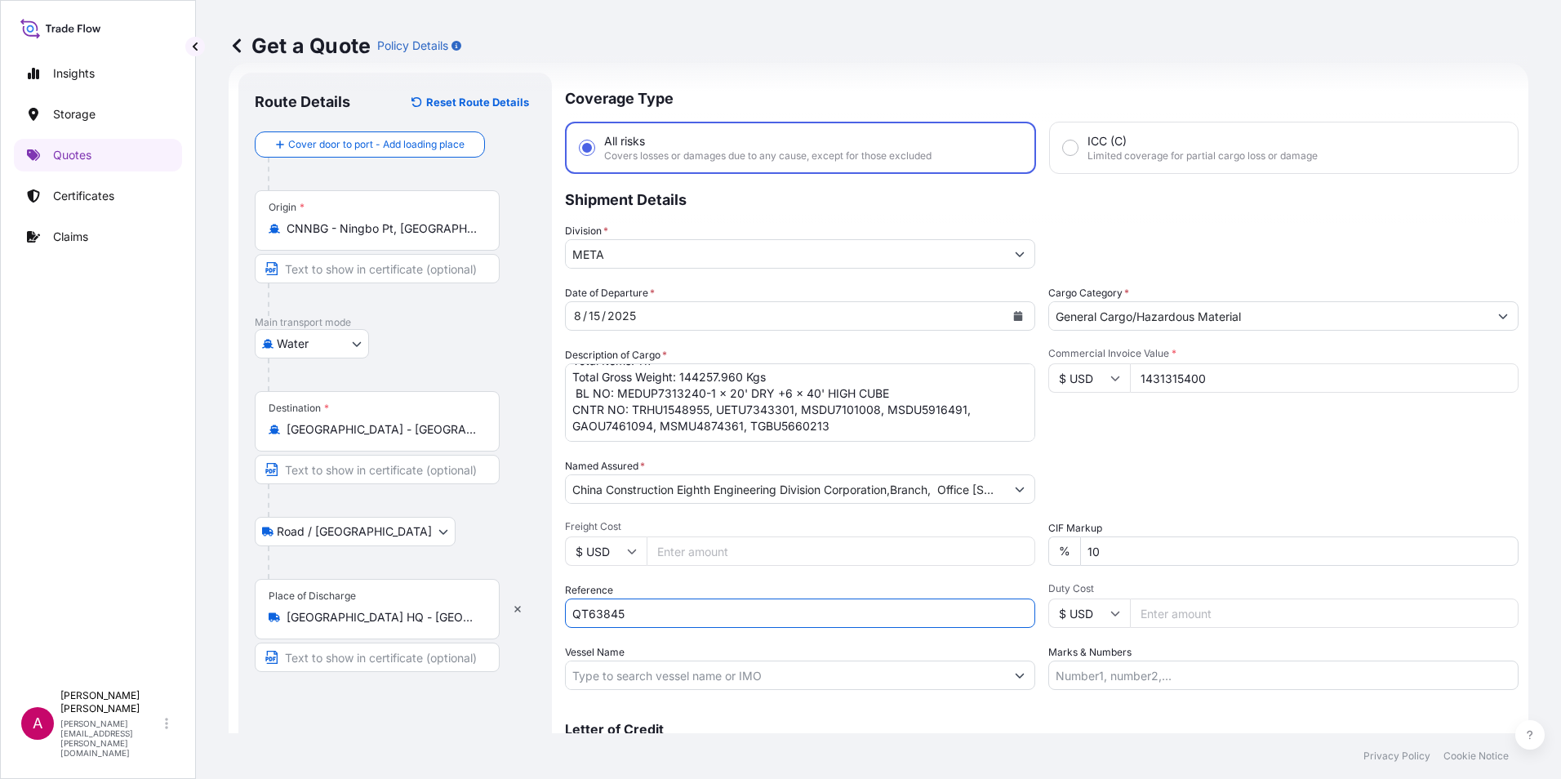
scroll to position [0, 0]
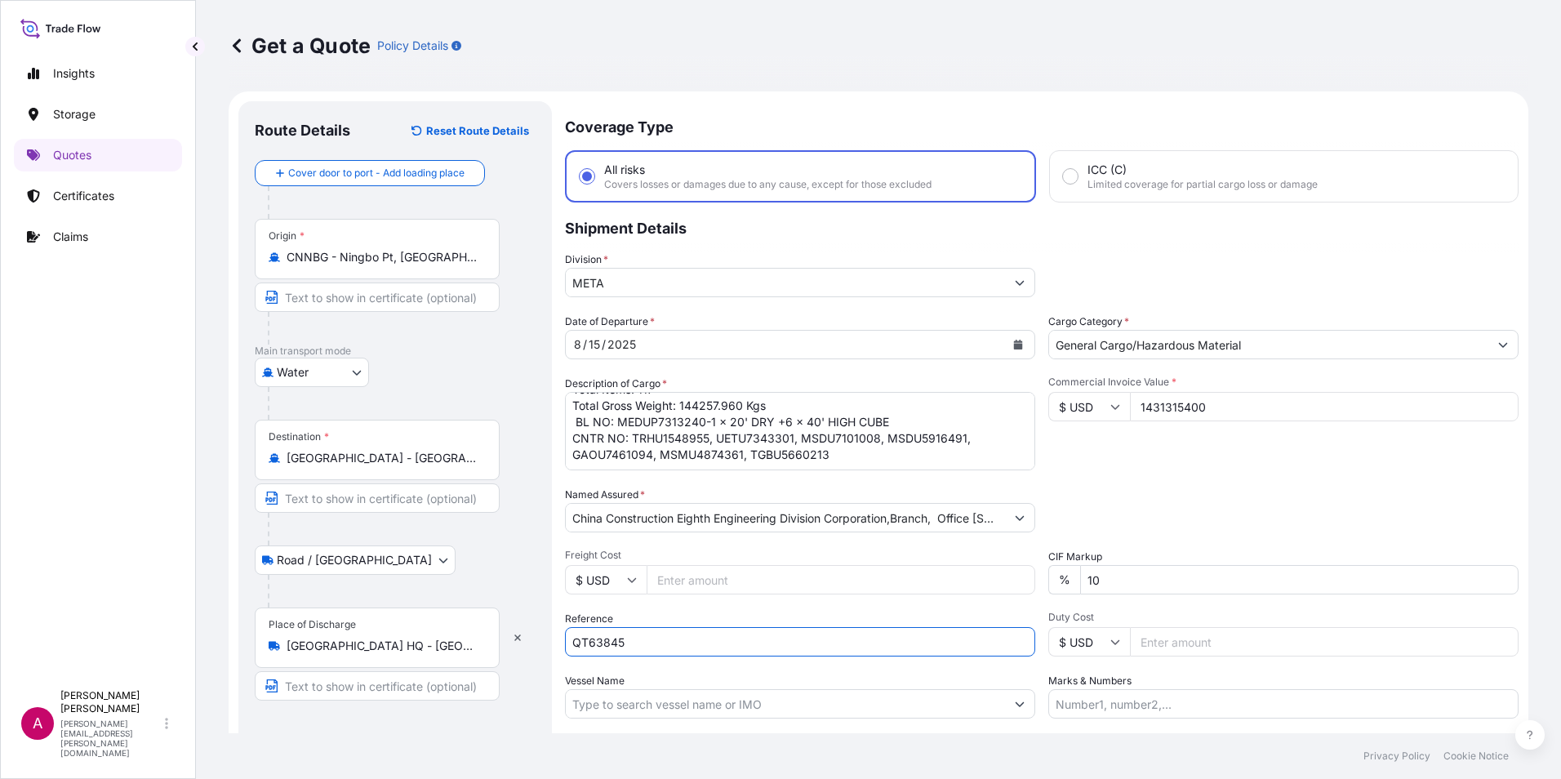
type input "QT63845"
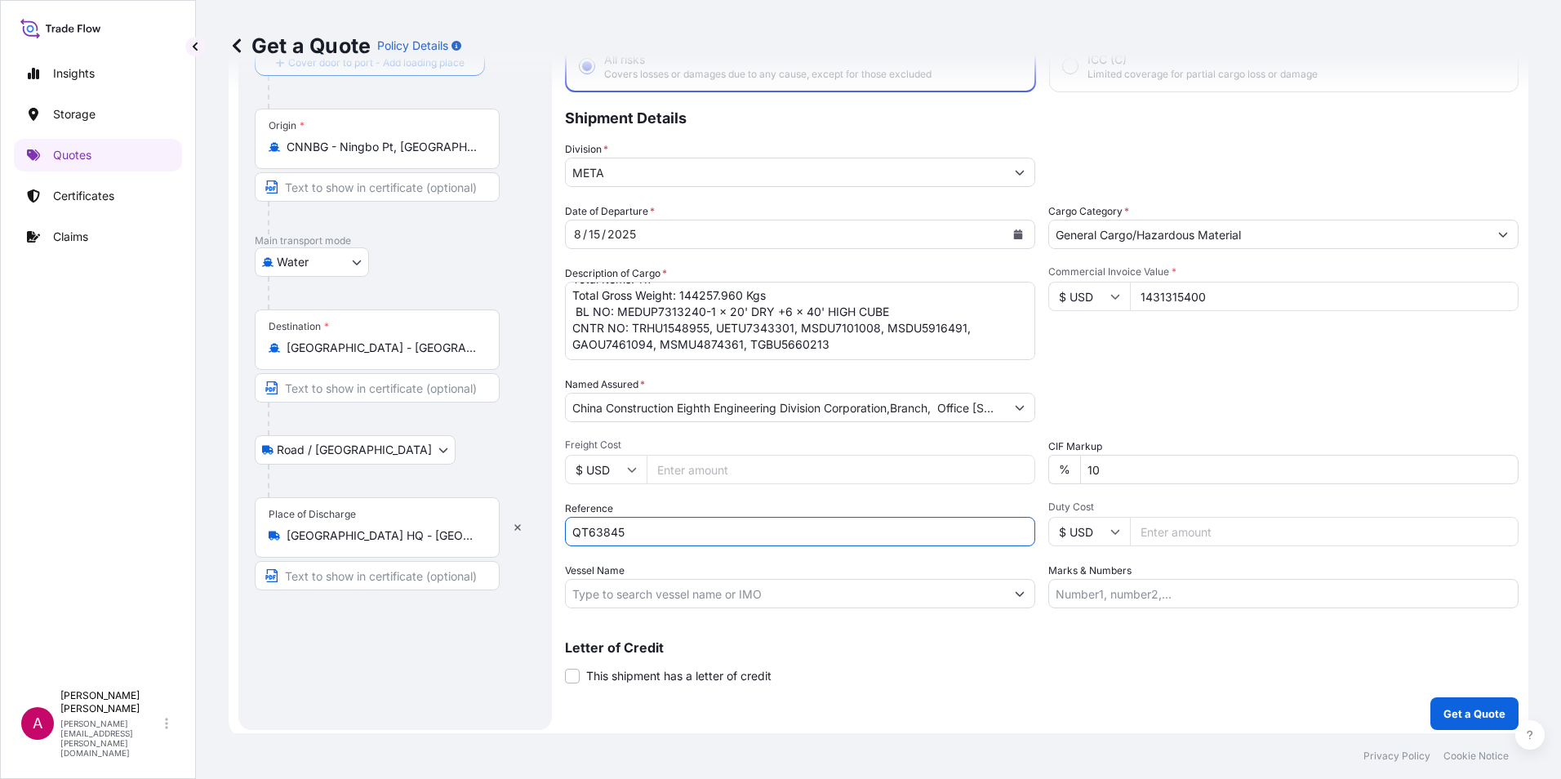
scroll to position [117, 0]
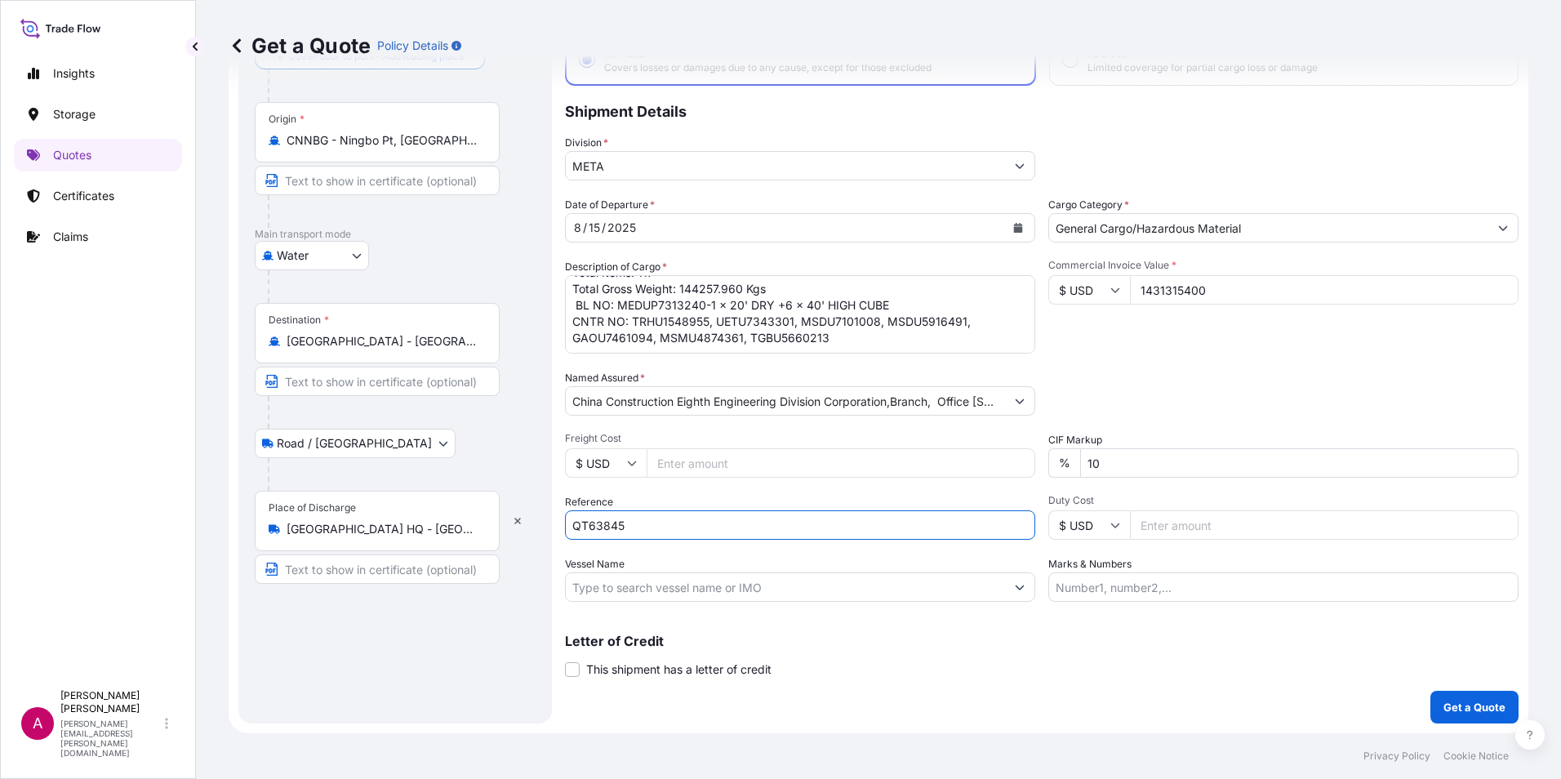
click at [651, 579] on input "Vessel Name" at bounding box center [785, 586] width 439 height 29
click at [589, 584] on input "Vessel Name" at bounding box center [785, 586] width 439 height 29
paste input "MSC MARIE LESLIE - FK531A"
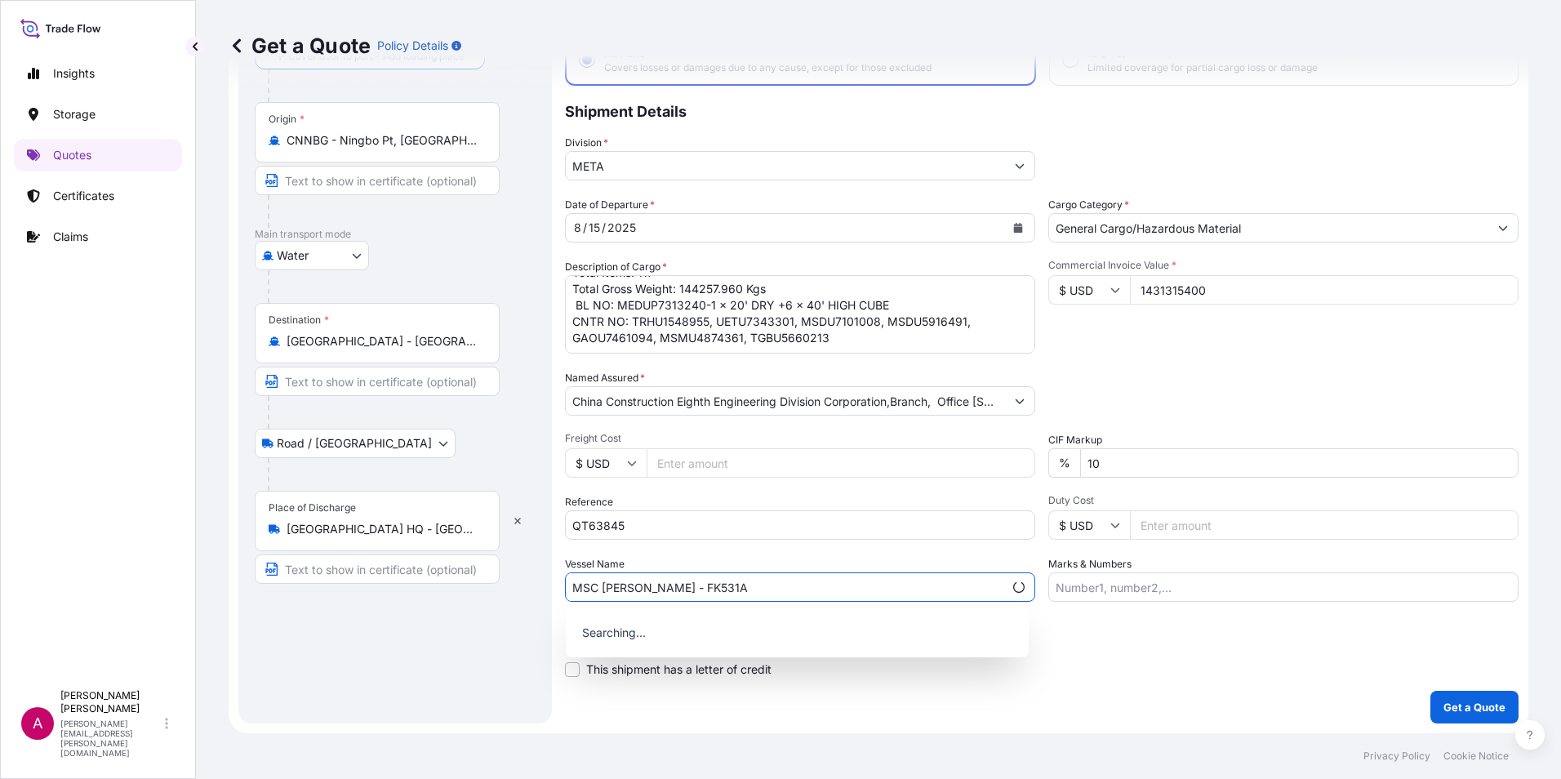
type input "MSC MARIE LESLIE - FK531A"
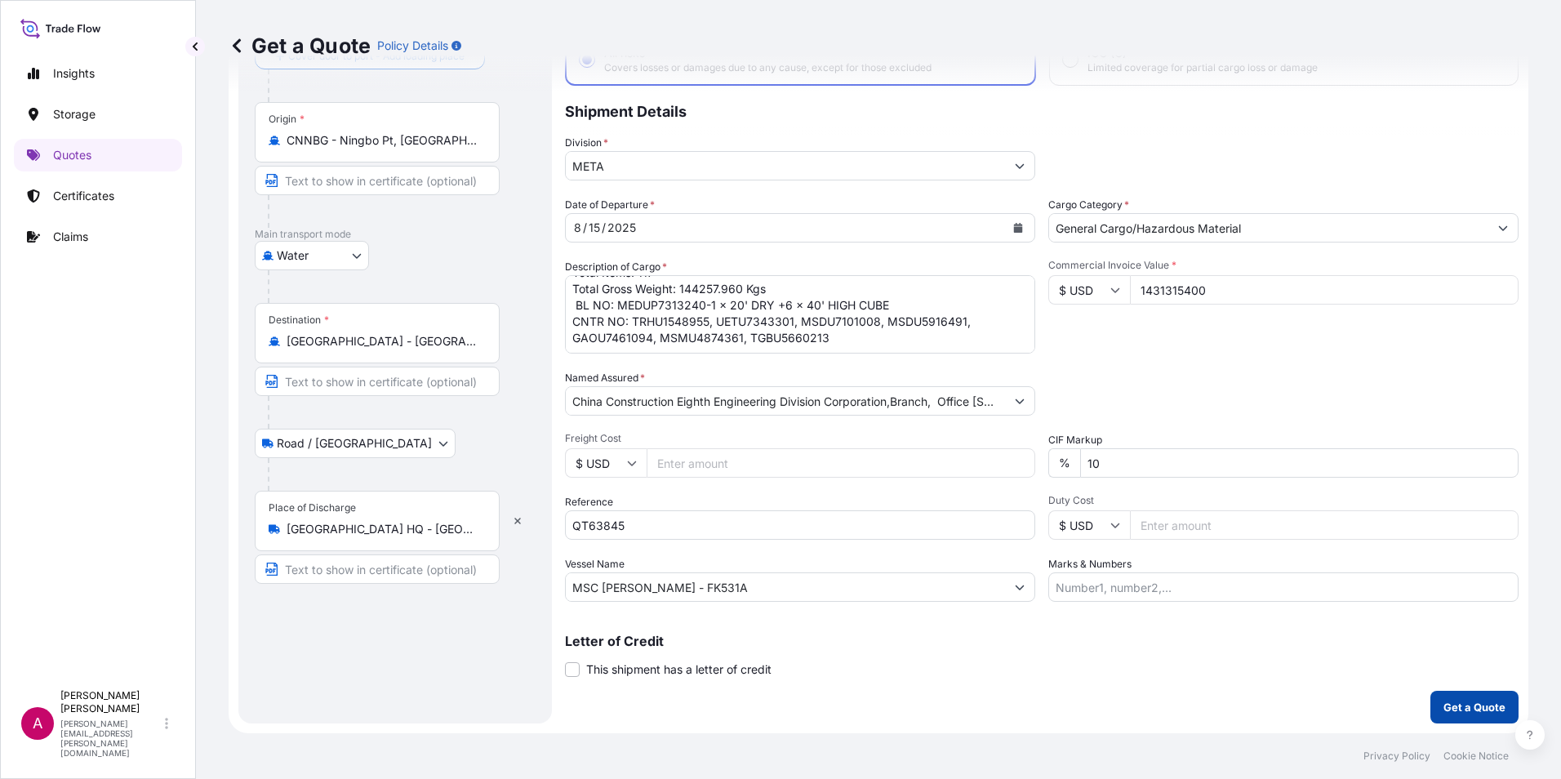
click at [1444, 706] on p "Get a Quote" at bounding box center [1474, 707] width 62 height 16
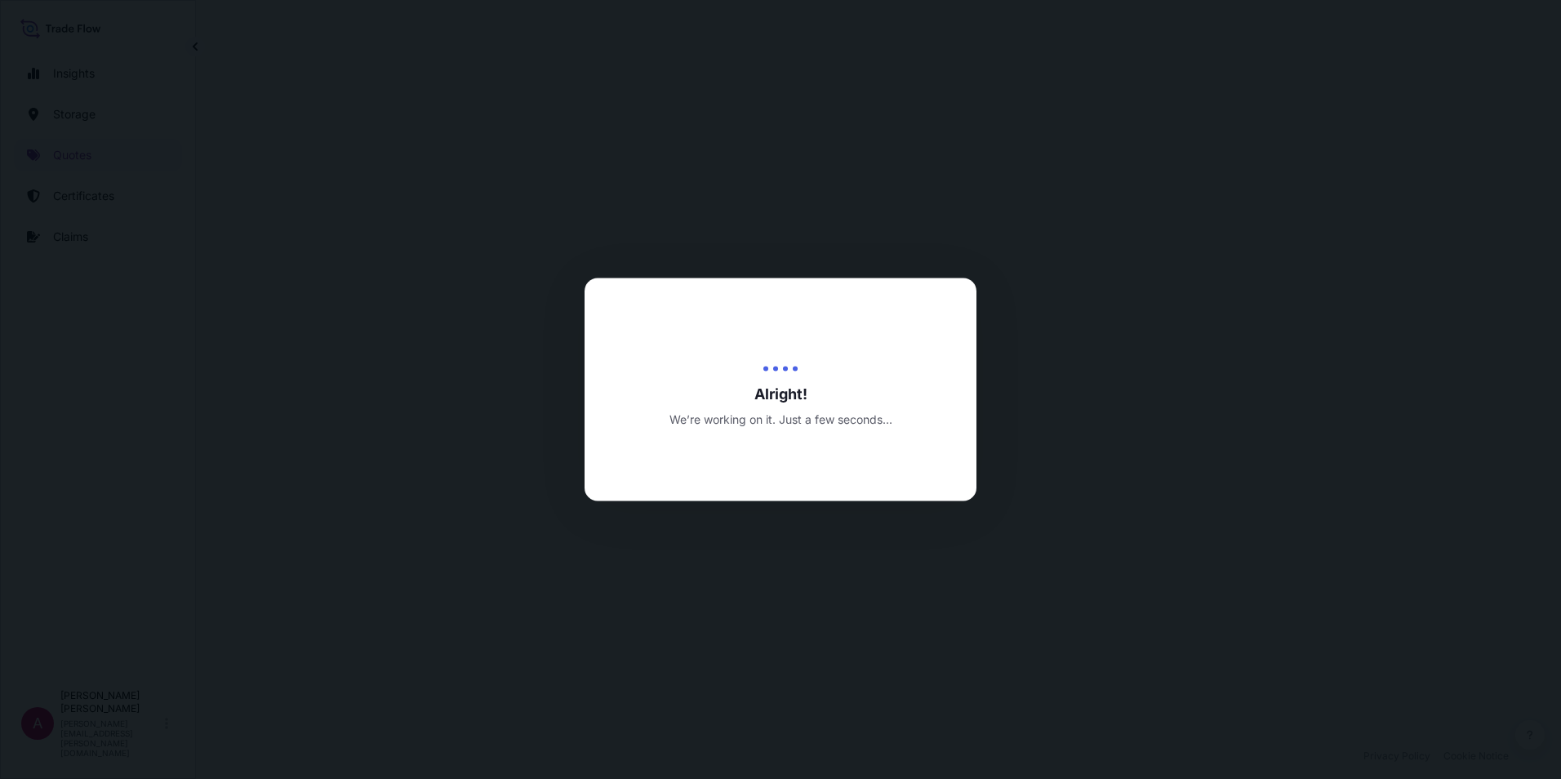
select select "Water"
select select "Road / [GEOGRAPHIC_DATA]"
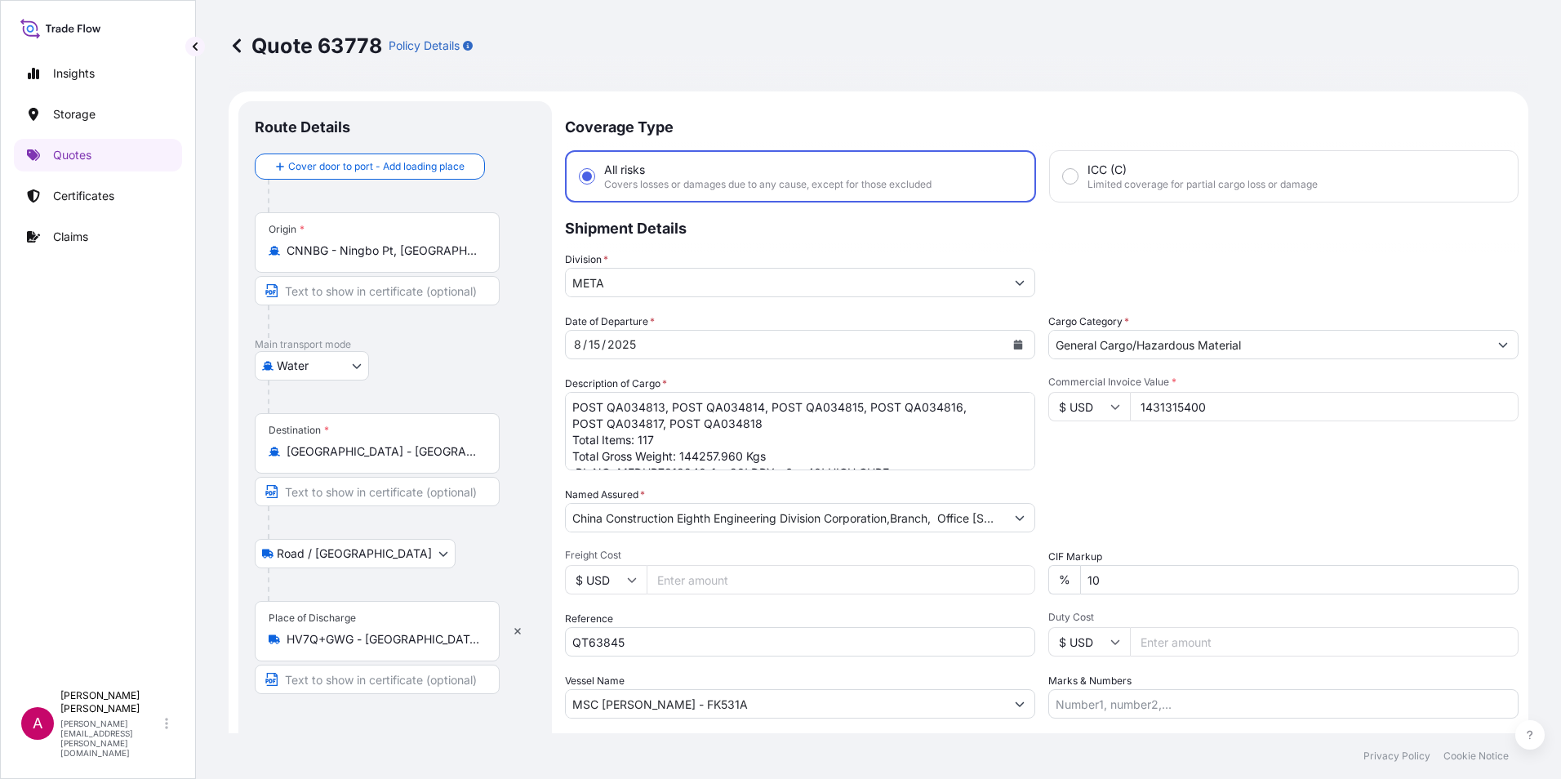
click at [1171, 407] on input "1431315400" at bounding box center [1324, 406] width 389 height 29
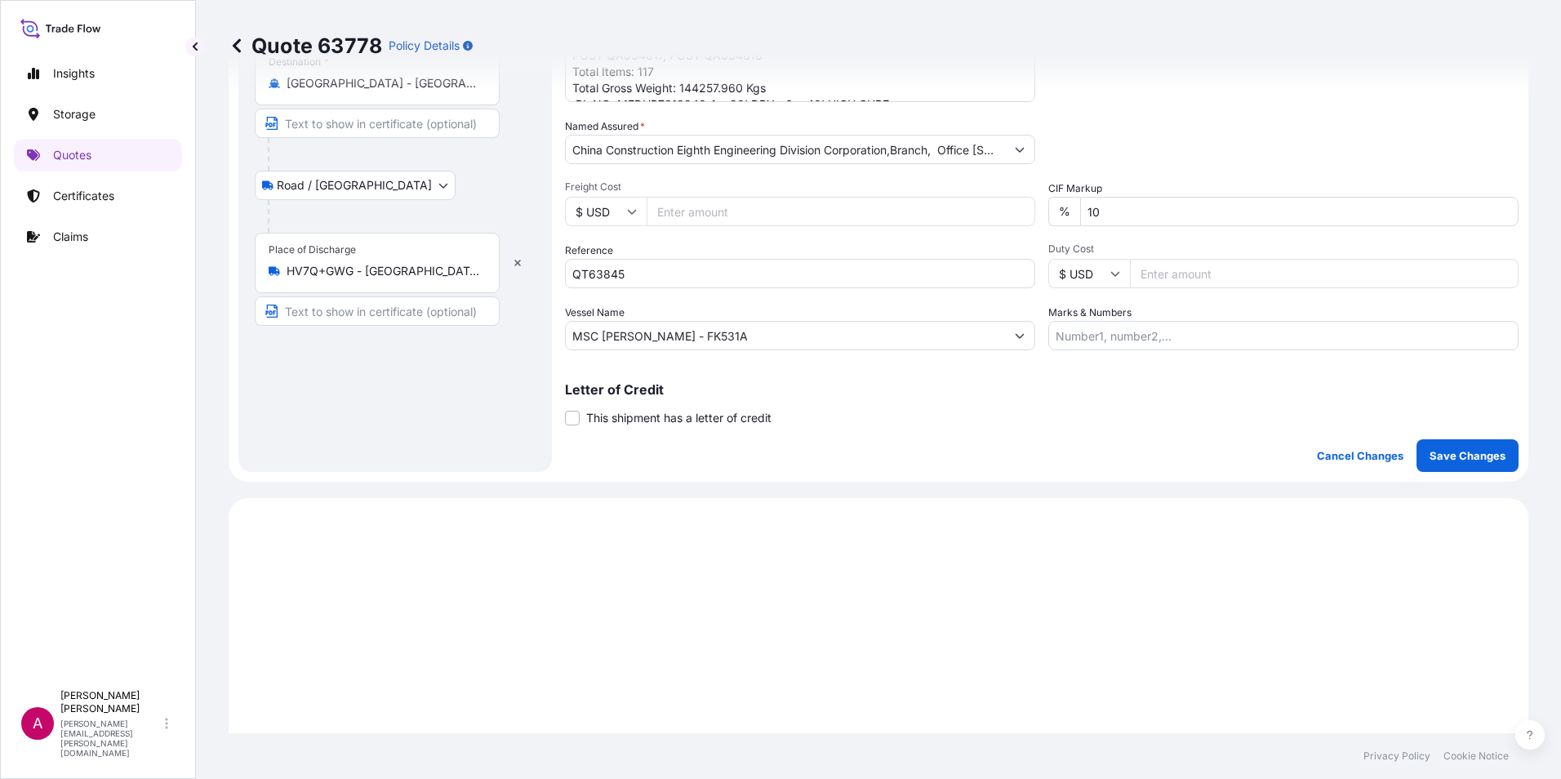
scroll to position [327, 0]
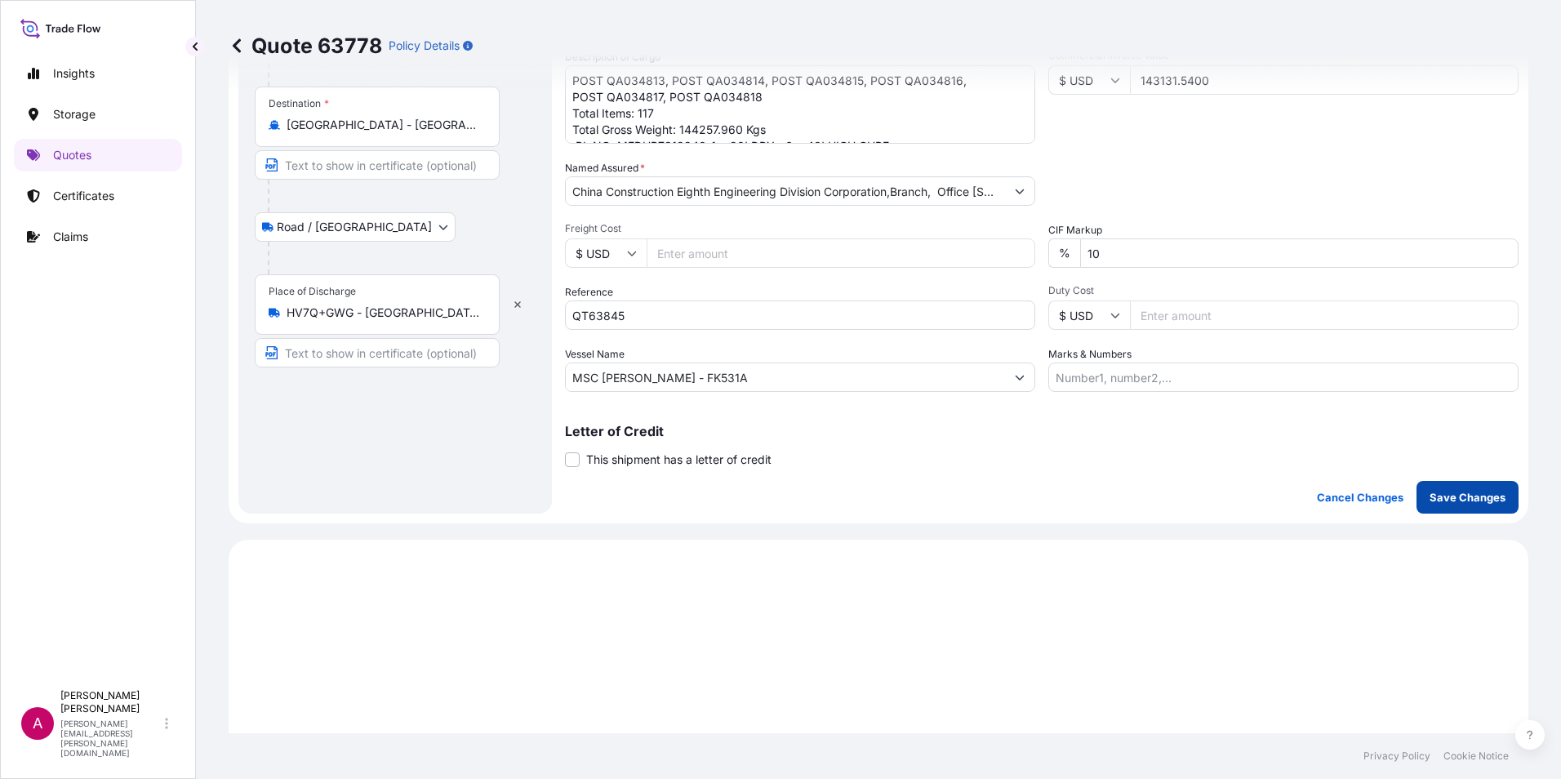
type input "143131.5400"
click at [1461, 491] on p "Save Changes" at bounding box center [1467, 497] width 76 height 16
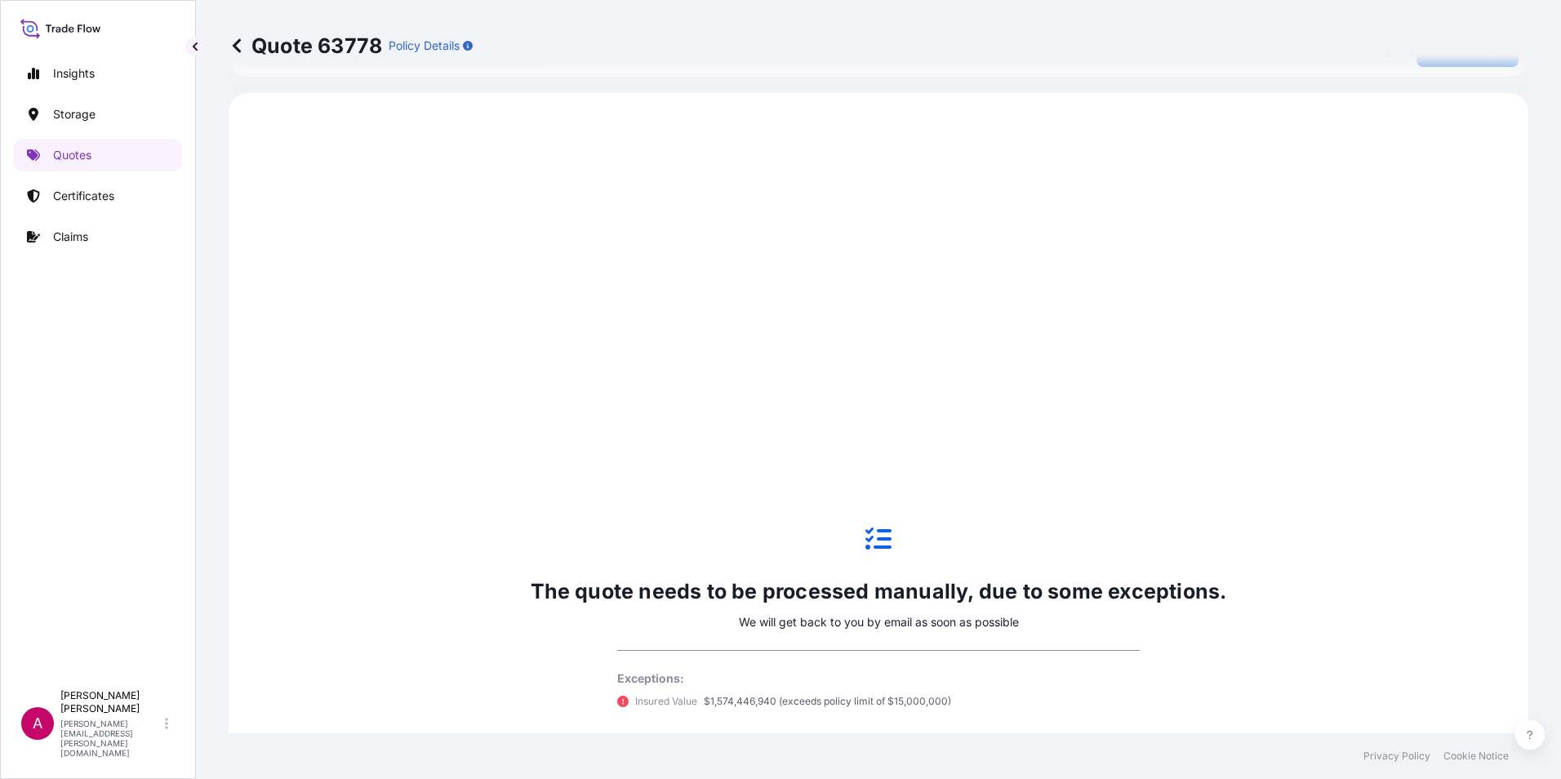
scroll to position [784, 0]
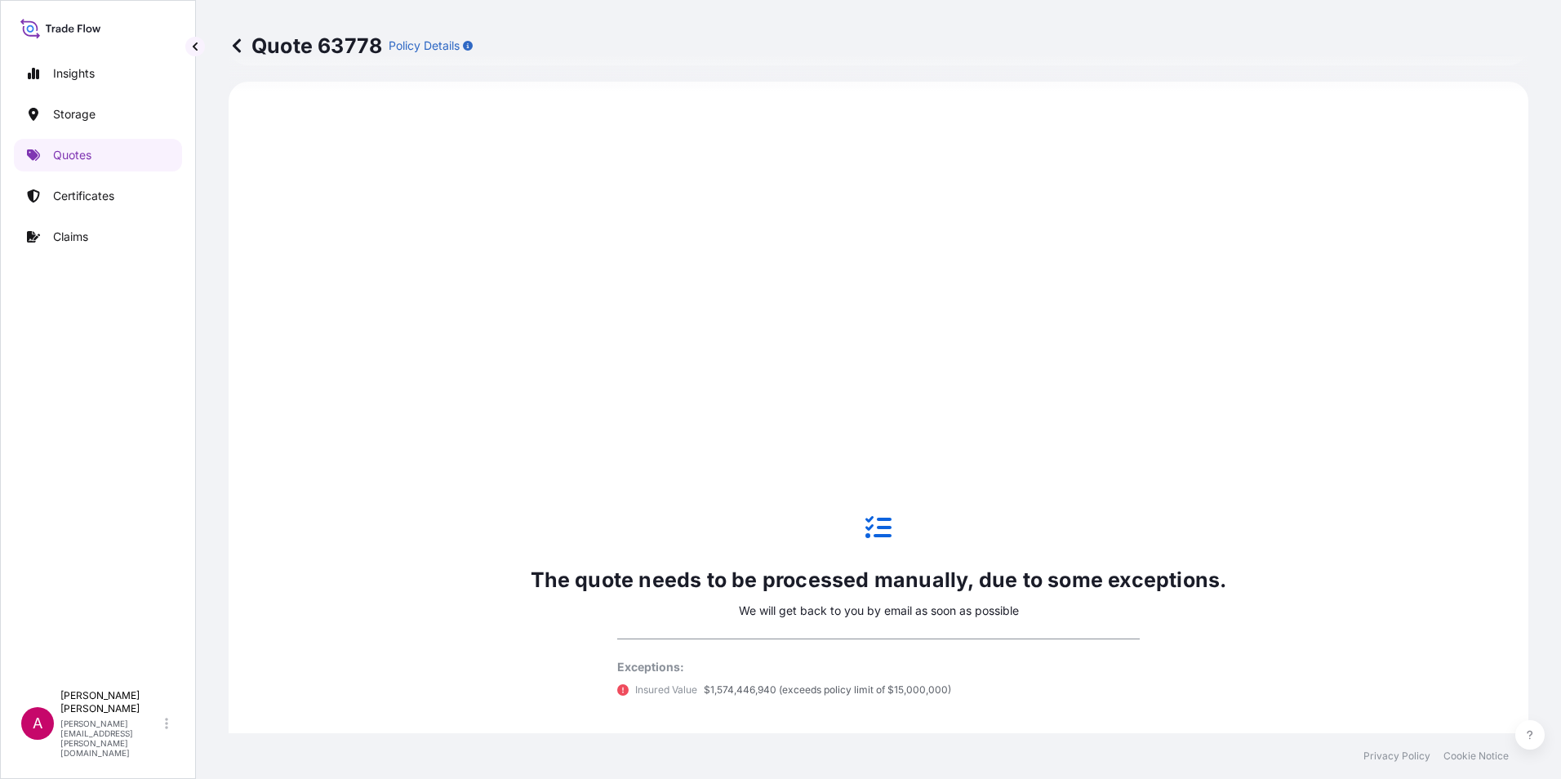
select select "Water"
select select "Road / [GEOGRAPHIC_DATA]"
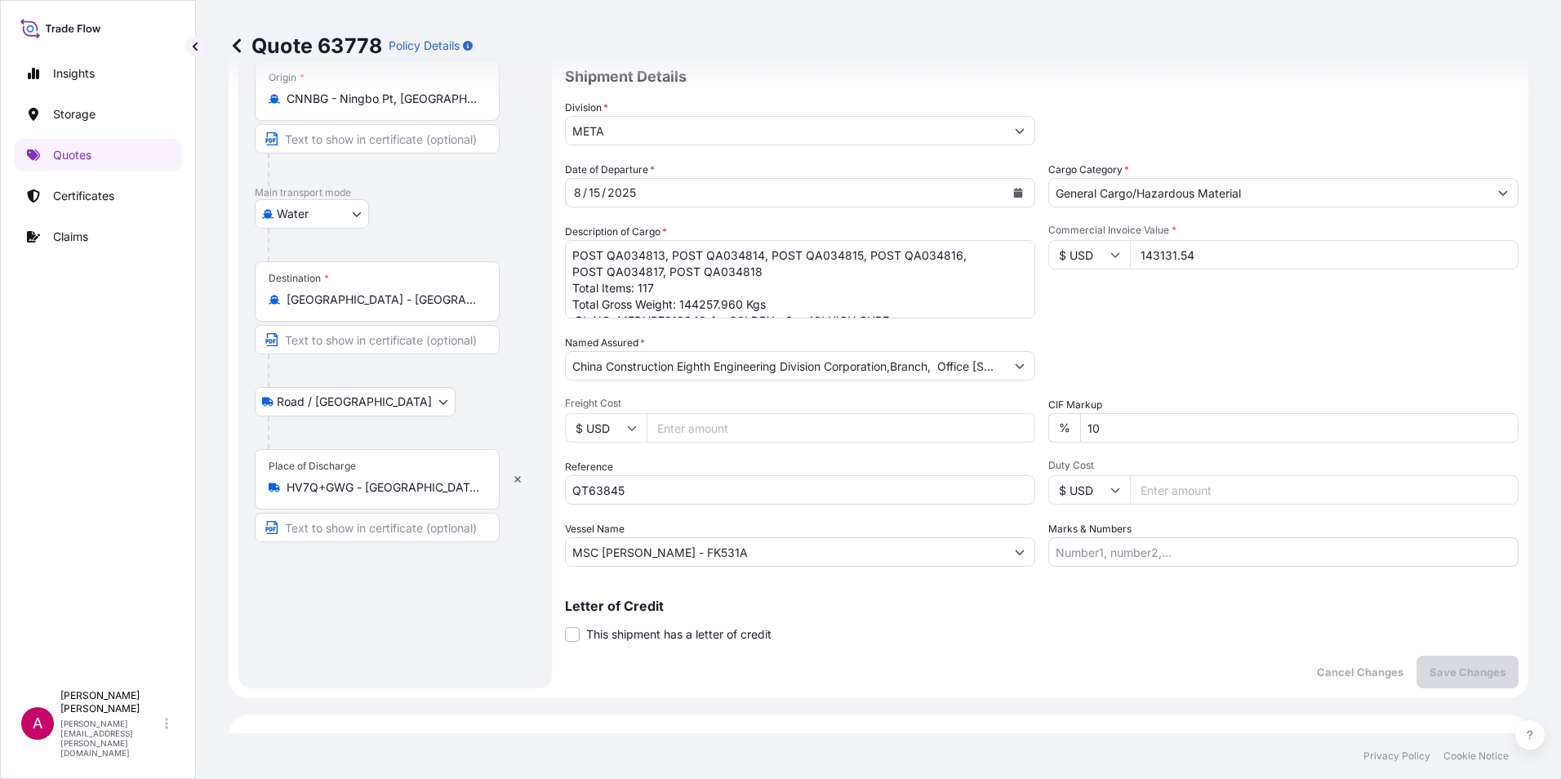
scroll to position [50, 0]
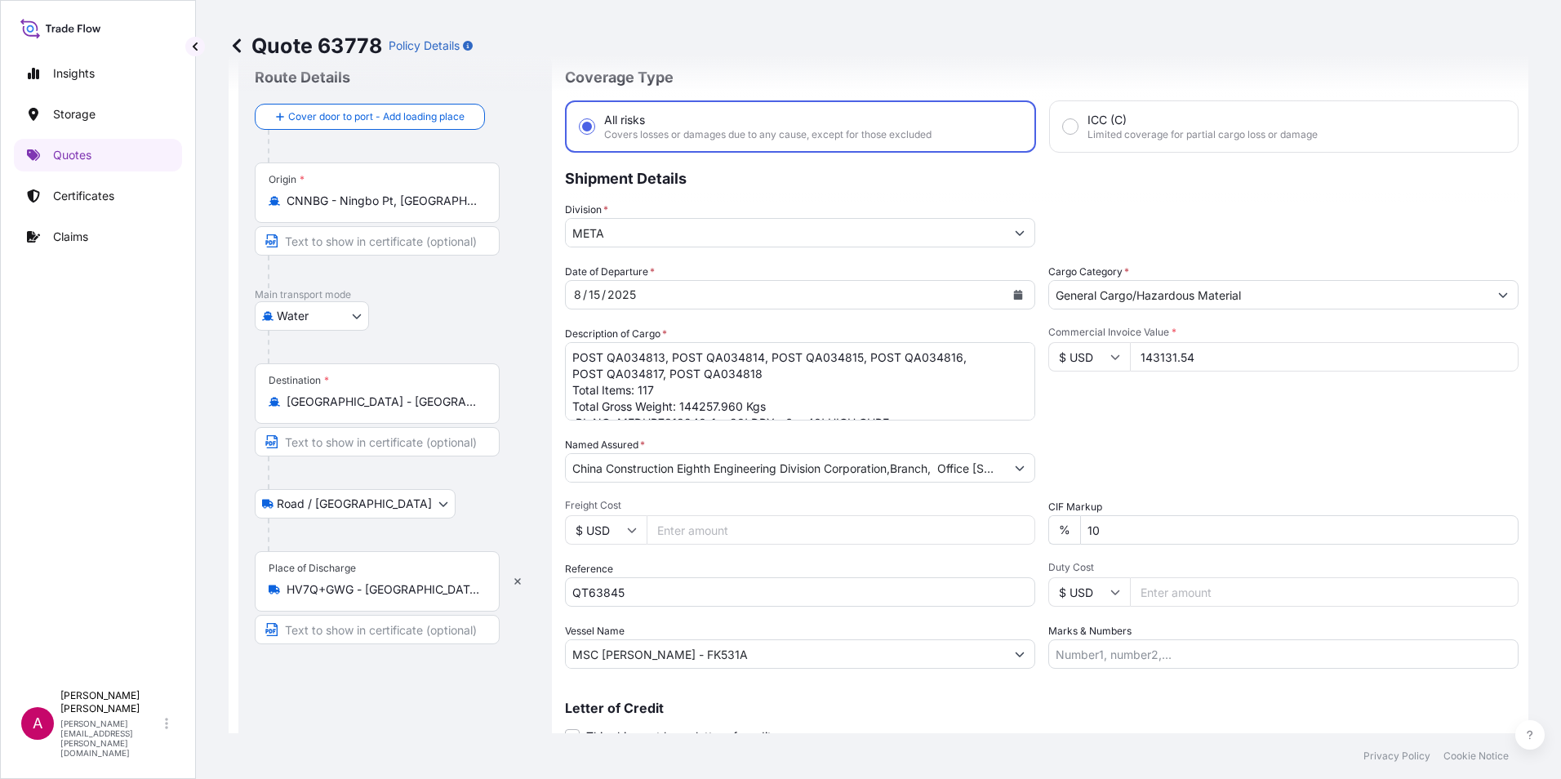
drag, startPoint x: 1193, startPoint y: 353, endPoint x: 1134, endPoint y: 356, distance: 59.6
click at [1134, 356] on input "143131.54" at bounding box center [1324, 356] width 389 height 29
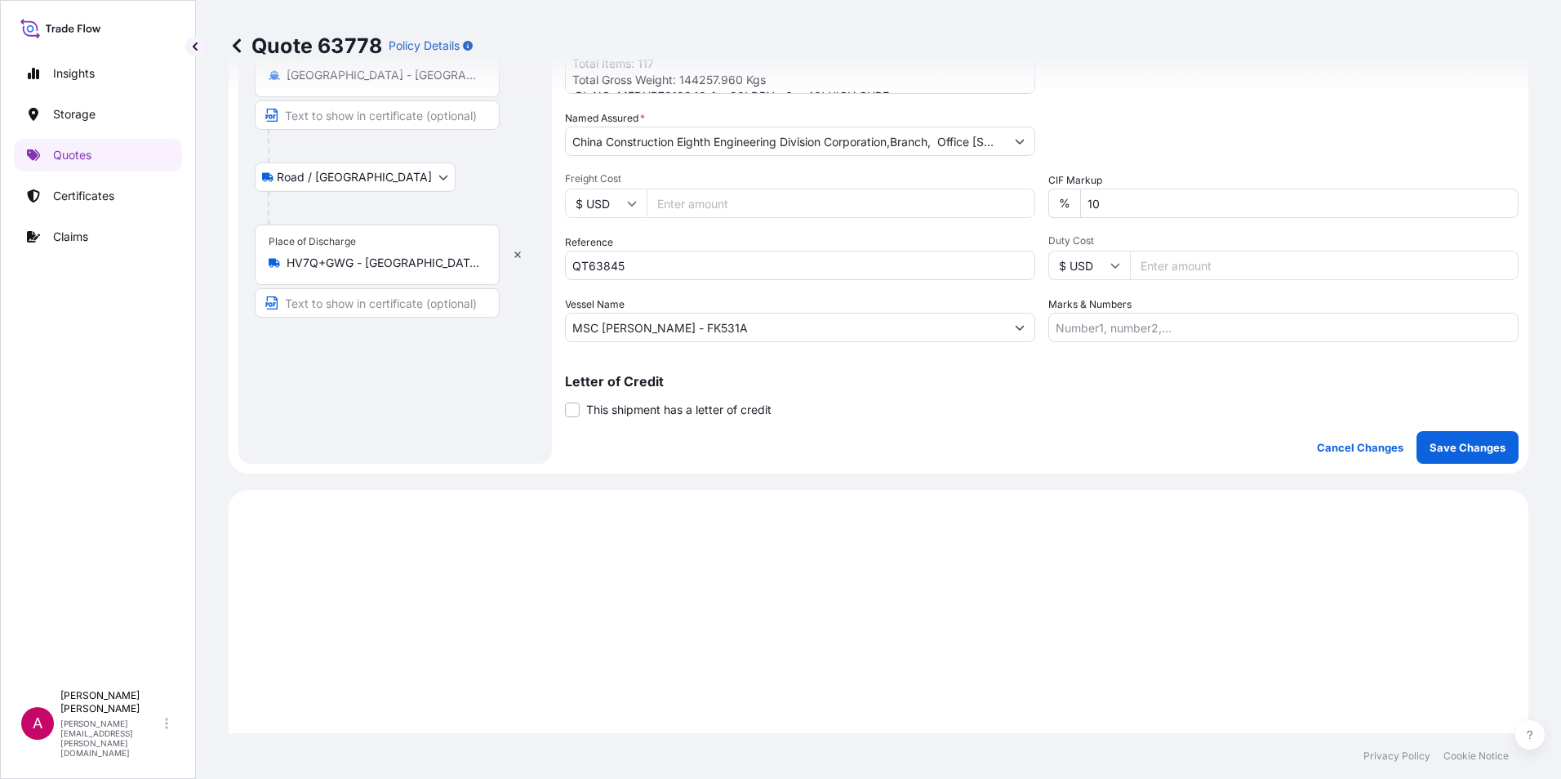
scroll to position [295, 0]
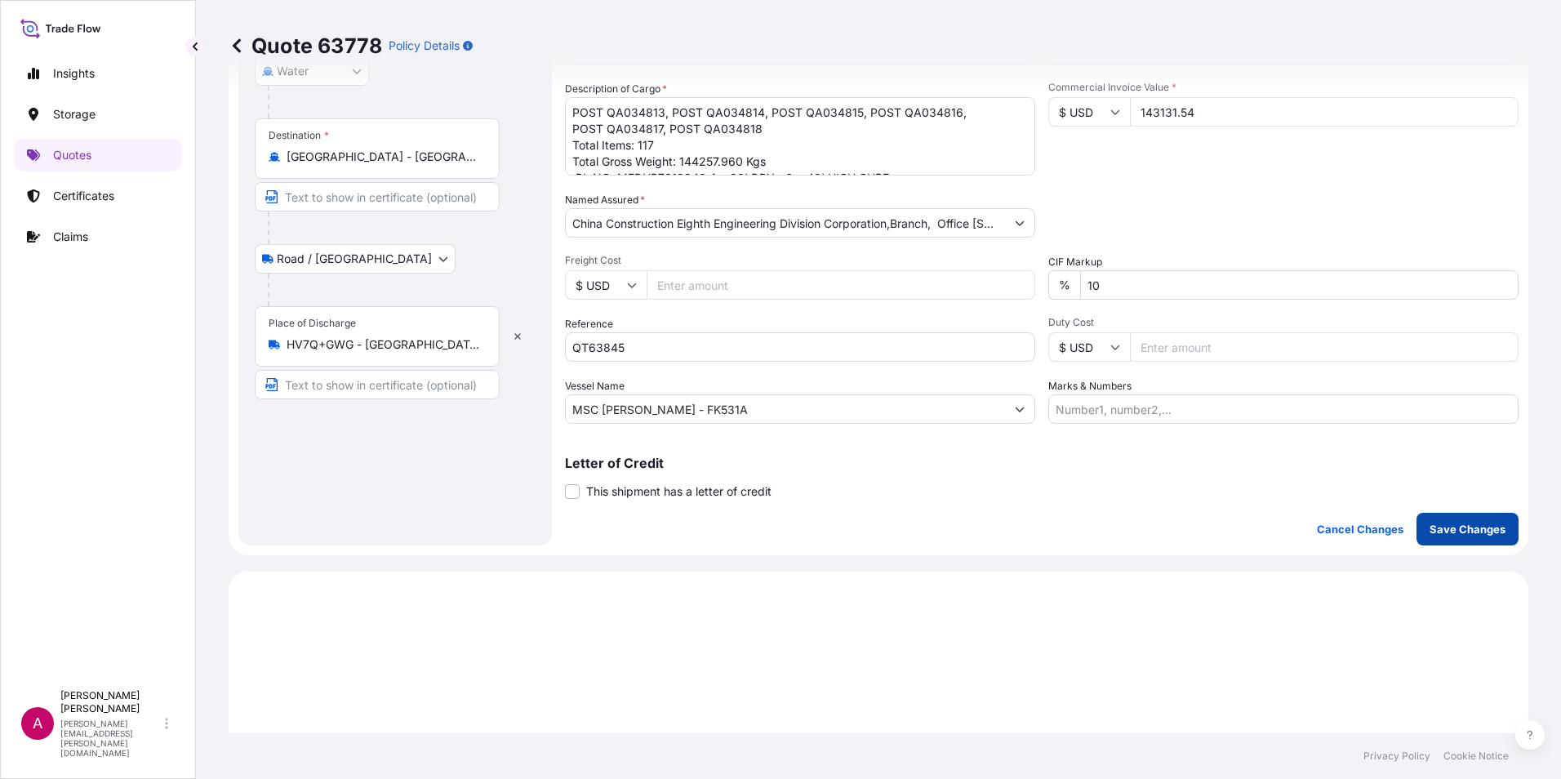
click at [1461, 527] on p "Save Changes" at bounding box center [1467, 529] width 76 height 16
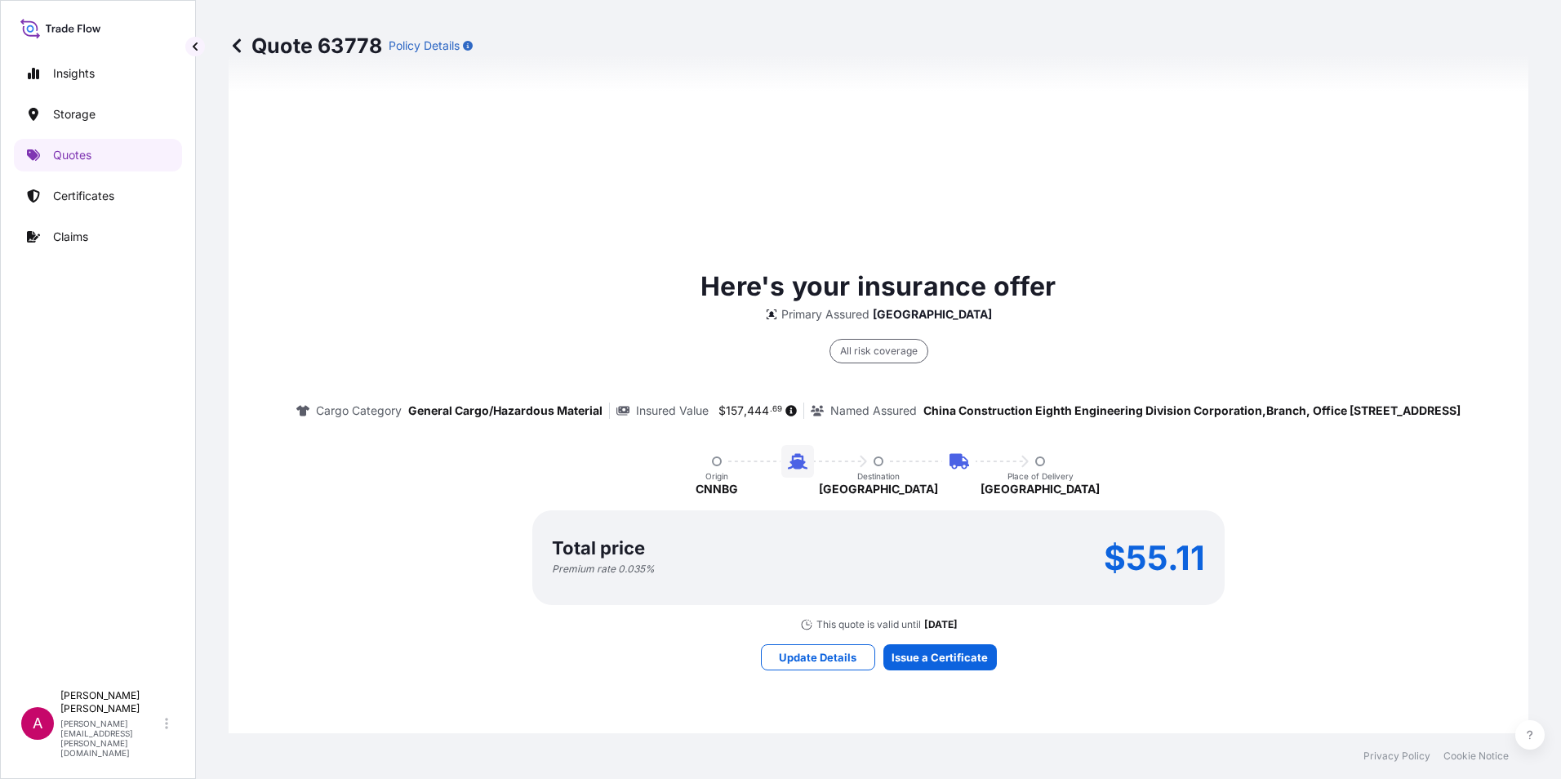
select select "Water"
select select "Road / [GEOGRAPHIC_DATA]"
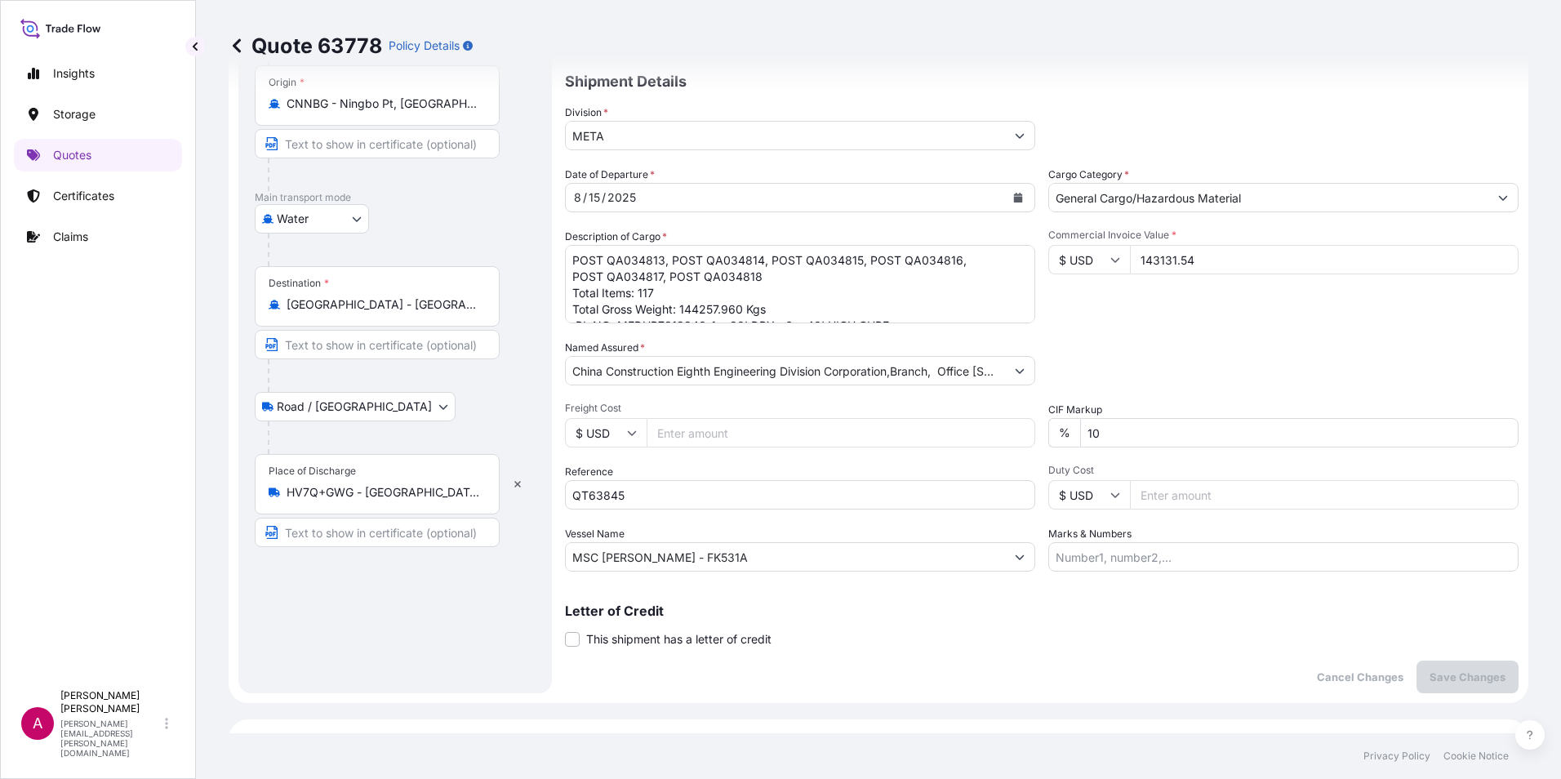
scroll to position [131, 0]
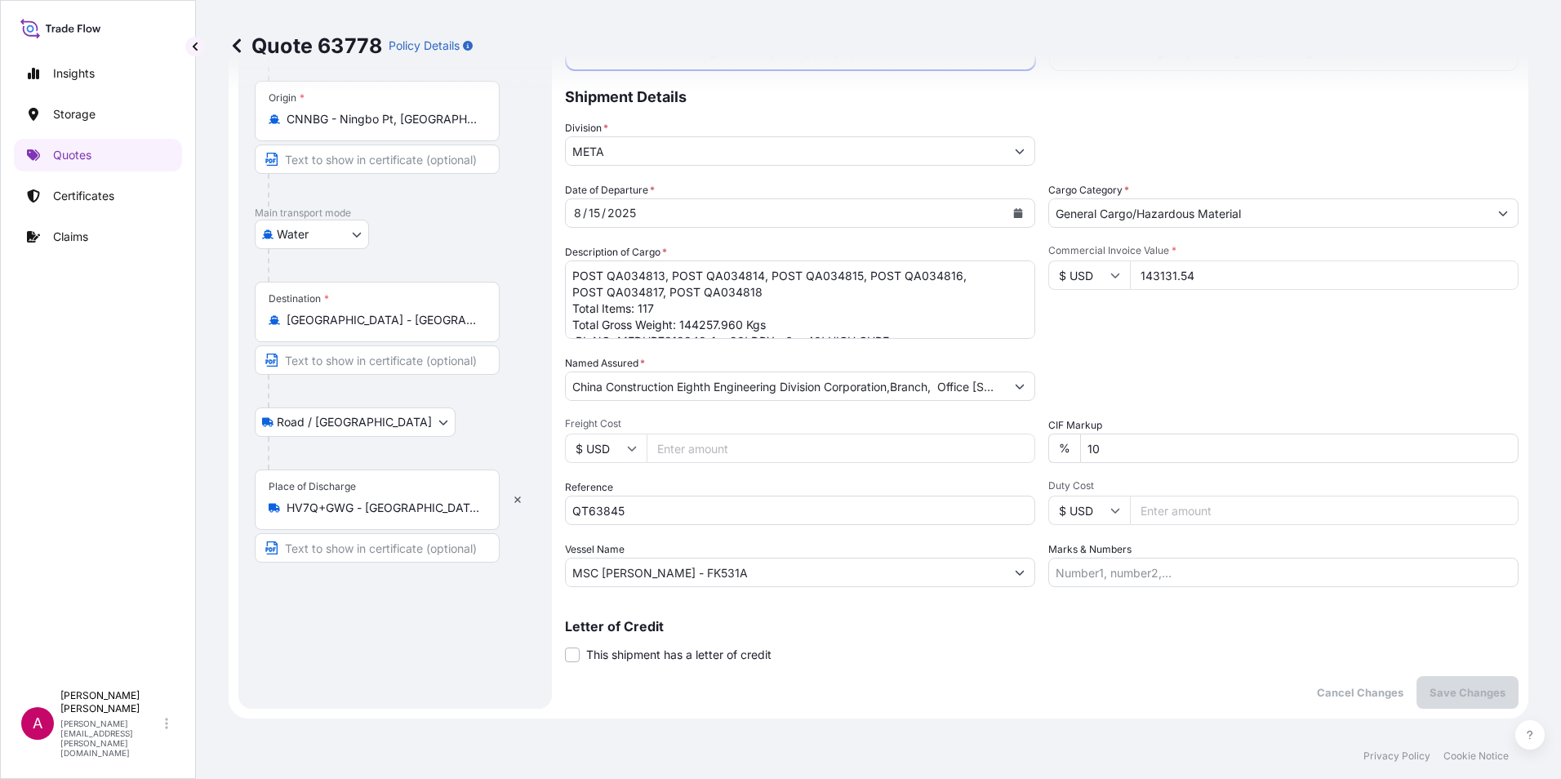
drag, startPoint x: 1193, startPoint y: 274, endPoint x: 1133, endPoint y: 273, distance: 60.4
click at [1133, 273] on input "143131.54" at bounding box center [1324, 274] width 389 height 29
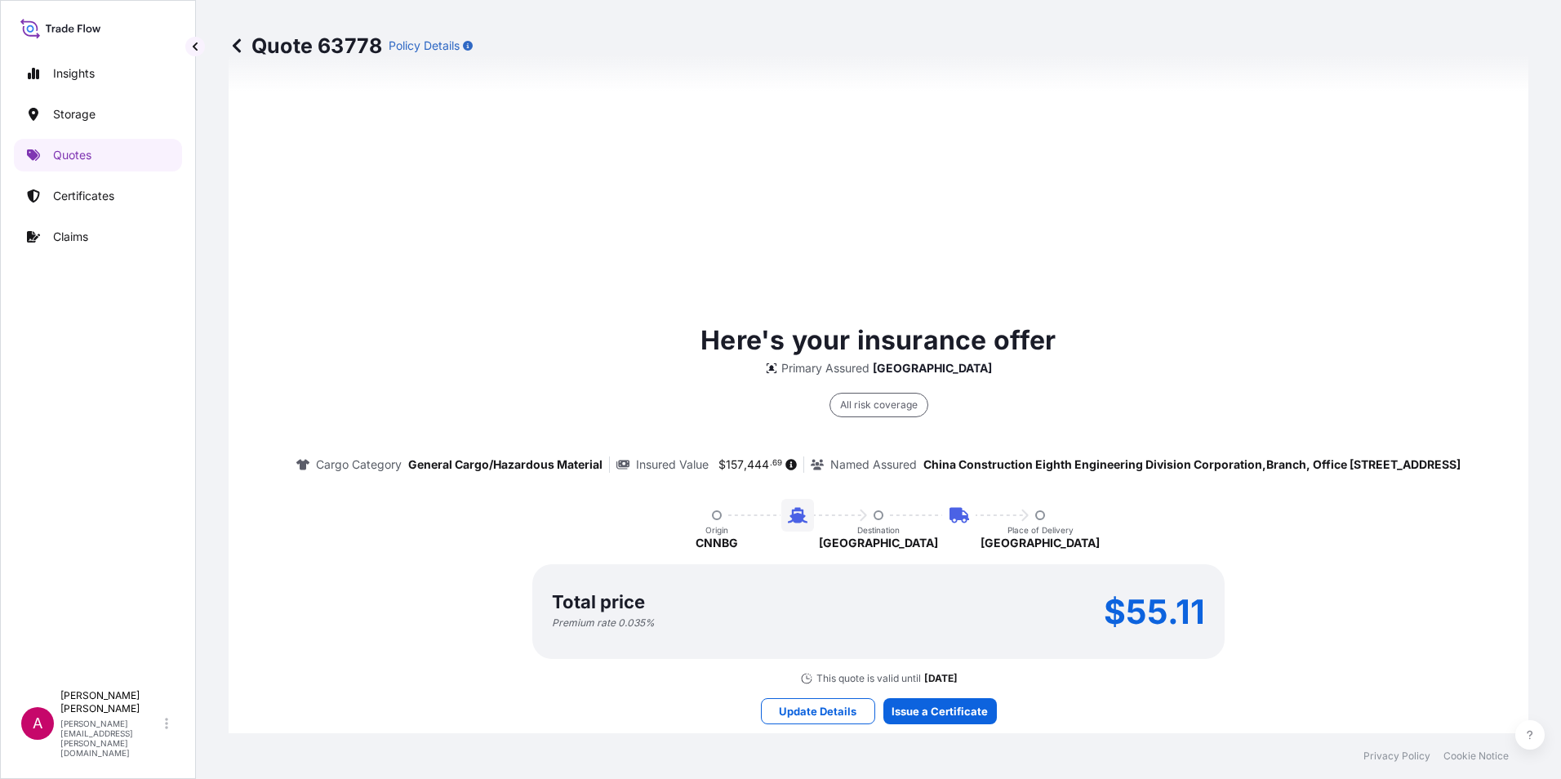
scroll to position [1111, 0]
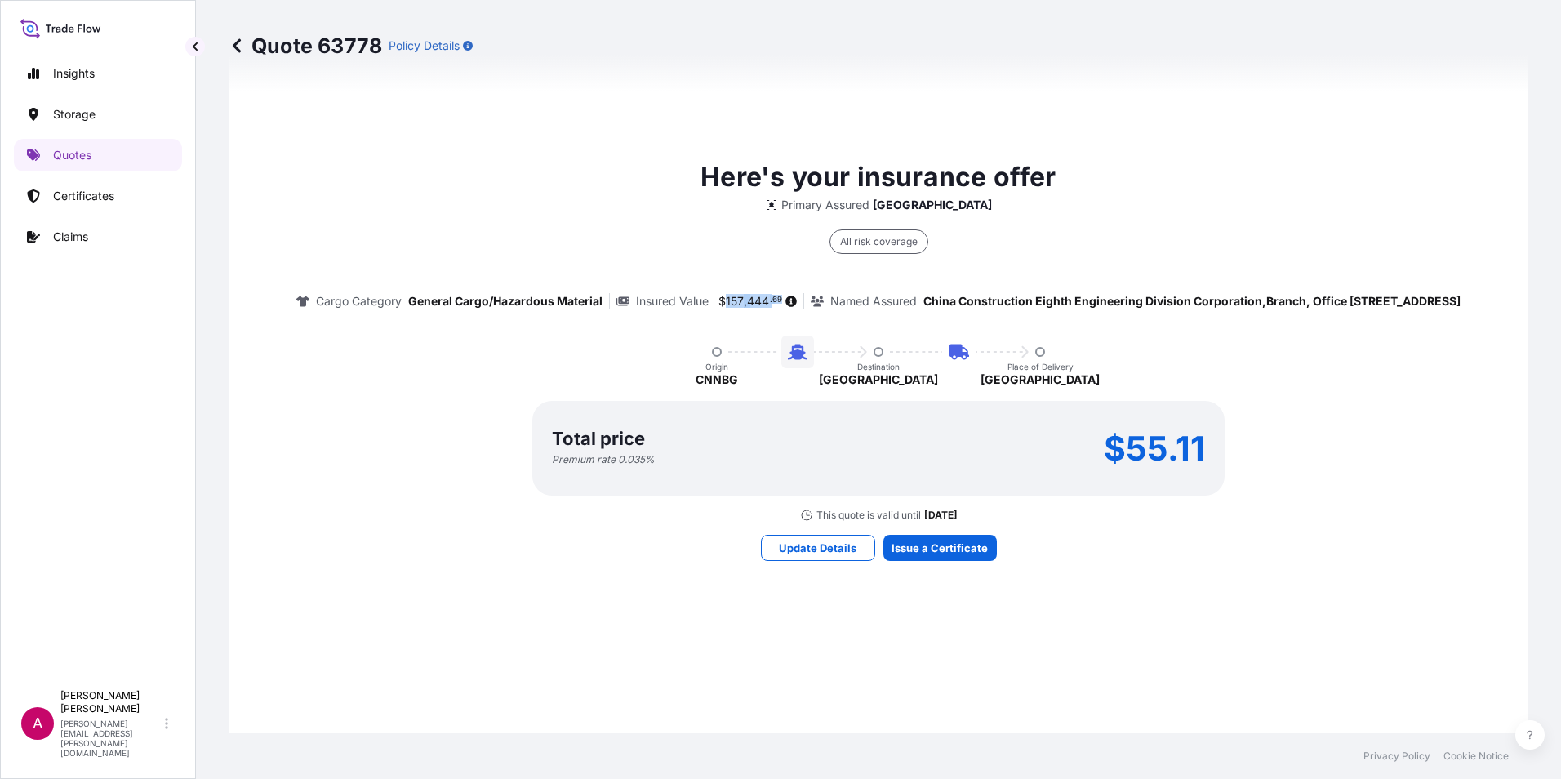
drag, startPoint x: 1047, startPoint y: 300, endPoint x: 1106, endPoint y: 294, distance: 59.1
click at [805, 294] on div "Insured Value $ 157 , 444 . 69" at bounding box center [710, 301] width 189 height 16
drag, startPoint x: 1106, startPoint y: 294, endPoint x: 1098, endPoint y: 302, distance: 11.5
copy span "157 , 444 . 69"
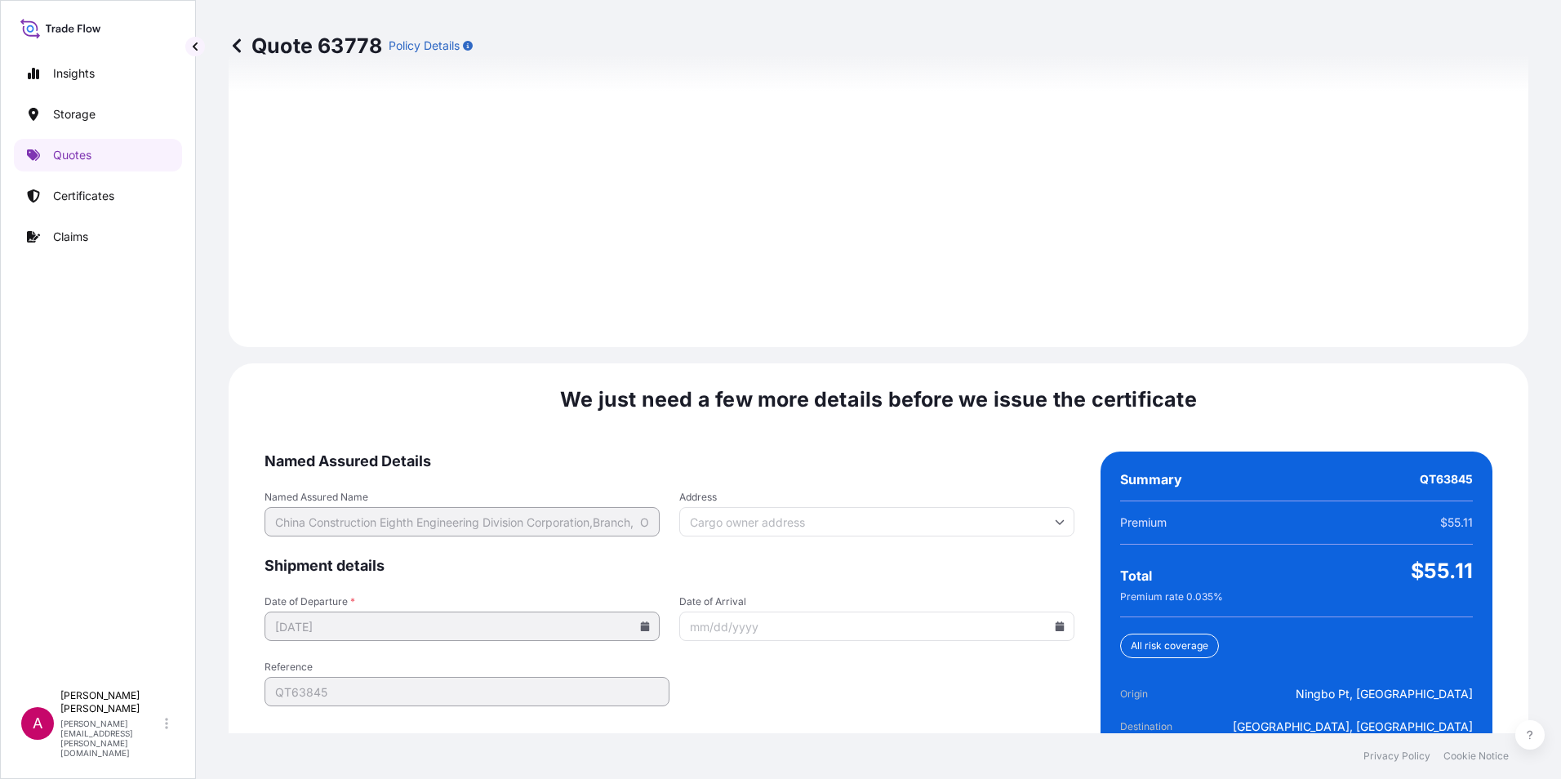
scroll to position [2387, 0]
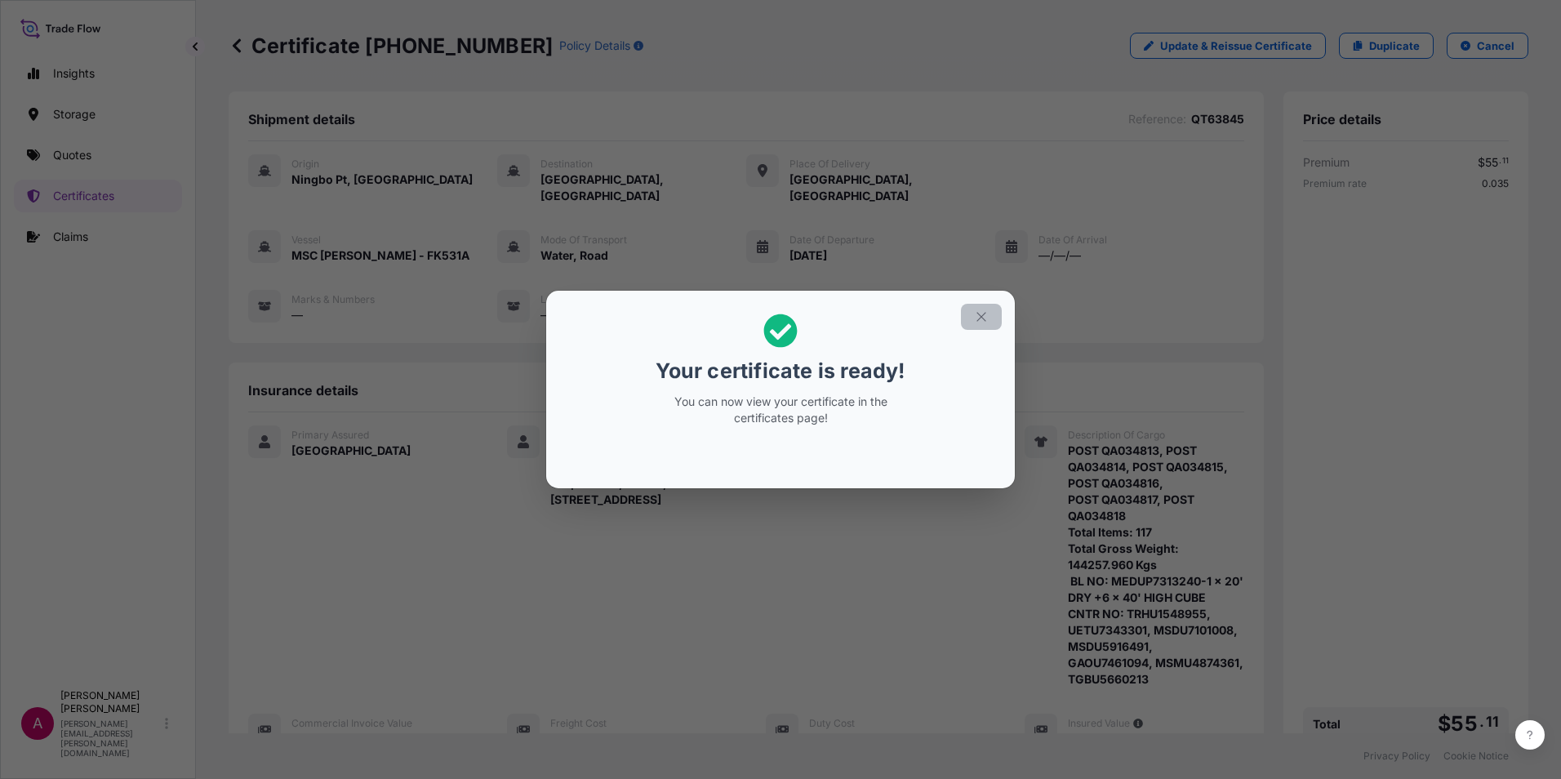
click at [988, 314] on icon "button" at bounding box center [981, 316] width 15 height 15
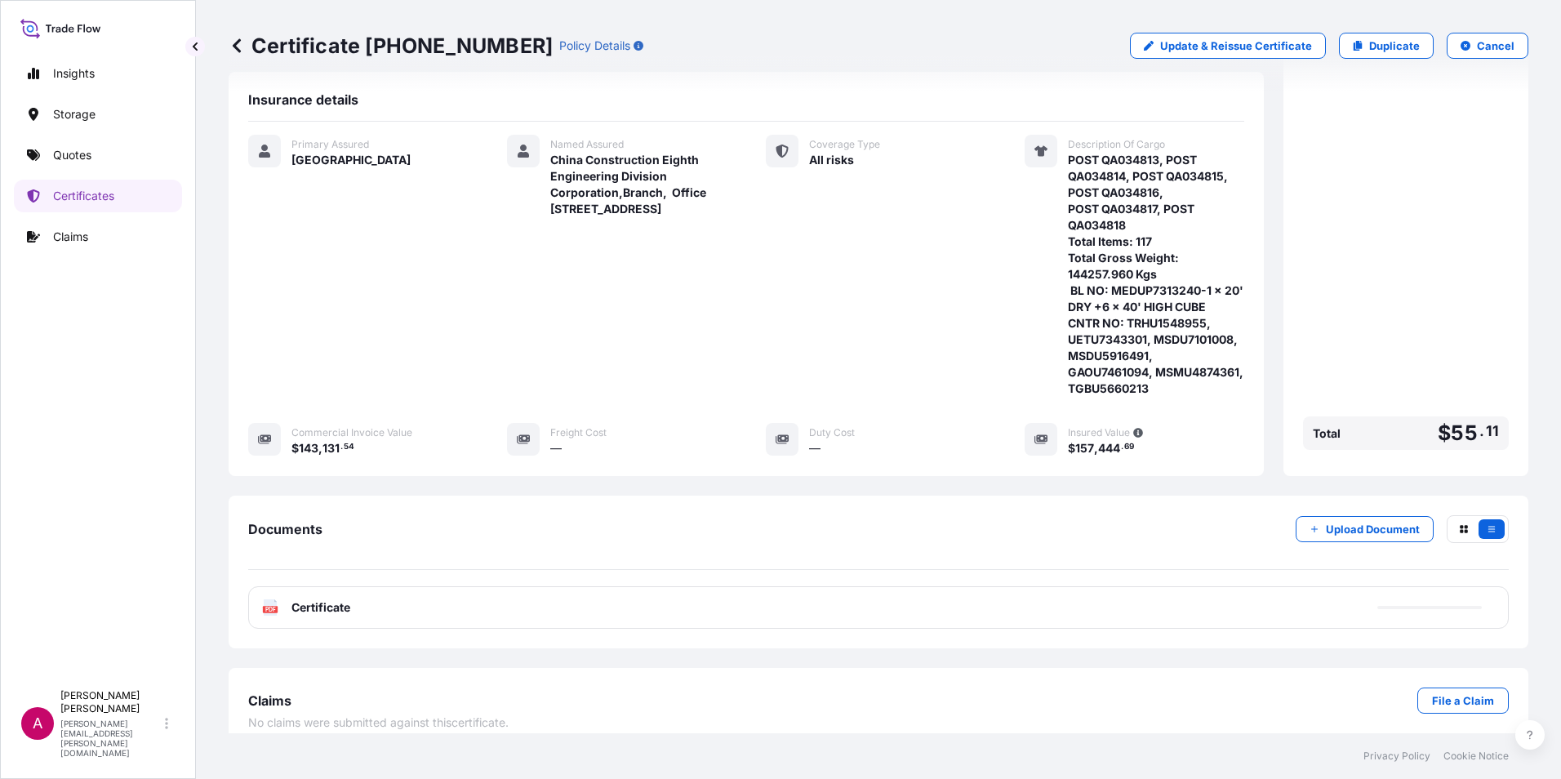
scroll to position [291, 0]
click at [329, 598] on span "Certificate" at bounding box center [320, 606] width 59 height 16
click at [268, 606] on text "PDF" at bounding box center [270, 609] width 11 height 6
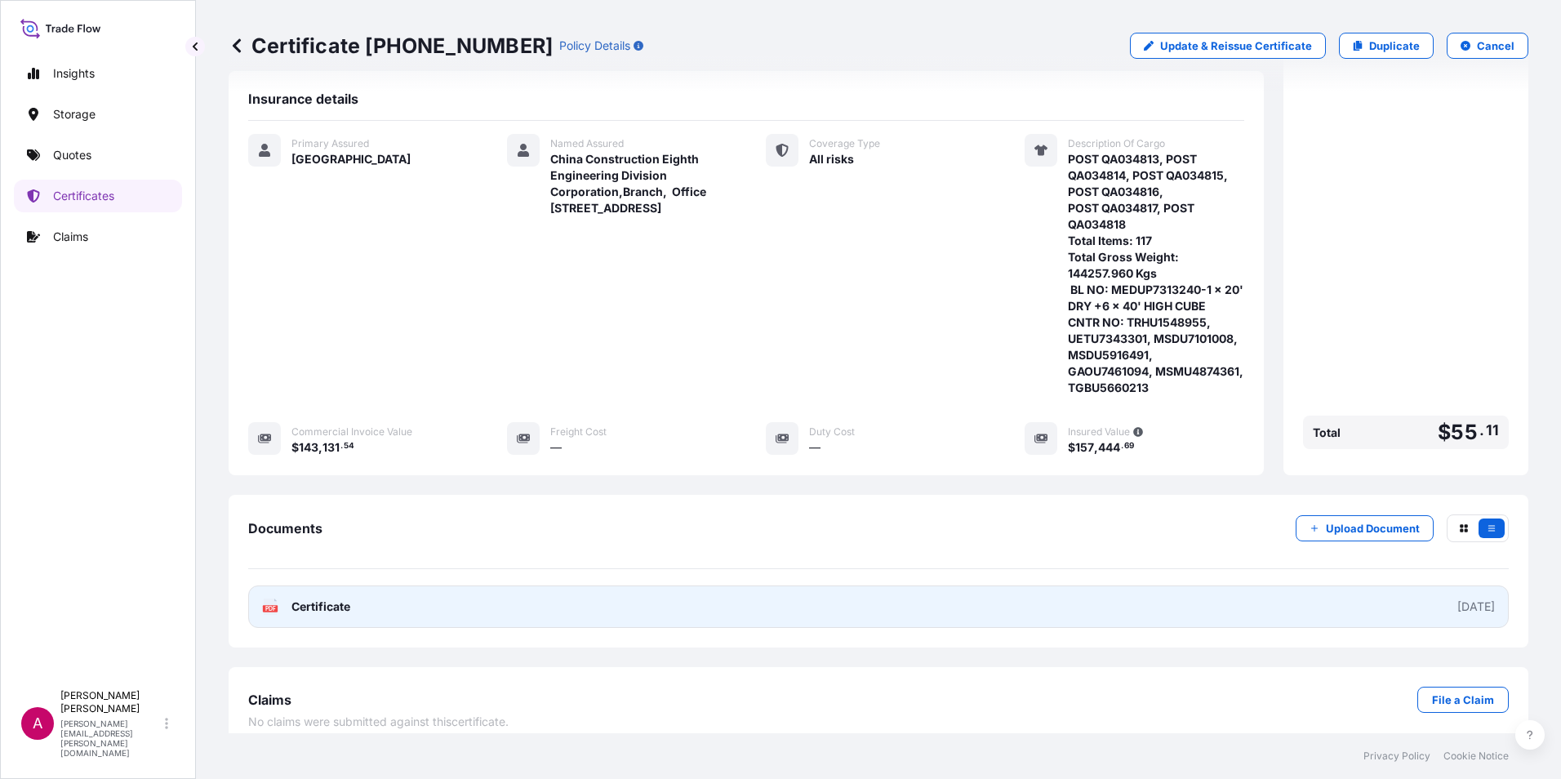
click at [330, 598] on span "Certificate" at bounding box center [320, 606] width 59 height 16
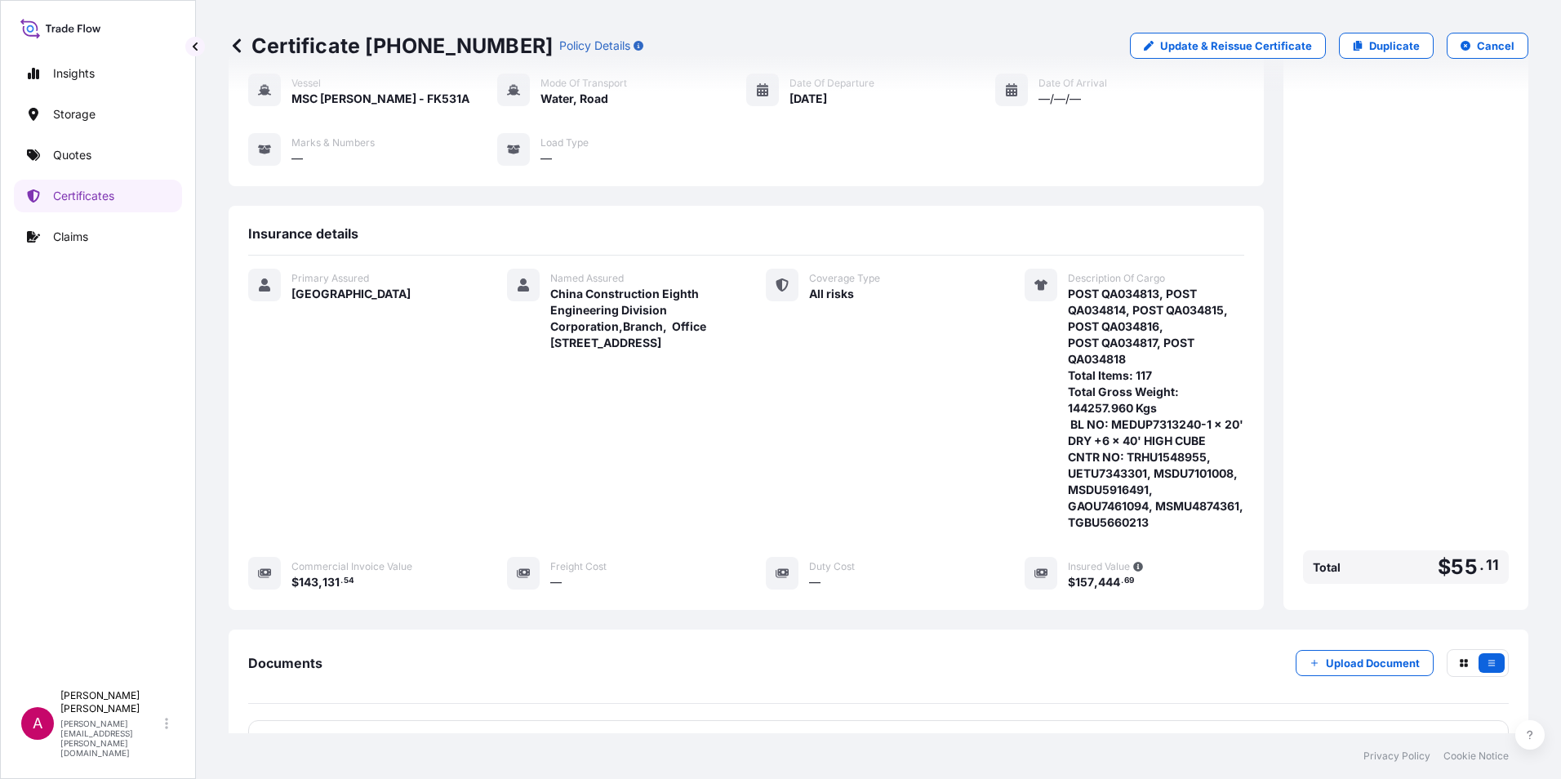
scroll to position [128, 0]
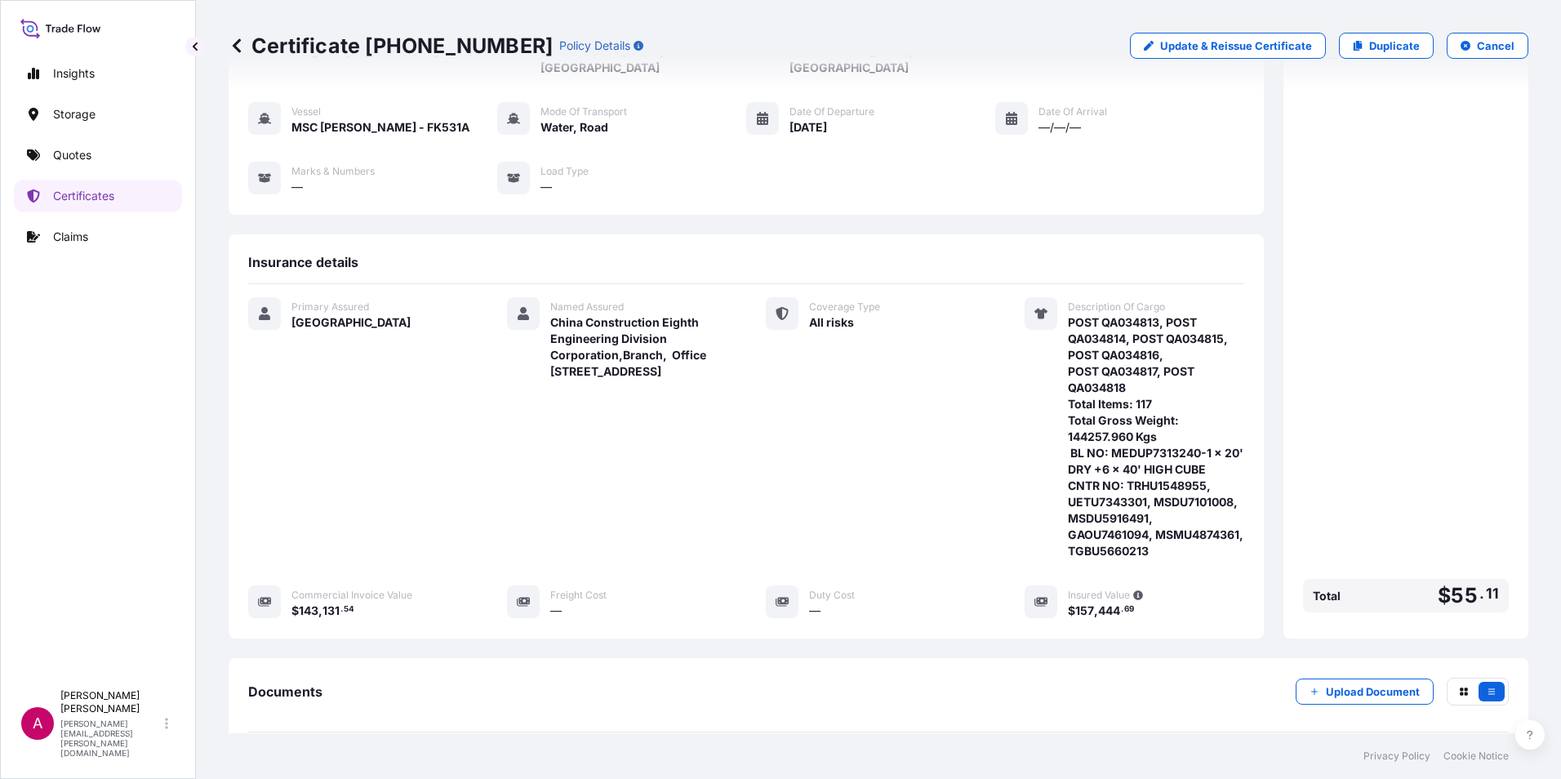
click at [923, 393] on div "Coverage Type All risks" at bounding box center [876, 428] width 220 height 262
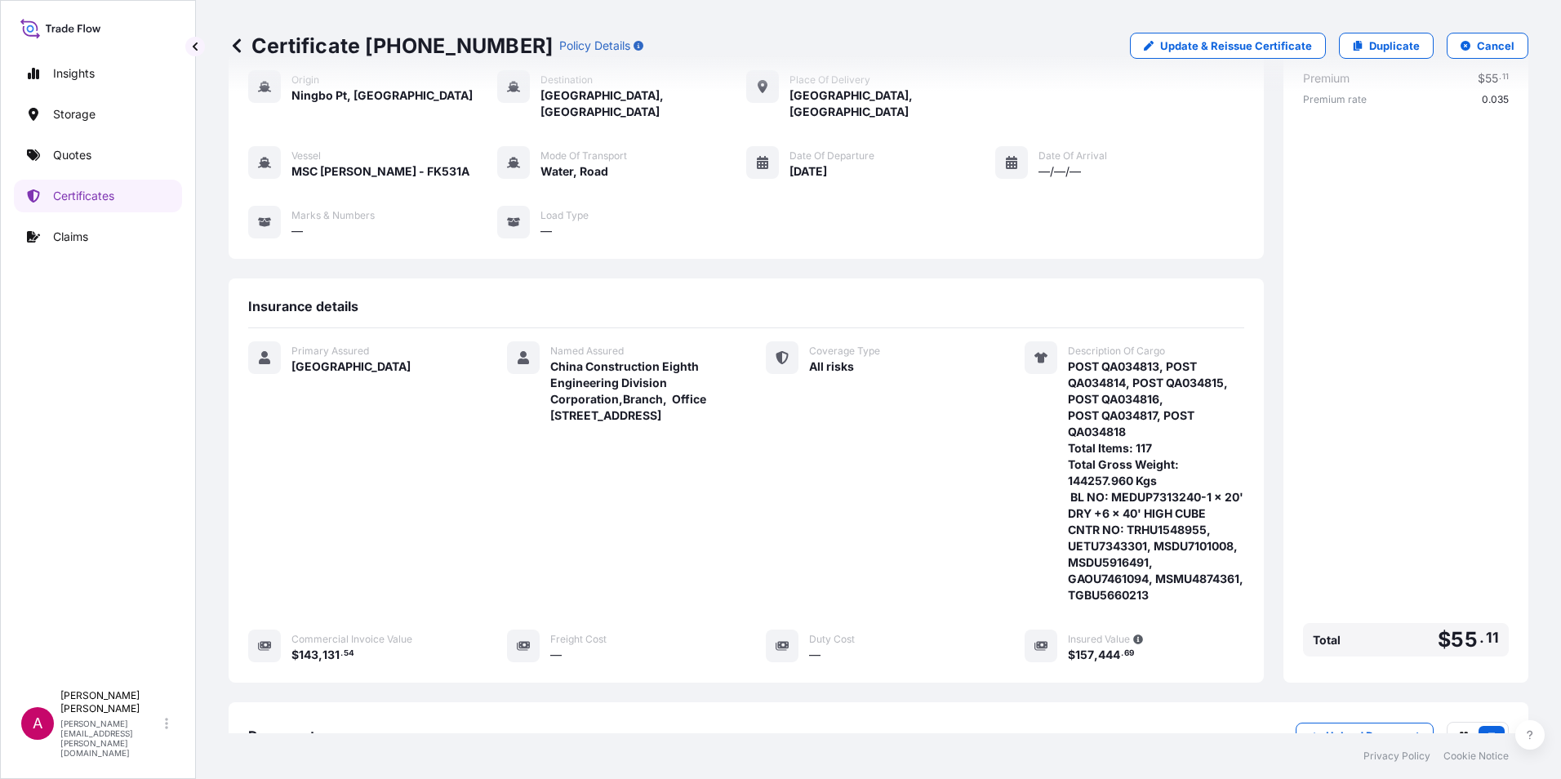
scroll to position [47, 0]
